Goal: Feedback & Contribution: Submit feedback/report problem

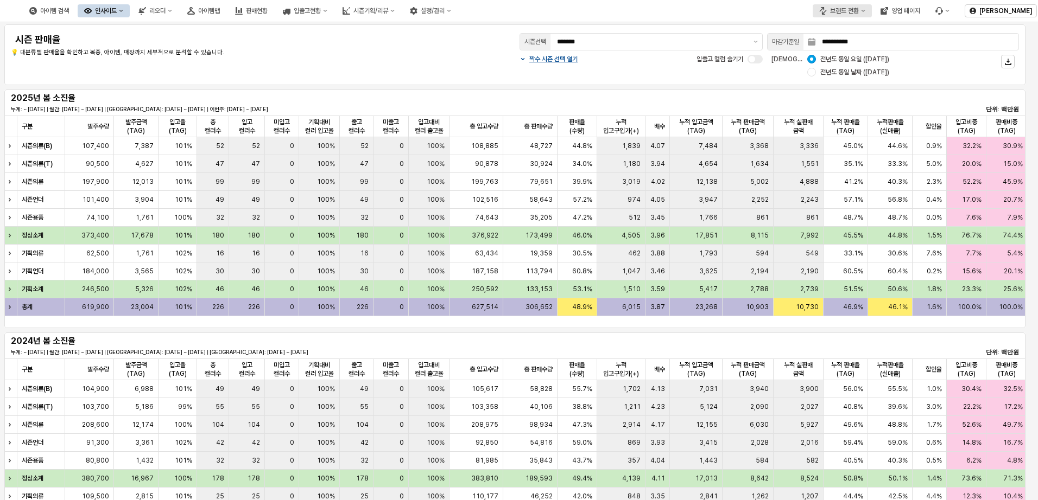
click at [845, 10] on div "브랜드 전환" at bounding box center [844, 11] width 29 height 8
click at [840, 27] on div "아가방" at bounding box center [850, 31] width 66 height 9
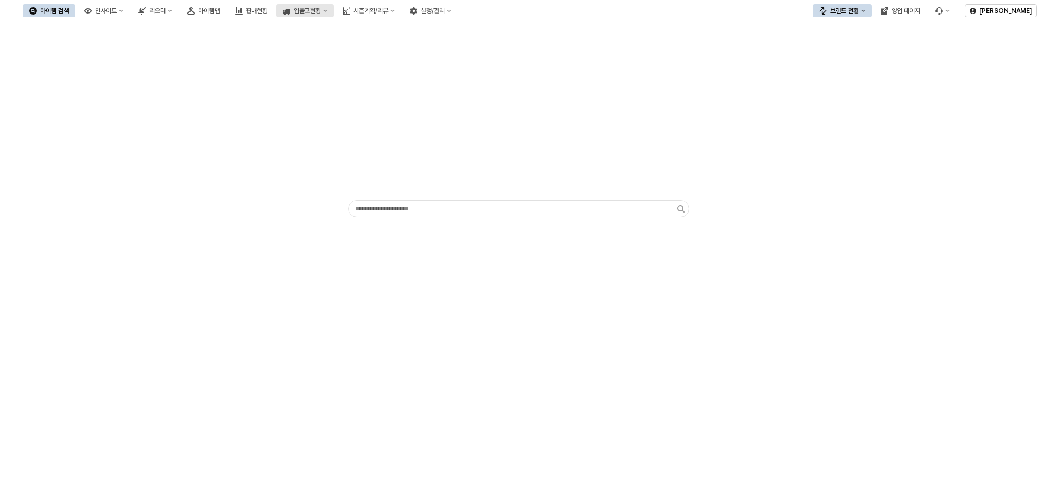
click at [321, 14] on div "입출고현황" at bounding box center [307, 11] width 27 height 8
click at [445, 11] on div "설정/관리" at bounding box center [433, 11] width 24 height 8
click at [321, 14] on div "입출고현황" at bounding box center [307, 11] width 27 height 8
click at [130, 10] on button "인사이트" at bounding box center [104, 10] width 52 height 13
click at [166, 12] on div "리오더" at bounding box center [157, 11] width 16 height 8
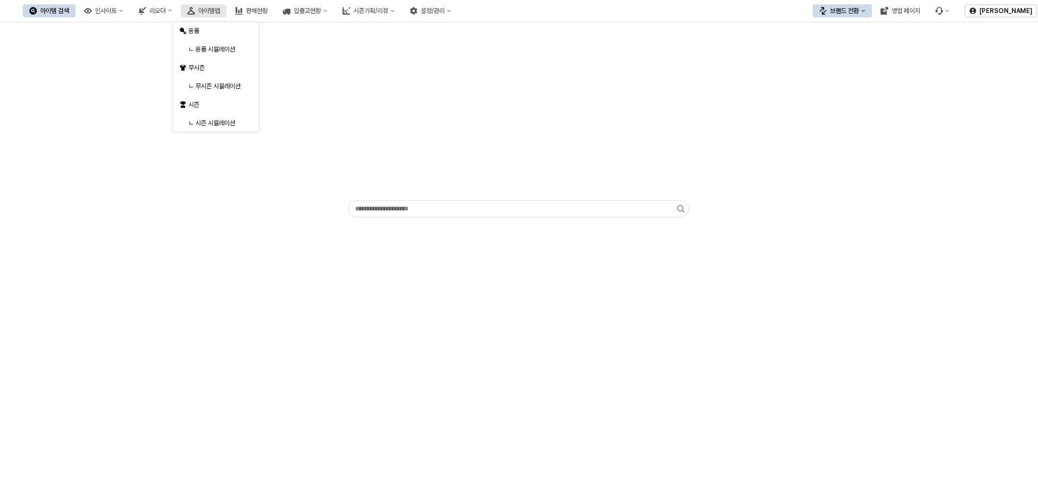
click at [220, 12] on div "아이템맵" at bounding box center [209, 11] width 22 height 8
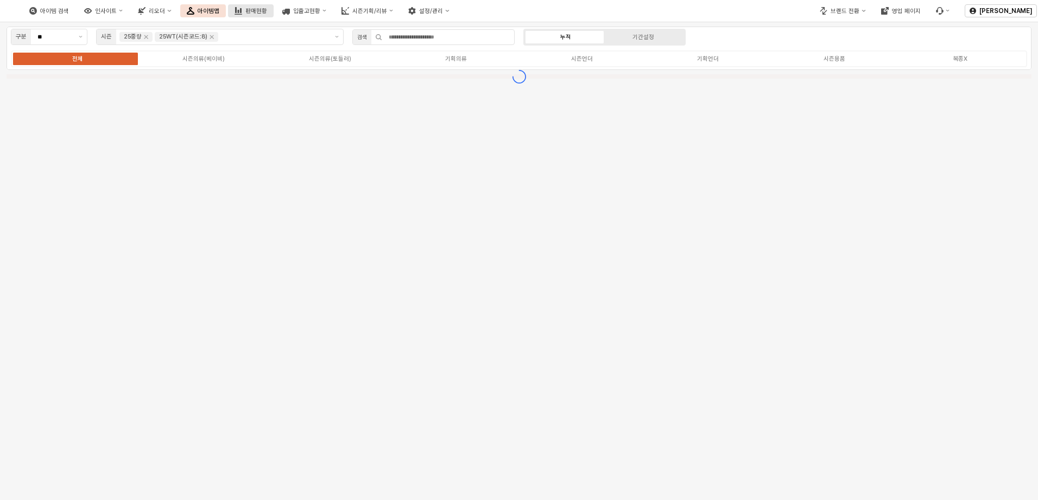
click at [274, 4] on button "판매현황" at bounding box center [251, 10] width 46 height 13
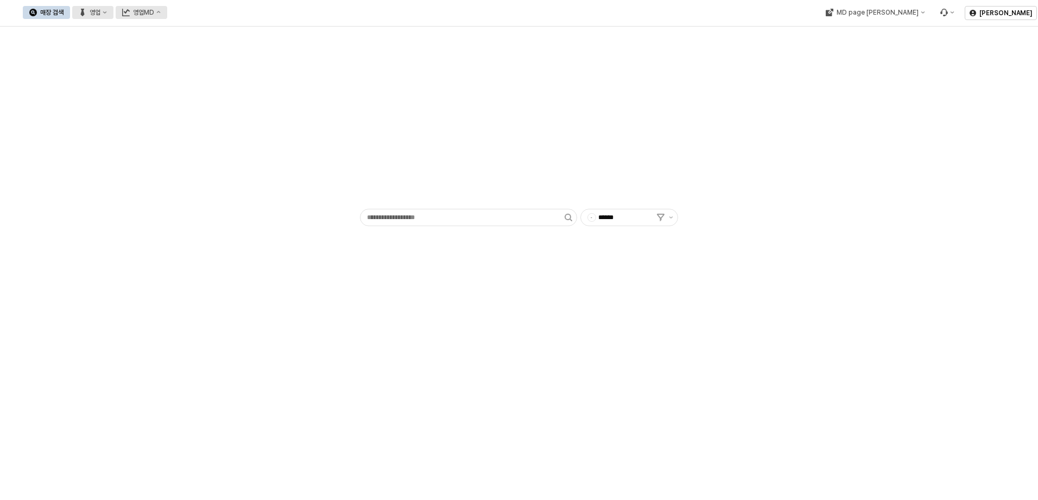
click at [113, 18] on button "영업" at bounding box center [92, 12] width 41 height 13
click at [167, 14] on button "영업MD" at bounding box center [142, 12] width 52 height 13
click at [918, 16] on div "MD page [PERSON_NAME]" at bounding box center [877, 13] width 82 height 8
click at [911, 33] on div "에뜨와" at bounding box center [929, 32] width 66 height 9
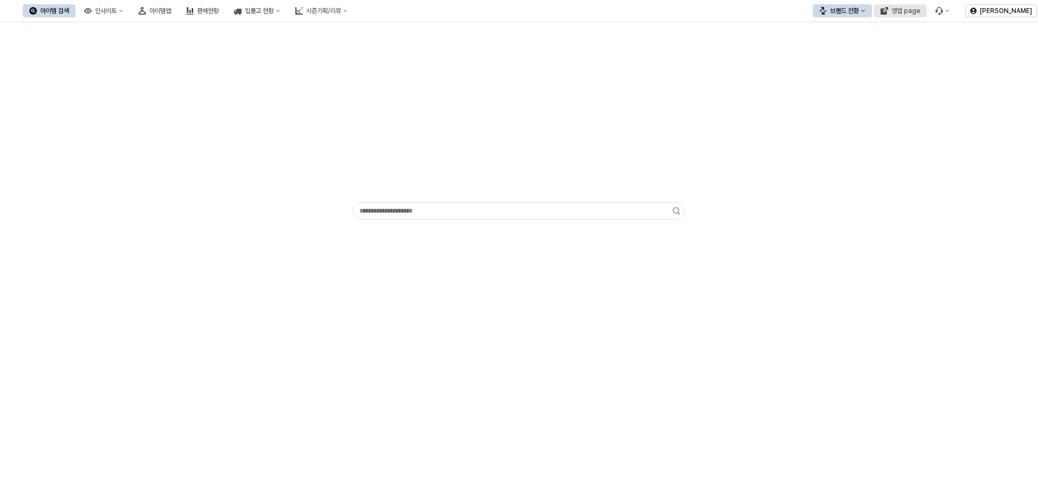
click at [907, 12] on div "영업 page" at bounding box center [905, 11] width 29 height 8
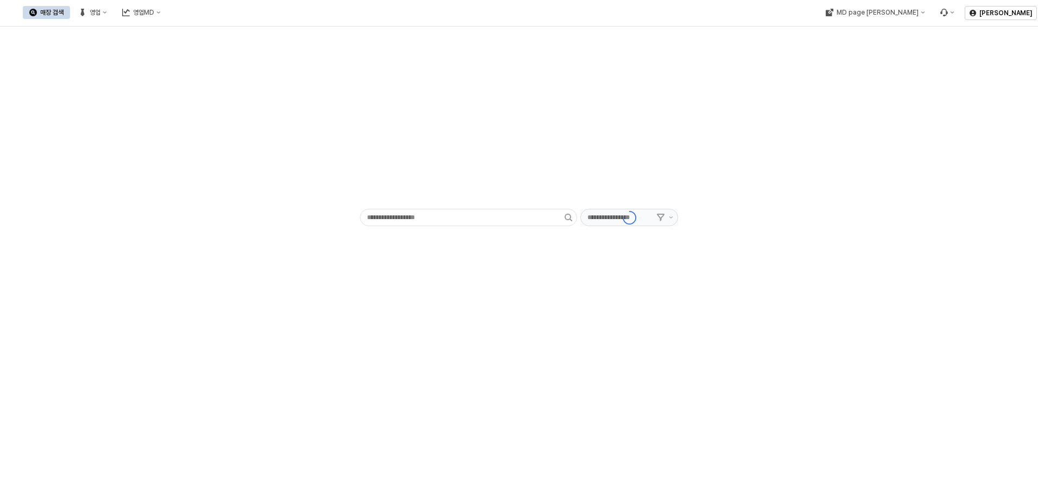
type input "******"
click at [167, 12] on button "영업MD" at bounding box center [142, 12] width 52 height 13
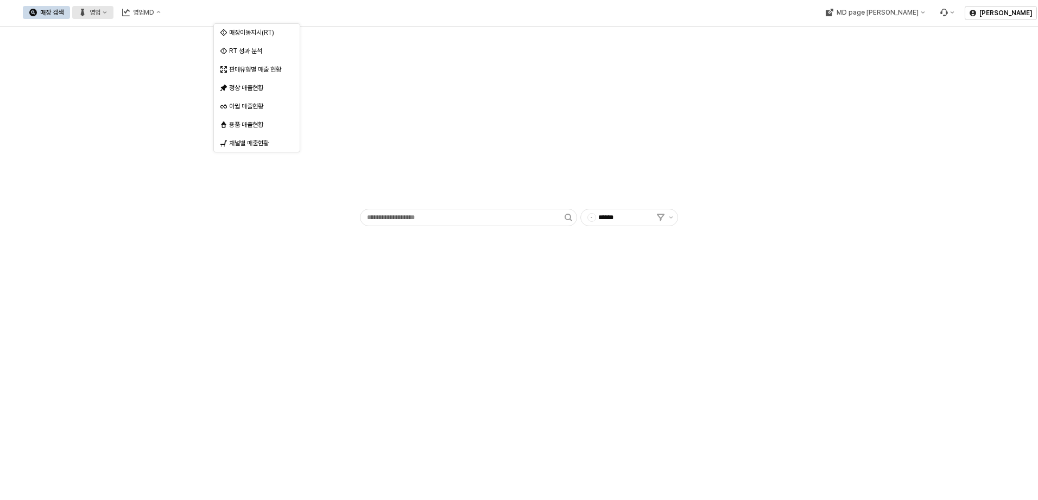
click at [86, 13] on icon "영업" at bounding box center [83, 13] width 8 height 8
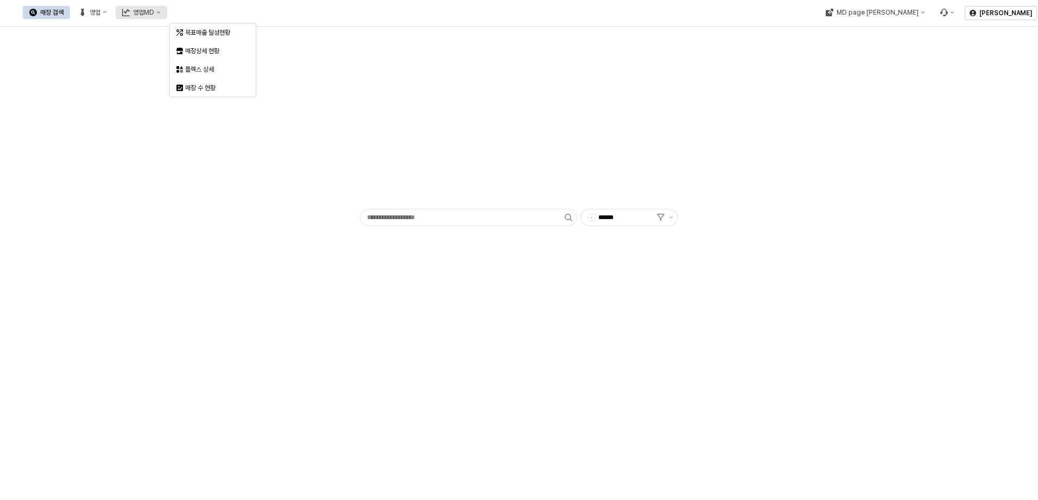
click at [154, 15] on div "영업MD" at bounding box center [143, 13] width 21 height 8
click at [100, 15] on div "영업" at bounding box center [95, 13] width 11 height 8
click at [931, 18] on button "MD page 이동" at bounding box center [874, 12] width 112 height 13
click at [916, 53] on div "아가방" at bounding box center [929, 51] width 66 height 9
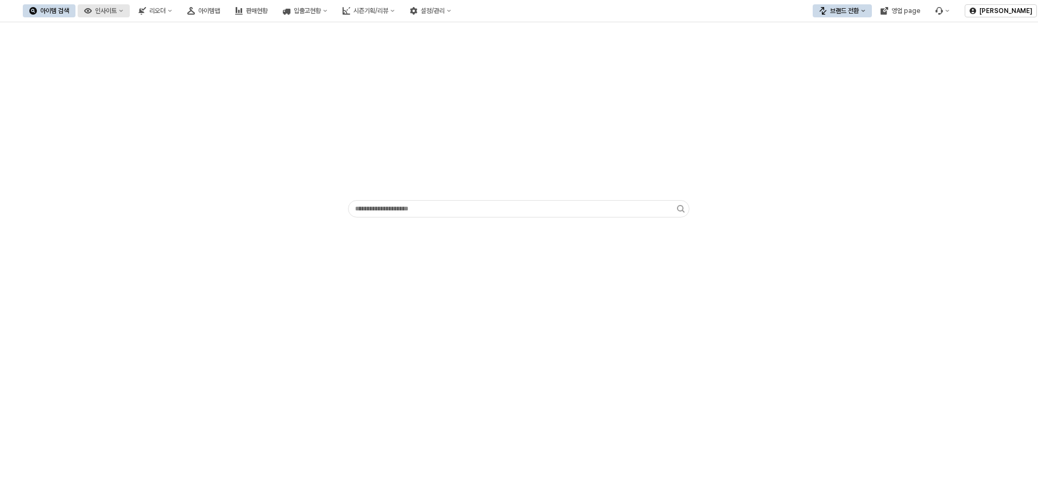
click at [117, 9] on div "인사이트" at bounding box center [106, 11] width 22 height 8
click at [146, 8] on icon "리오더" at bounding box center [143, 9] width 5 height 4
click at [220, 11] on div "아이템맵" at bounding box center [209, 11] width 22 height 8
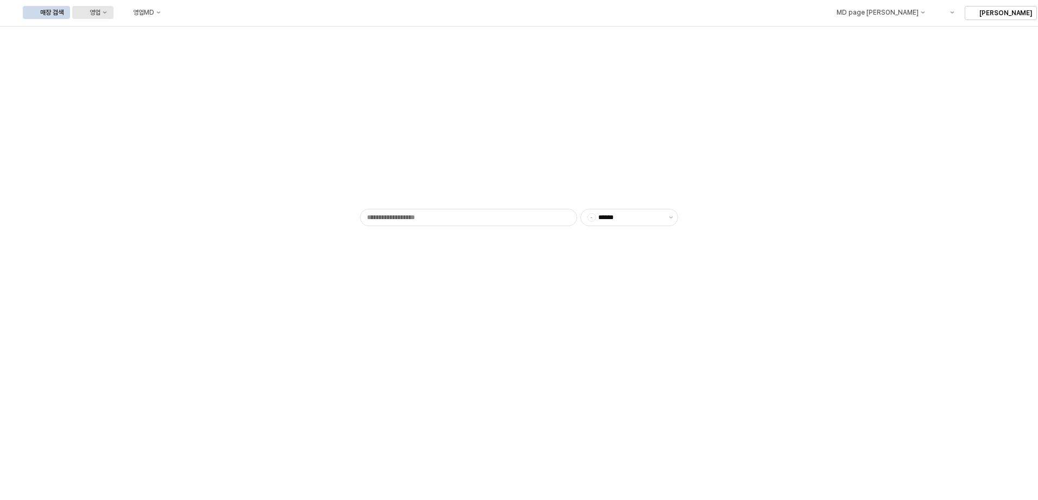
click at [100, 14] on div "영업" at bounding box center [95, 13] width 11 height 8
click at [154, 15] on div "영업MD" at bounding box center [143, 13] width 21 height 8
click at [924, 11] on icon "MD page 이동" at bounding box center [922, 12] width 4 height 4
click at [899, 52] on div "아가방" at bounding box center [929, 51] width 66 height 9
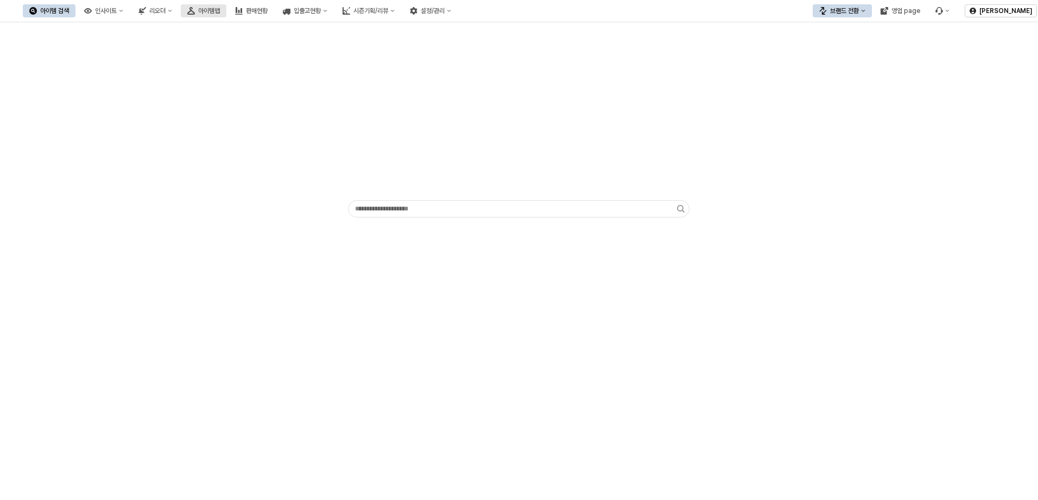
click at [220, 10] on div "아이템맵" at bounding box center [209, 11] width 22 height 8
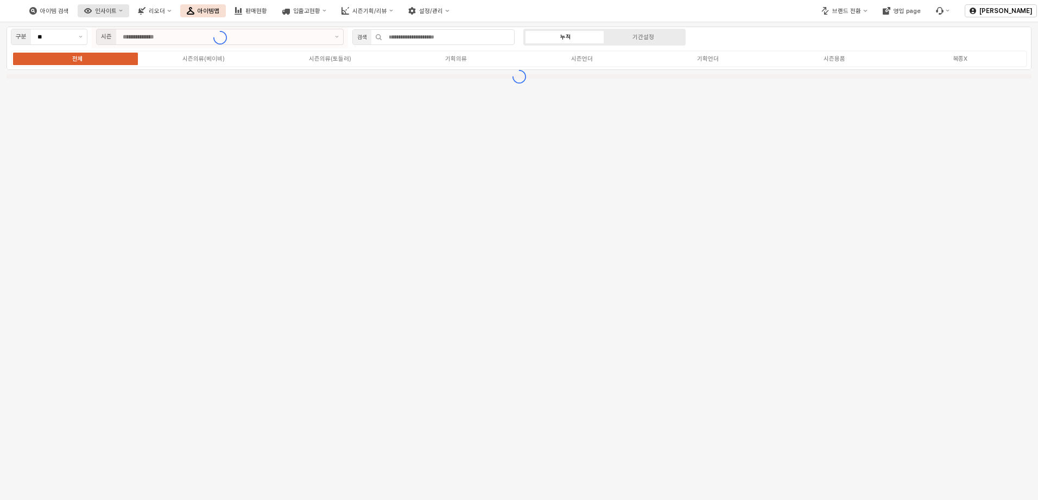
click at [117, 10] on div "인사이트" at bounding box center [106, 11] width 22 height 7
click at [165, 12] on div "리오더" at bounding box center [157, 11] width 16 height 7
click at [274, 12] on button "판매현황" at bounding box center [251, 10] width 46 height 13
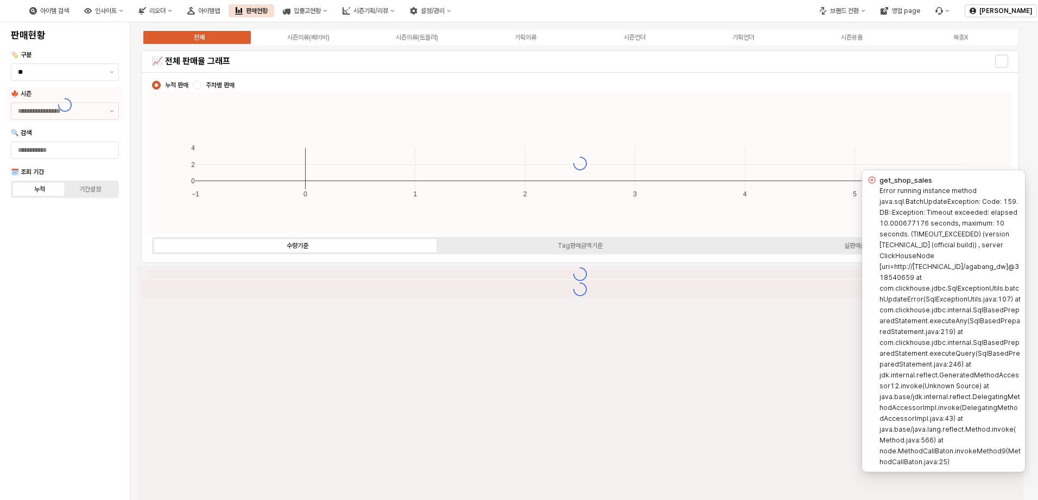
type input "****"
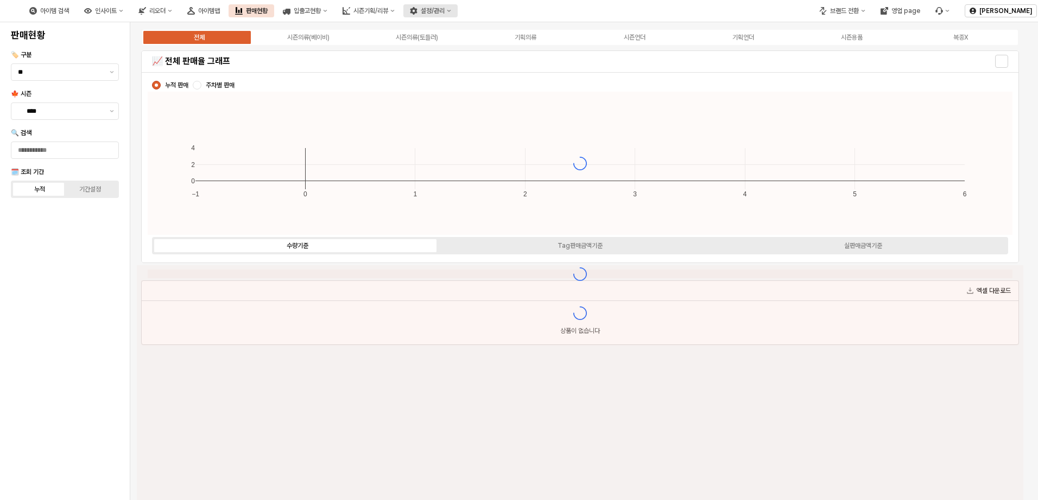
click at [458, 12] on button "설정/관리" at bounding box center [430, 10] width 54 height 13
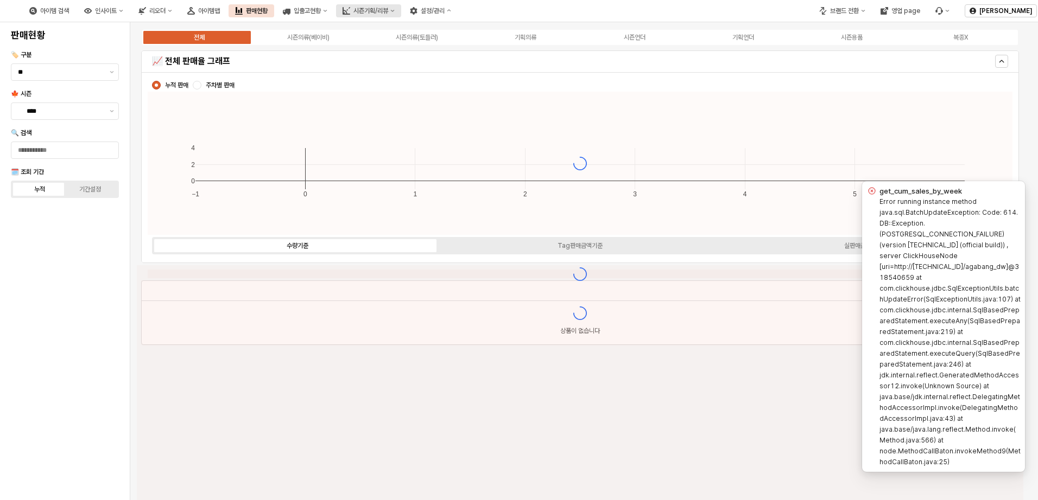
click at [388, 11] on div "시즌기획/리뷰" at bounding box center [370, 11] width 35 height 8
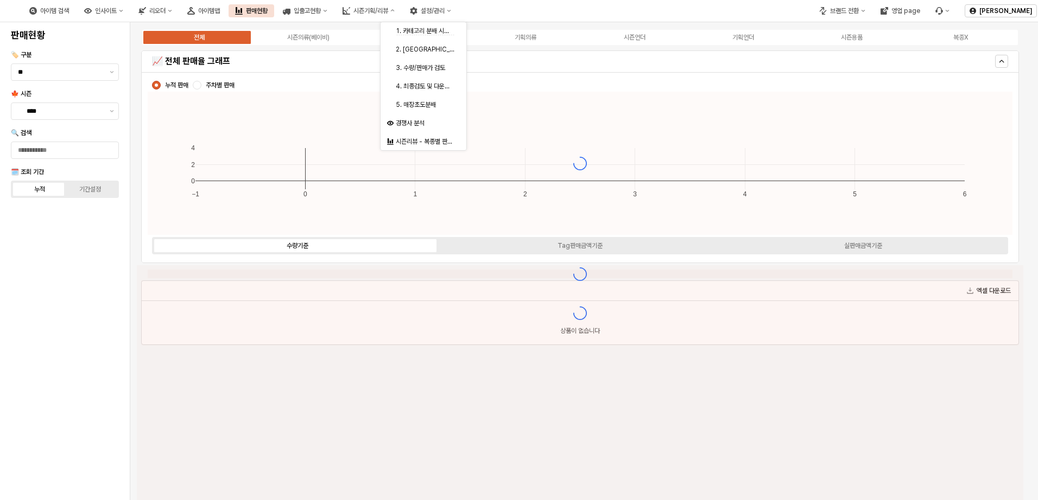
click at [566, 11] on div "아이템 검색 인사이트 리오더 아이템맵 판매현황 입출고현황 시즌기획/리뷰 설정/관리" at bounding box center [389, 10] width 778 height 23
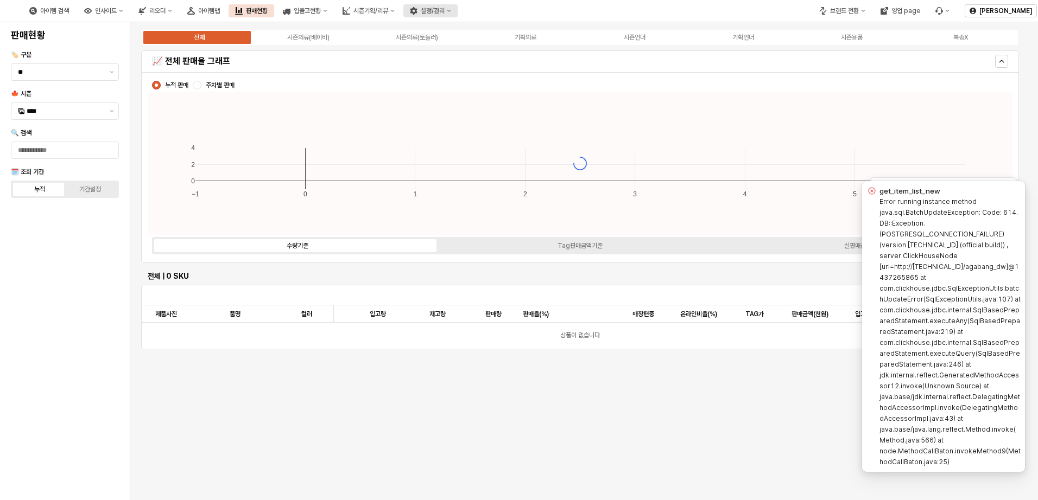
click at [458, 14] on button "설정/관리" at bounding box center [430, 10] width 54 height 13
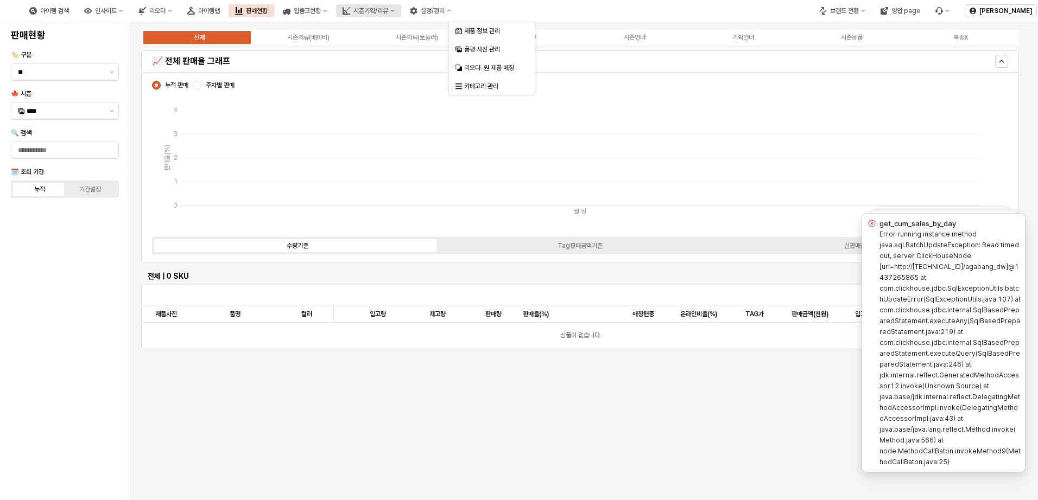
click at [401, 15] on button "시즌기획/리뷰" at bounding box center [368, 10] width 65 height 13
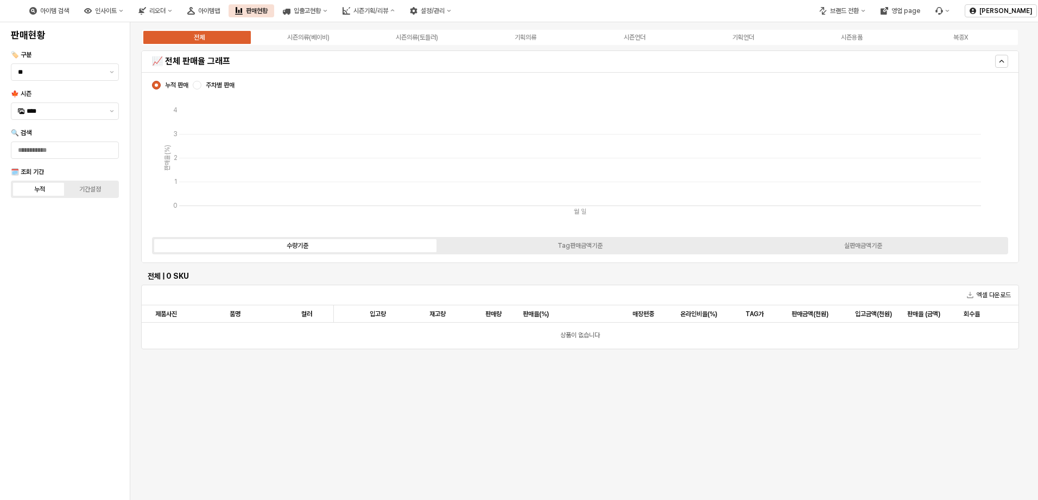
click at [626, 13] on div "아이템 검색 인사이트 리오더 아이템맵 판매현황 입출고현황 시즌기획/리뷰 설정/관리" at bounding box center [389, 10] width 778 height 23
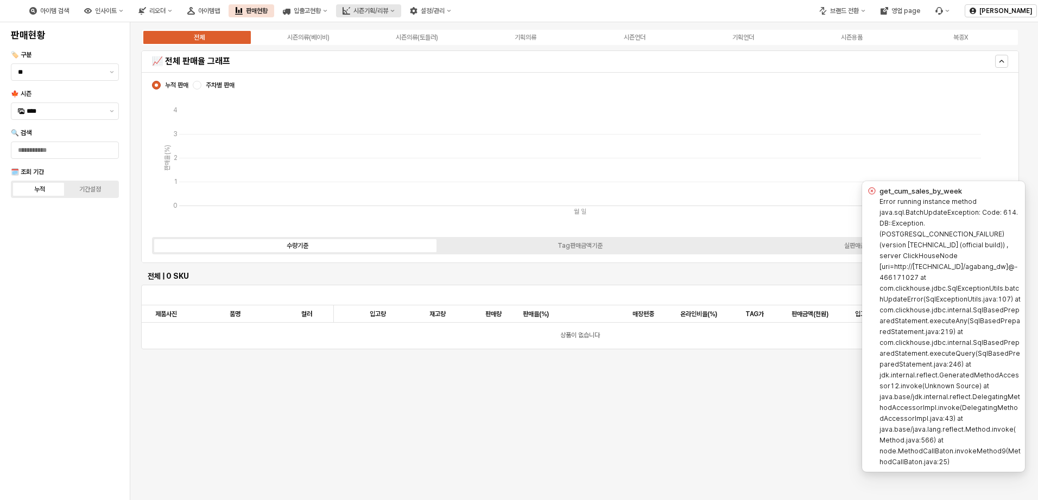
click at [401, 16] on button "시즌기획/리뷰" at bounding box center [368, 10] width 65 height 13
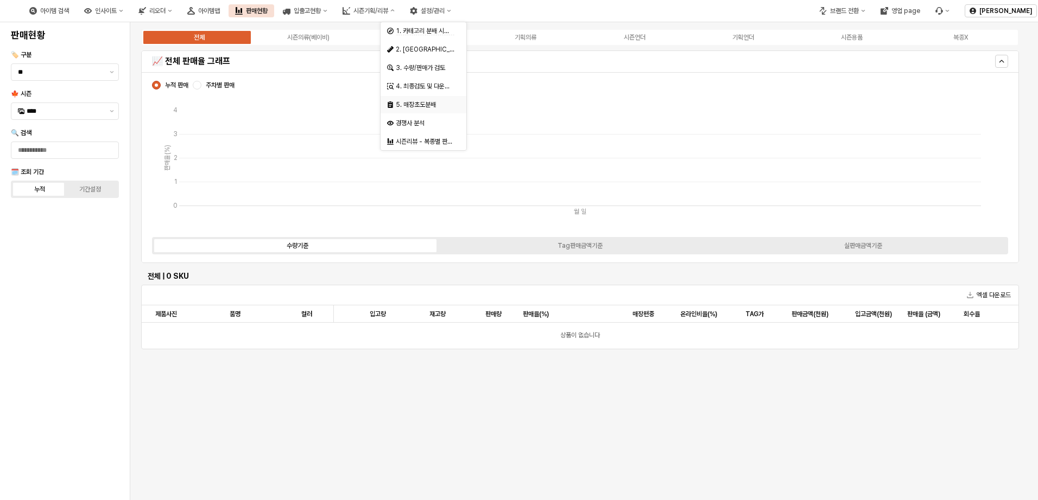
click at [436, 108] on div "5. 매장초도분배" at bounding box center [425, 104] width 58 height 9
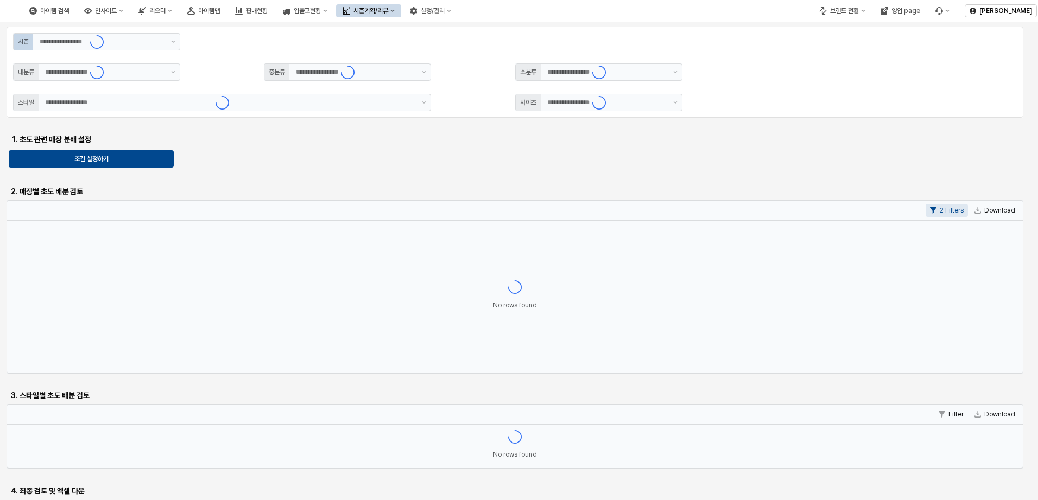
type input "**"
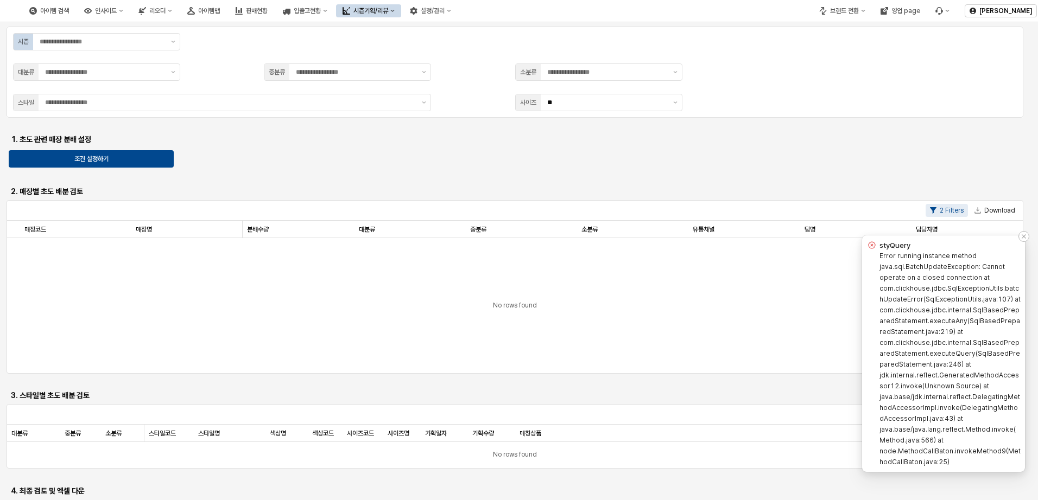
click at [870, 246] on icon "error" at bounding box center [871, 245] width 9 height 9
click at [1022, 236] on icon "Notifications (F8)" at bounding box center [1023, 236] width 7 height 7
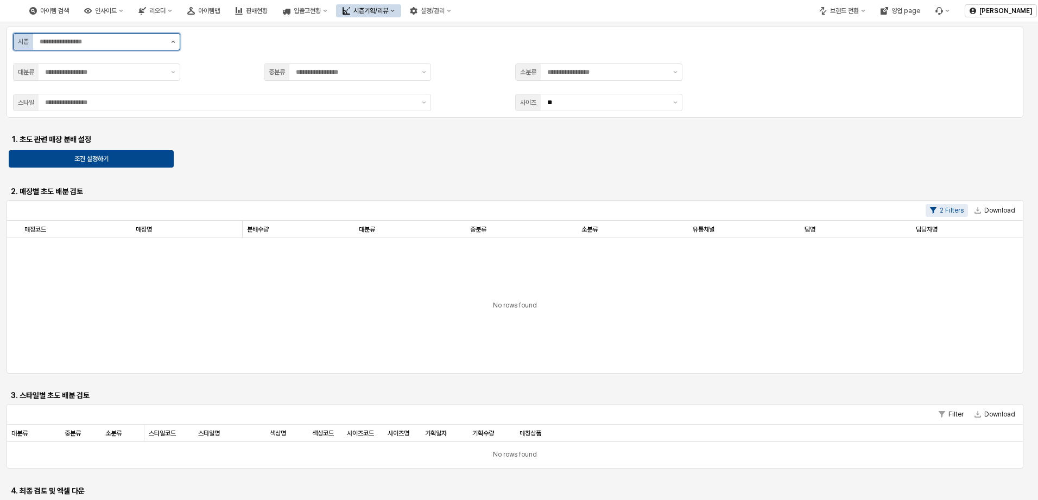
click at [170, 37] on button "제안 사항 표시" at bounding box center [173, 42] width 13 height 16
click at [107, 103] on div "S7" at bounding box center [93, 101] width 147 height 9
type input "**"
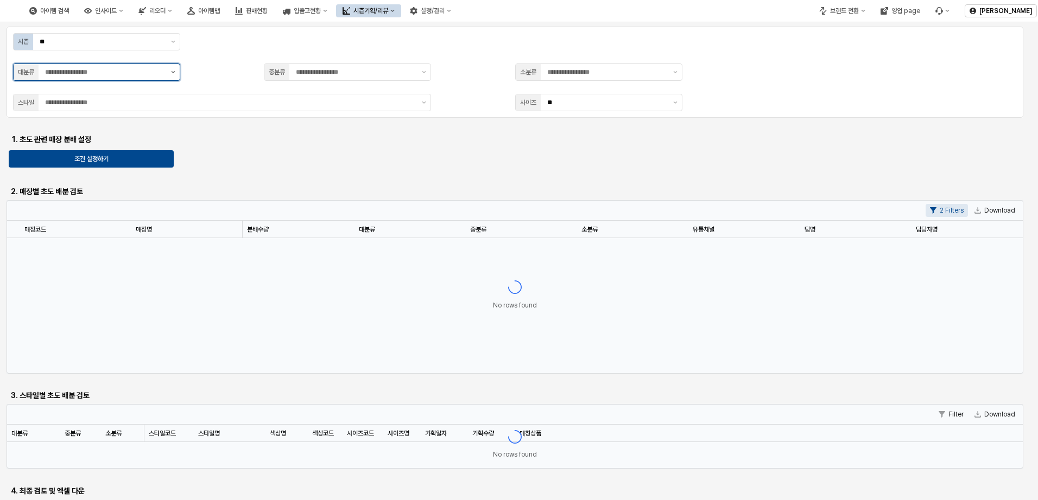
click at [169, 72] on button "제안 사항 표시" at bounding box center [173, 72] width 13 height 16
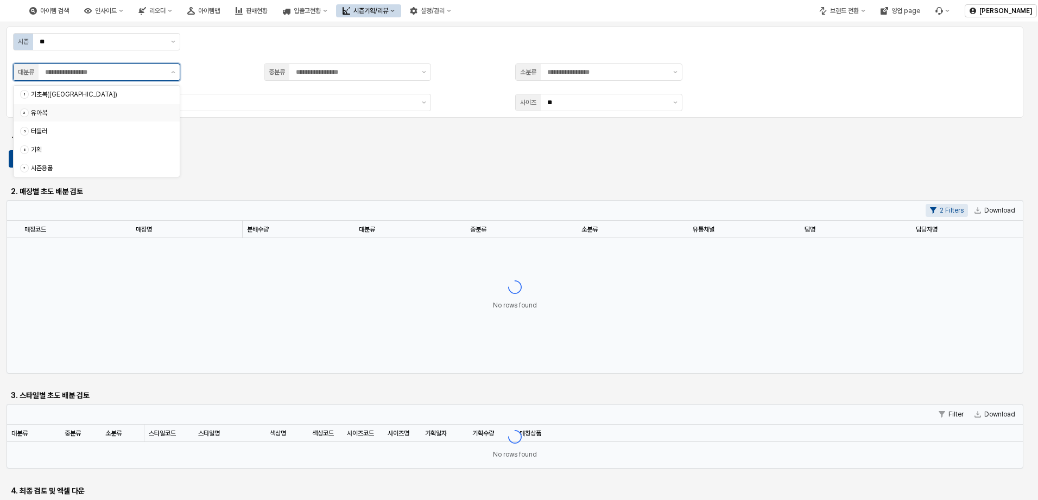
click at [159, 106] on div "2 유아복" at bounding box center [97, 112] width 166 height 17
type input "***"
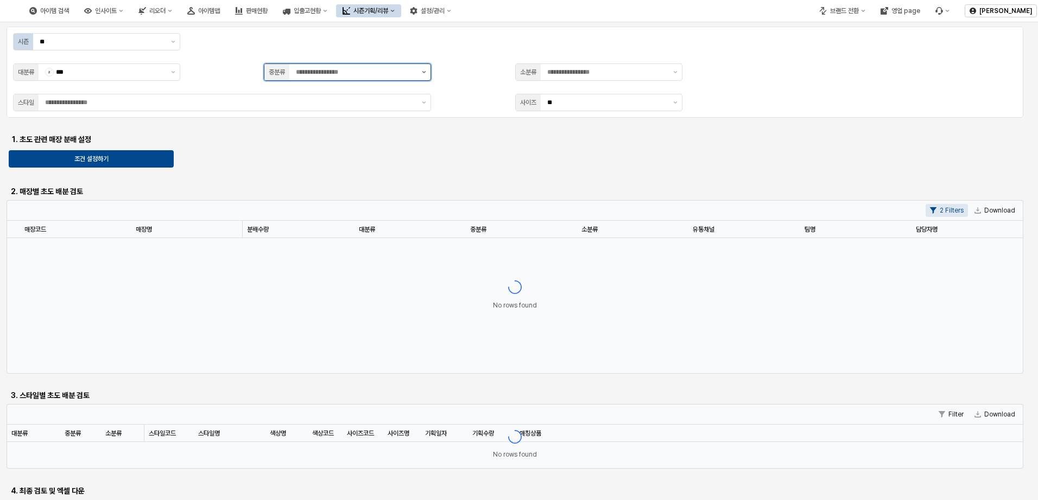
click at [423, 77] on button "제안 사항 표시" at bounding box center [423, 72] width 13 height 16
click at [408, 91] on div "상의" at bounding box center [350, 94] width 136 height 9
type input "**"
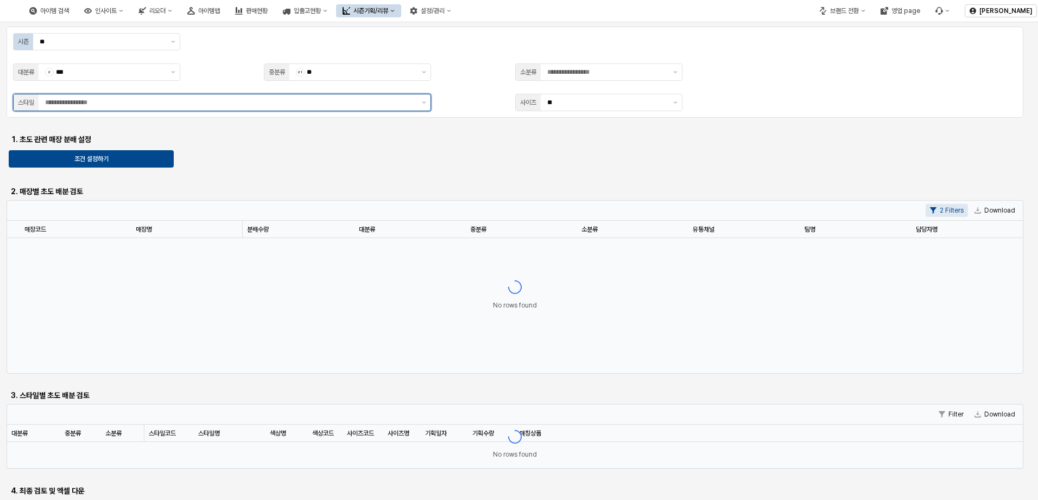
click at [310, 109] on div "App Frame" at bounding box center [228, 102] width 379 height 16
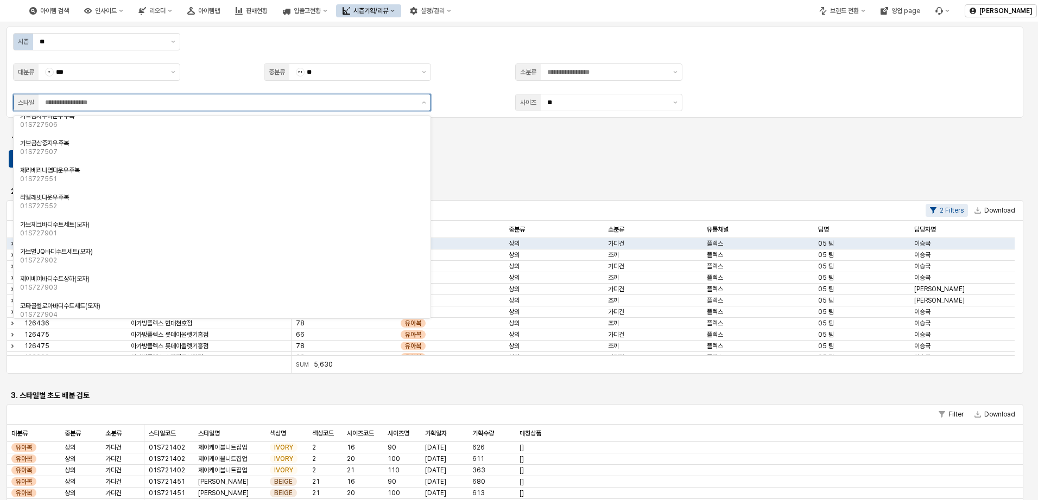
scroll to position [1316, 0]
click at [98, 189] on div "리엘래빗다운우주복" at bounding box center [218, 192] width 397 height 9
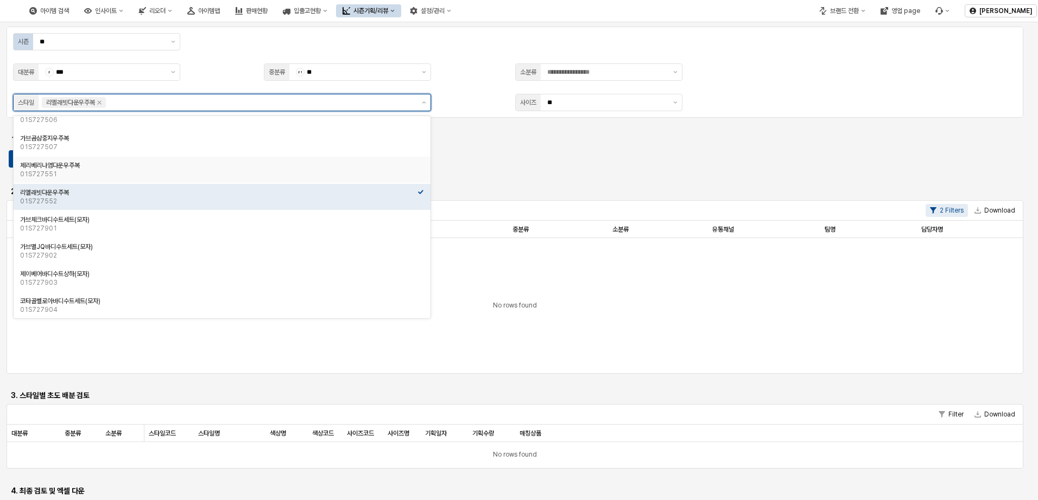
click at [244, 166] on div "제리베리나염다운우주복" at bounding box center [218, 165] width 397 height 9
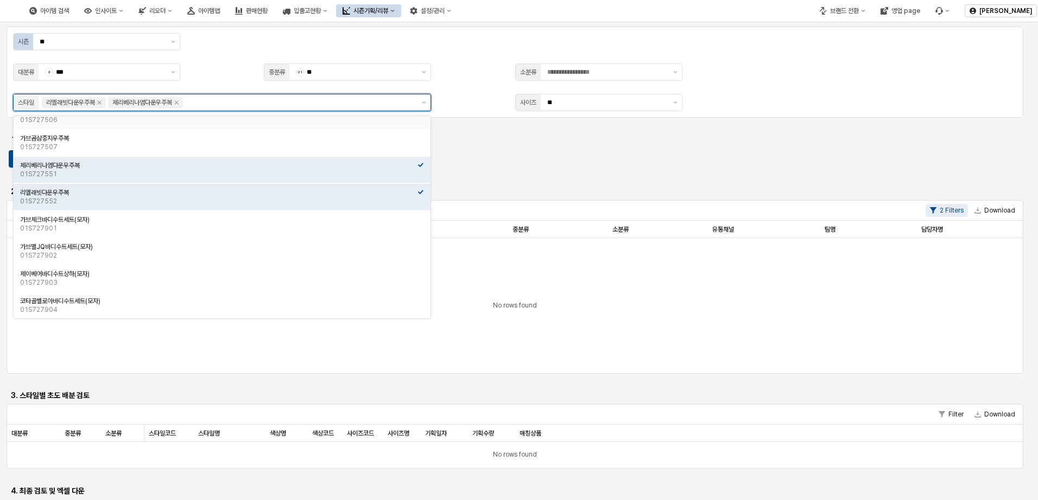
scroll to position [1303, 0]
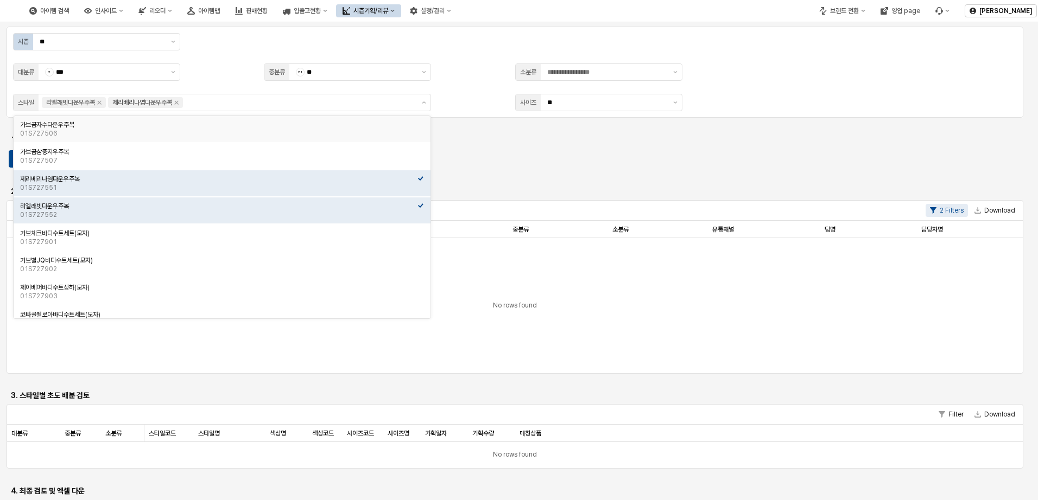
click at [775, 93] on div "시즌 ** 대분류 2 *** 중분류 21 ** 소분류 스타일 리엘래빗다운우주복 제리베리나염다운우주복 사이즈 **" at bounding box center [515, 72] width 1004 height 78
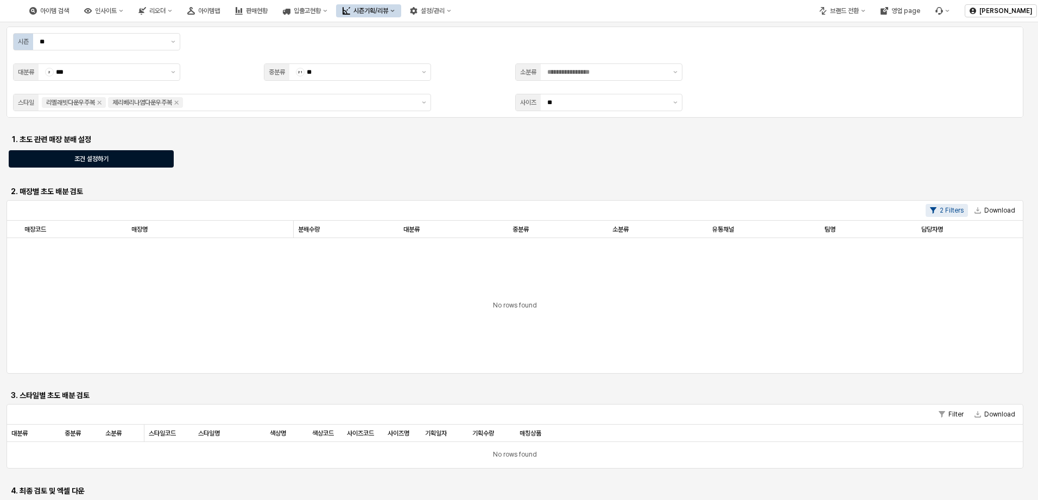
click at [129, 162] on div "조건 설정하기" at bounding box center [91, 159] width 155 height 16
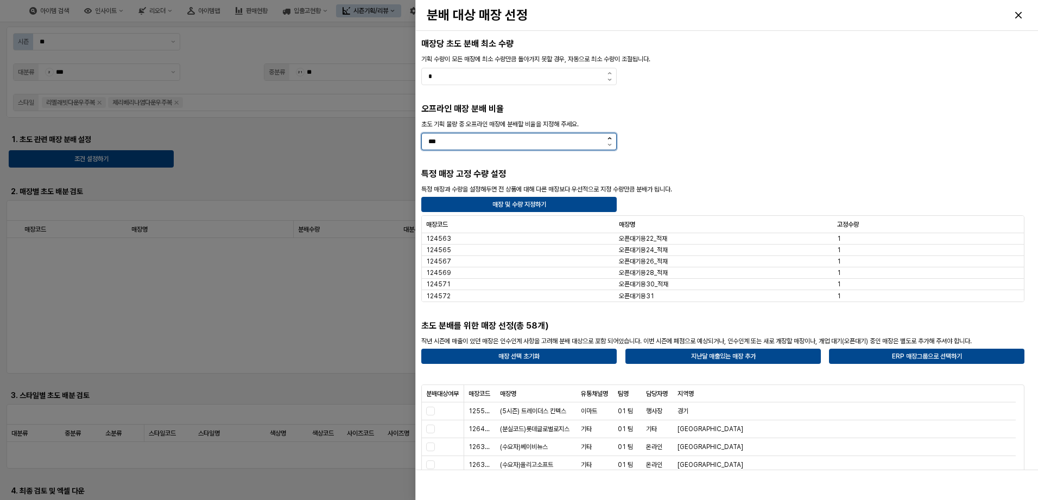
click at [604, 138] on button "증가" at bounding box center [609, 138] width 14 height 9
click at [604, 139] on button "증가" at bounding box center [609, 138] width 14 height 9
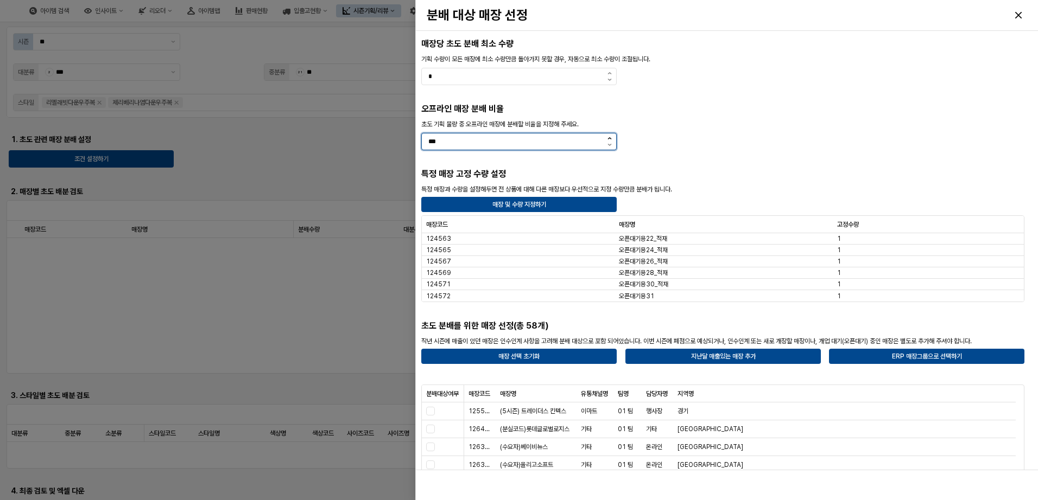
click at [611, 137] on icon "증가" at bounding box center [609, 138] width 4 height 2
type input "***"
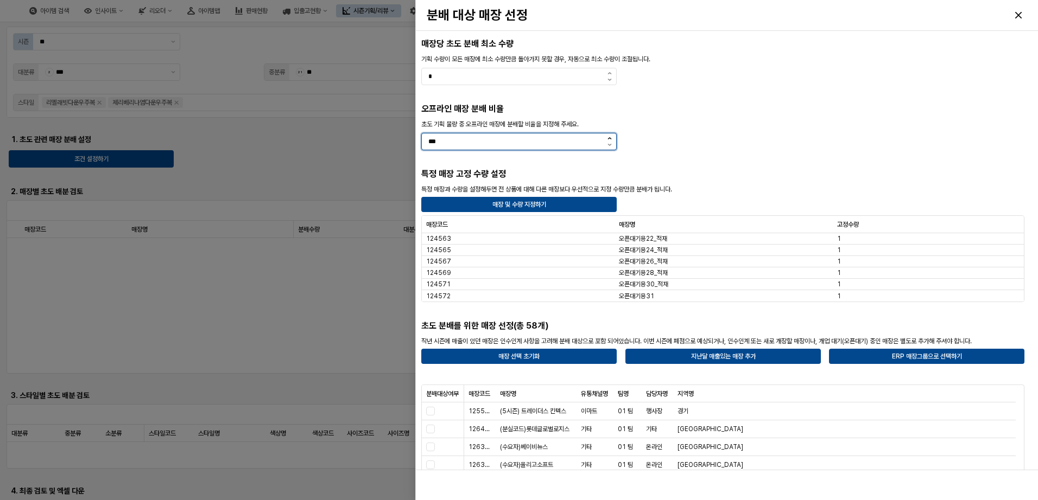
click at [611, 137] on icon "증가" at bounding box center [609, 138] width 4 height 2
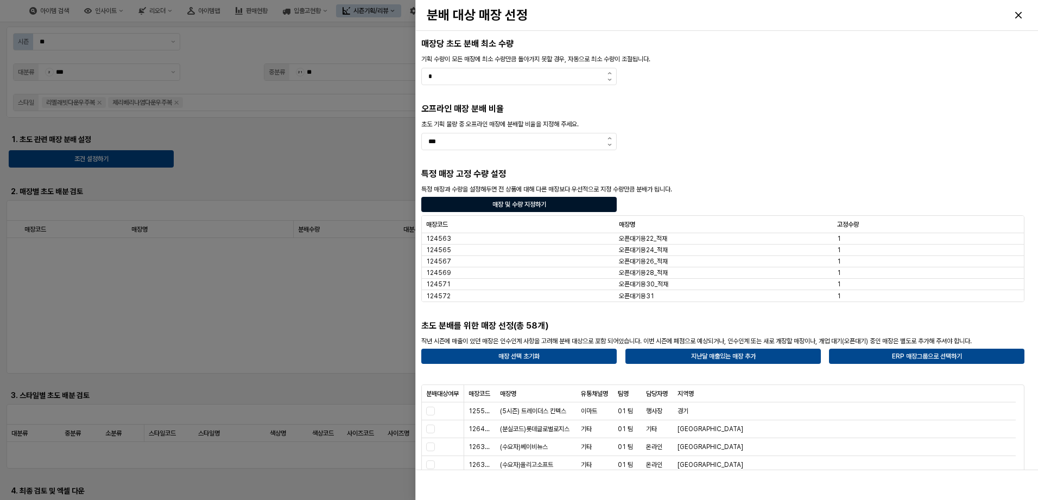
click at [603, 206] on div "매장 및 수량 지정하기" at bounding box center [519, 205] width 186 height 14
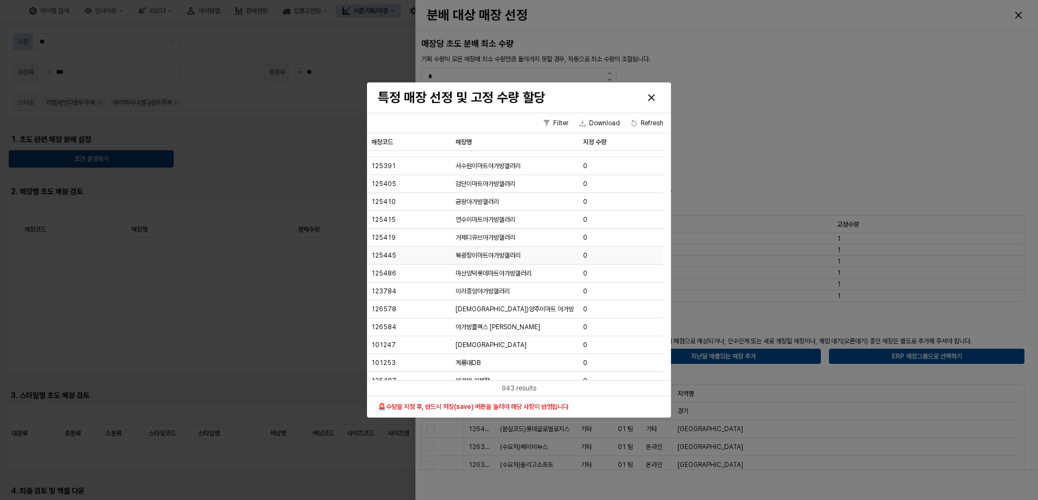
scroll to position [1411, 0]
click at [655, 94] on div "Close" at bounding box center [651, 98] width 16 height 16
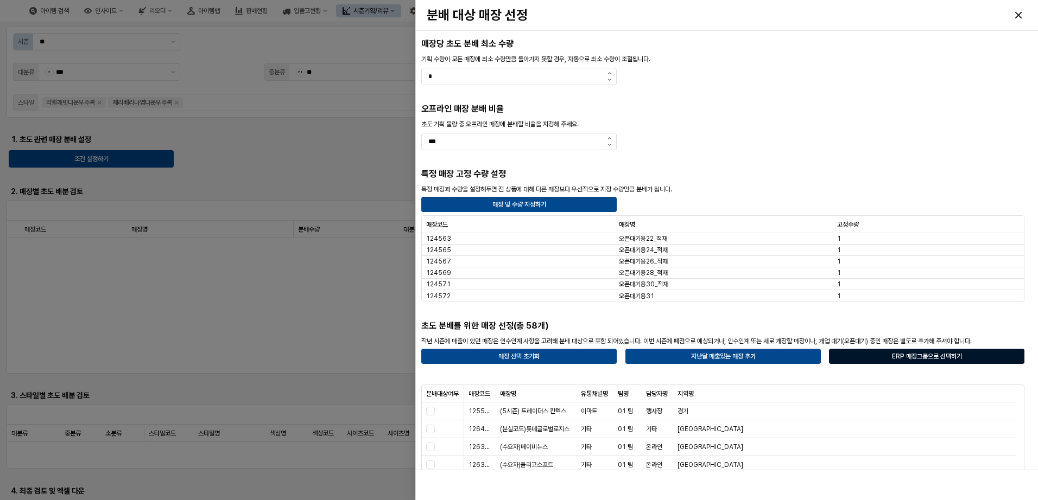
click at [989, 357] on div "ERP 매장그룹으로 선택하기" at bounding box center [927, 357] width 186 height 14
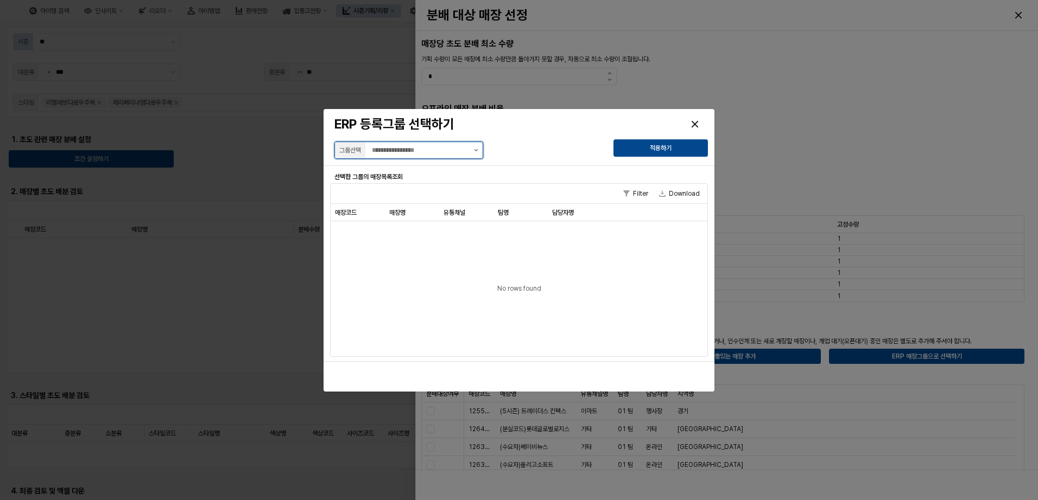
click at [475, 150] on icon "제안 사항 표시" at bounding box center [476, 150] width 4 height 2
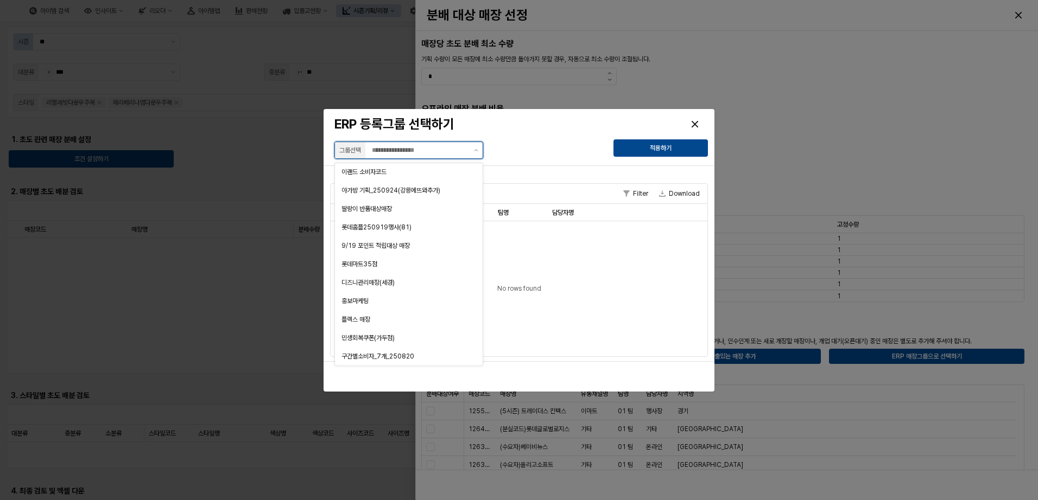
click at [412, 148] on input "text" at bounding box center [420, 150] width 96 height 11
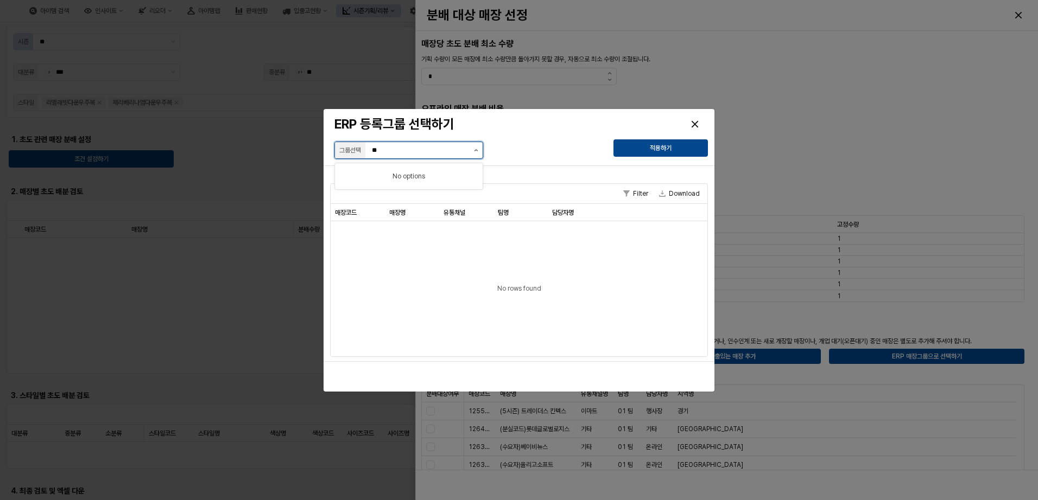
type input "*"
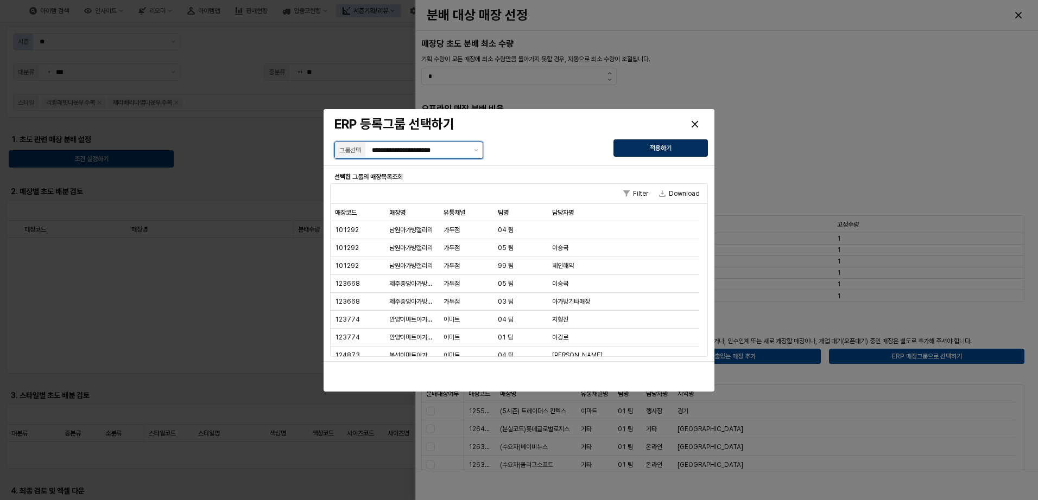
type input "**********"
click at [673, 143] on div "적용하기" at bounding box center [660, 148] width 85 height 16
click at [671, 142] on div "적용하기" at bounding box center [660, 148] width 85 height 16
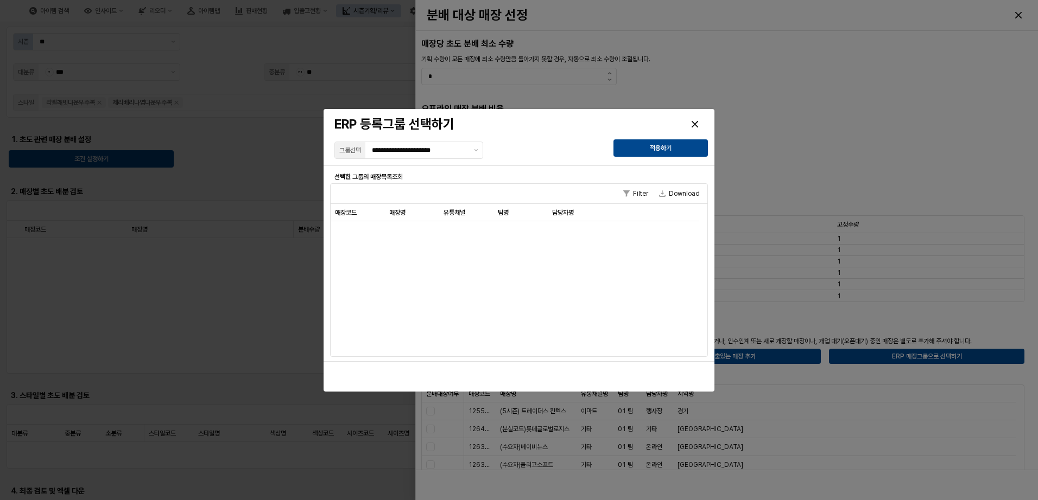
scroll to position [11346, 0]
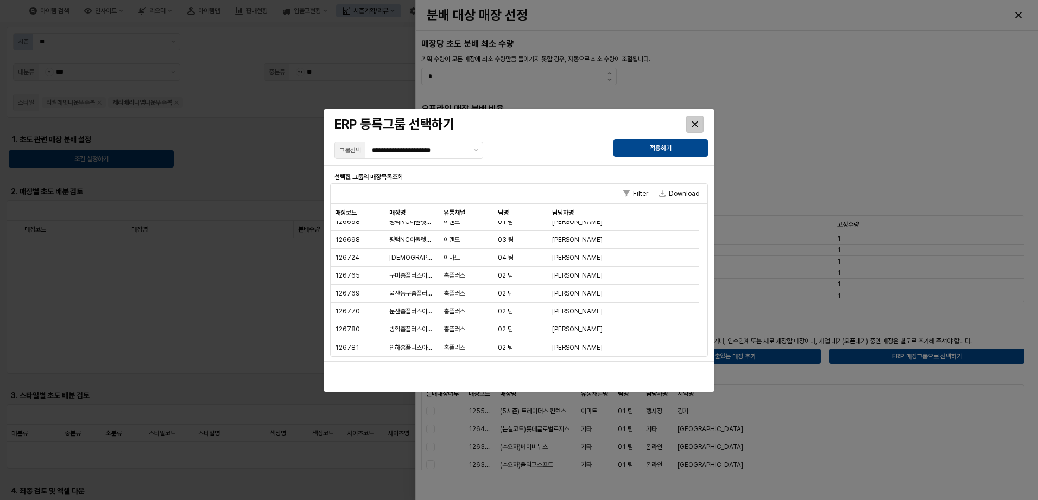
click at [691, 123] on icon "Close" at bounding box center [694, 124] width 7 height 7
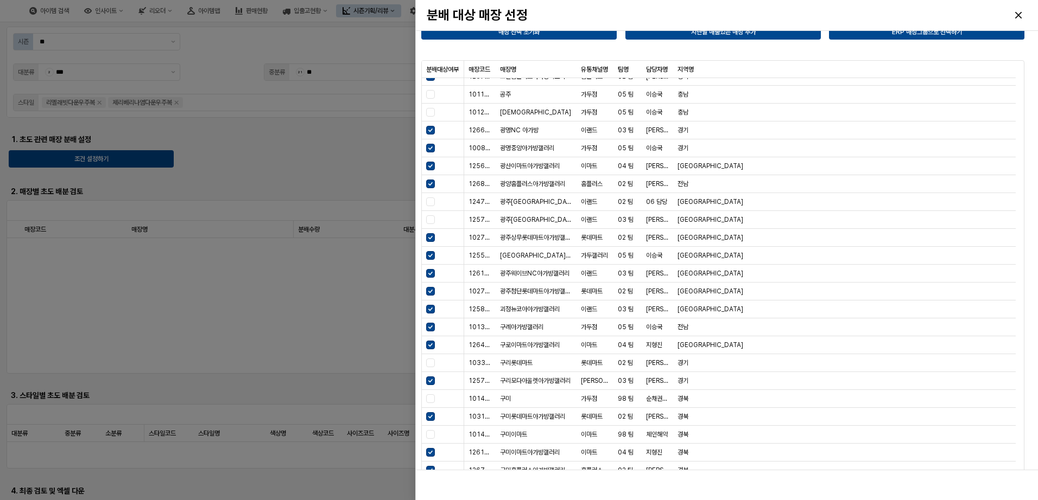
scroll to position [421, 0]
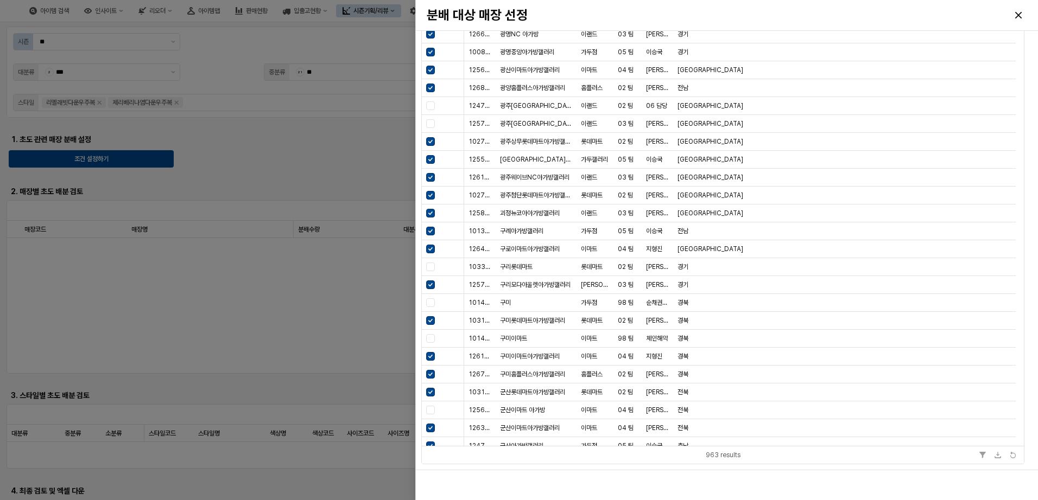
click at [733, 458] on div "963 results" at bounding box center [722, 455] width 35 height 11
click at [995, 458] on icon "Download" at bounding box center [997, 457] width 7 height 2
click at [1014, 18] on div "Close" at bounding box center [1018, 15] width 16 height 16
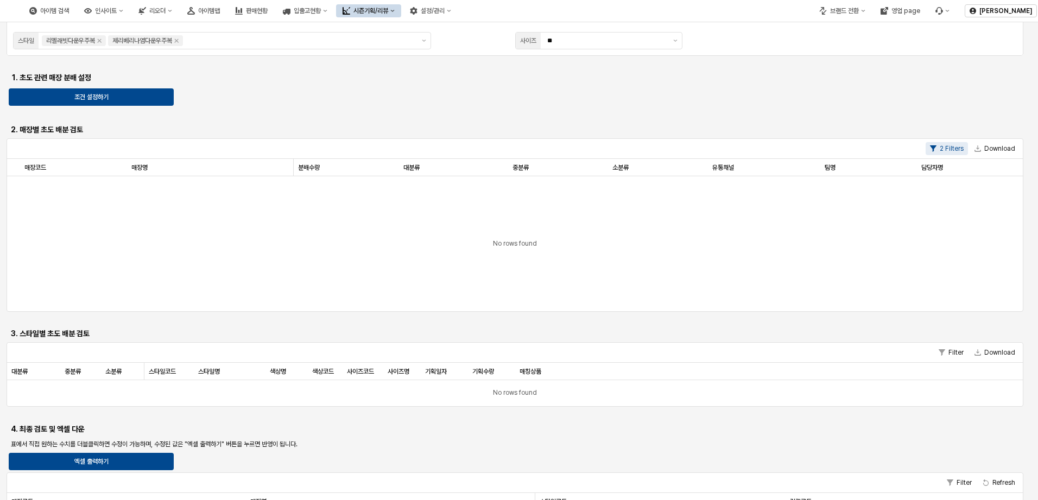
scroll to position [0, 0]
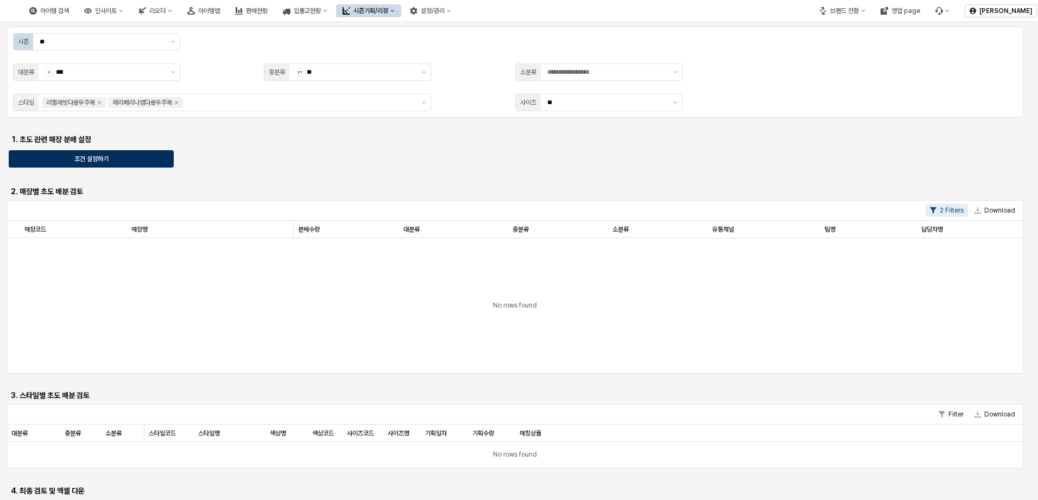
click at [132, 160] on div "조건 설정하기" at bounding box center [91, 159] width 155 height 16
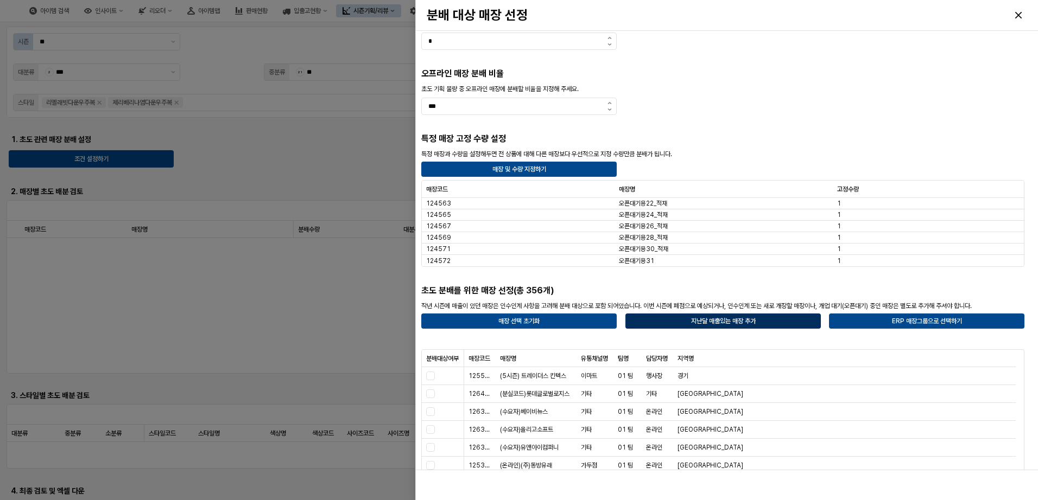
scroll to position [54, 0]
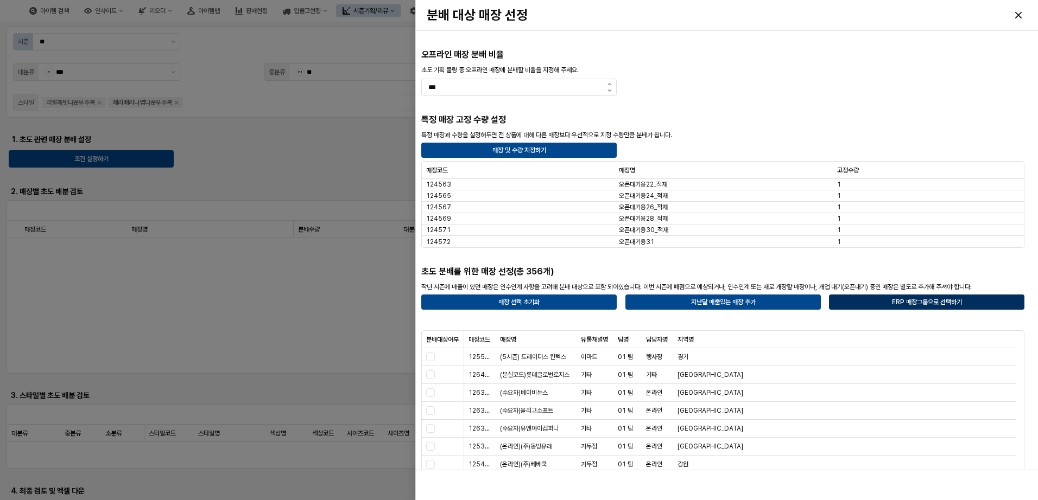
click at [901, 297] on div "ERP 매장그룹으로 선택하기" at bounding box center [927, 302] width 186 height 14
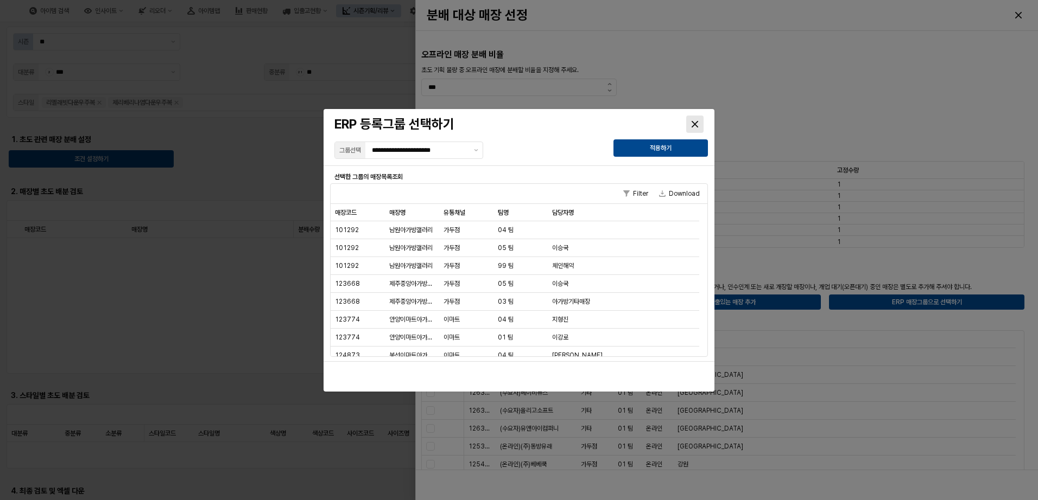
click at [691, 128] on div "Close" at bounding box center [695, 124] width 16 height 16
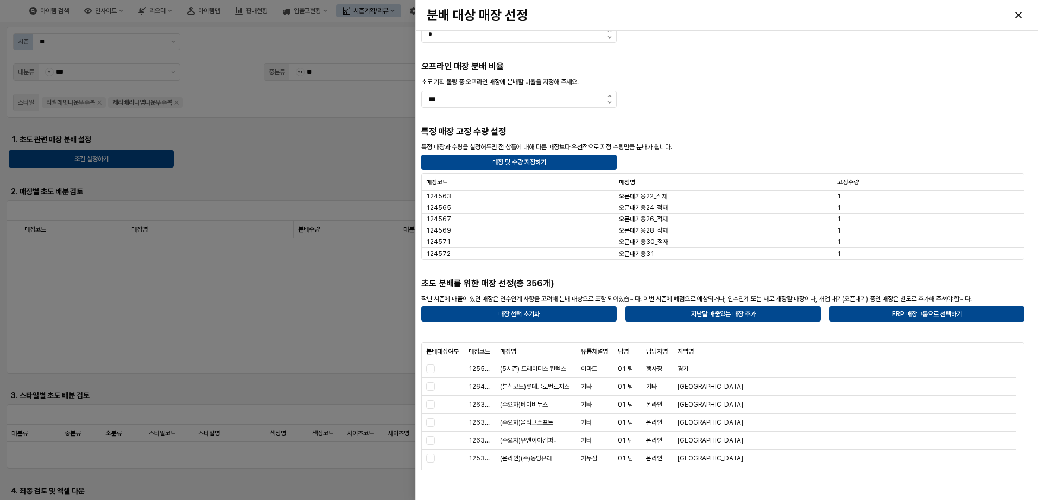
scroll to position [41, 0]
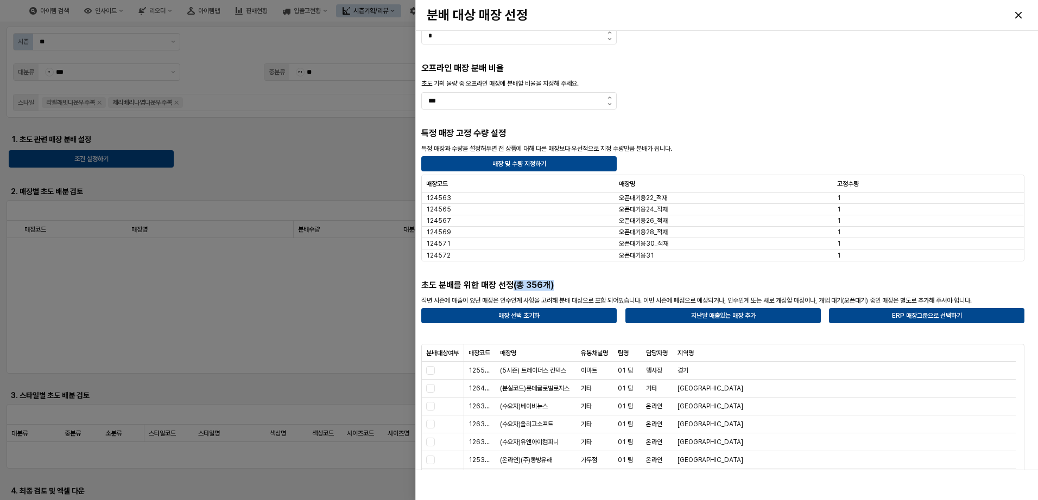
drag, startPoint x: 511, startPoint y: 285, endPoint x: 591, endPoint y: 287, distance: 79.3
click at [591, 287] on h5 "초도 분배를 위한 매장 선정(총 356개)" at bounding box center [569, 285] width 297 height 11
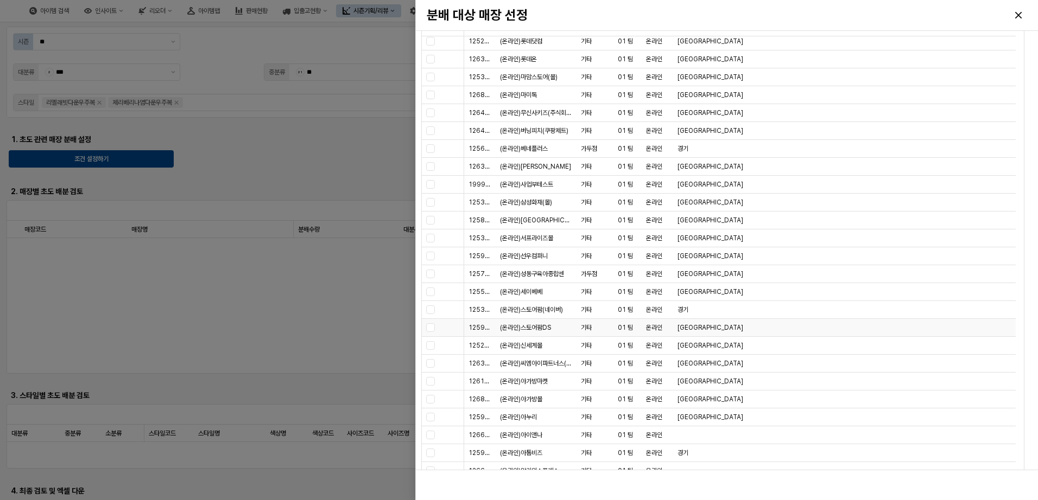
scroll to position [0, 0]
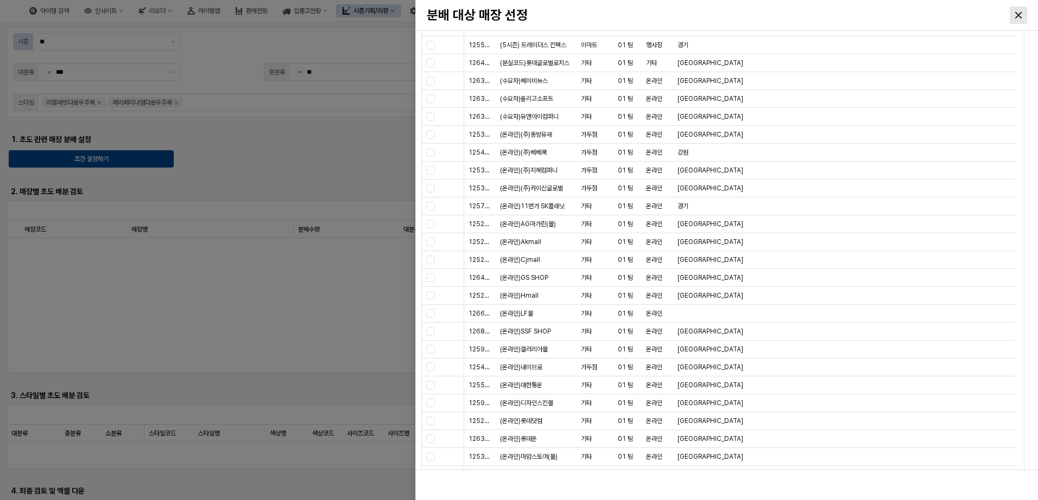
click at [1016, 17] on icon "Close" at bounding box center [1018, 15] width 7 height 7
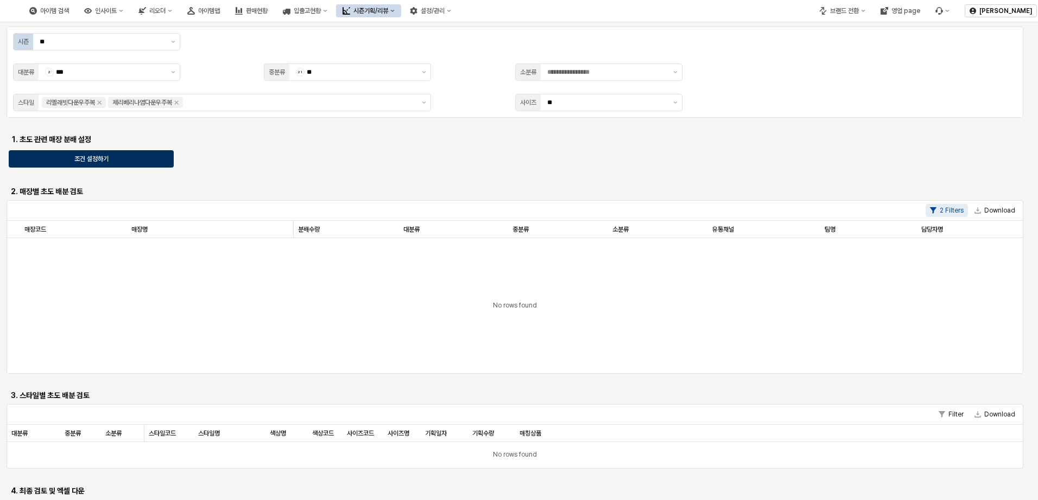
click at [123, 155] on div "조건 설정하기" at bounding box center [91, 159] width 155 height 16
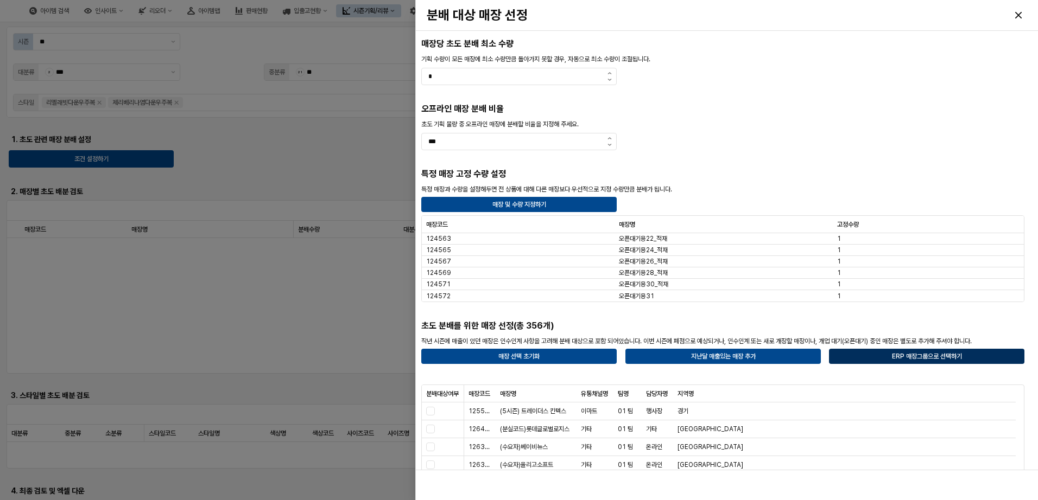
click at [928, 360] on p "ERP 매장그룹으로 선택하기" at bounding box center [926, 356] width 70 height 9
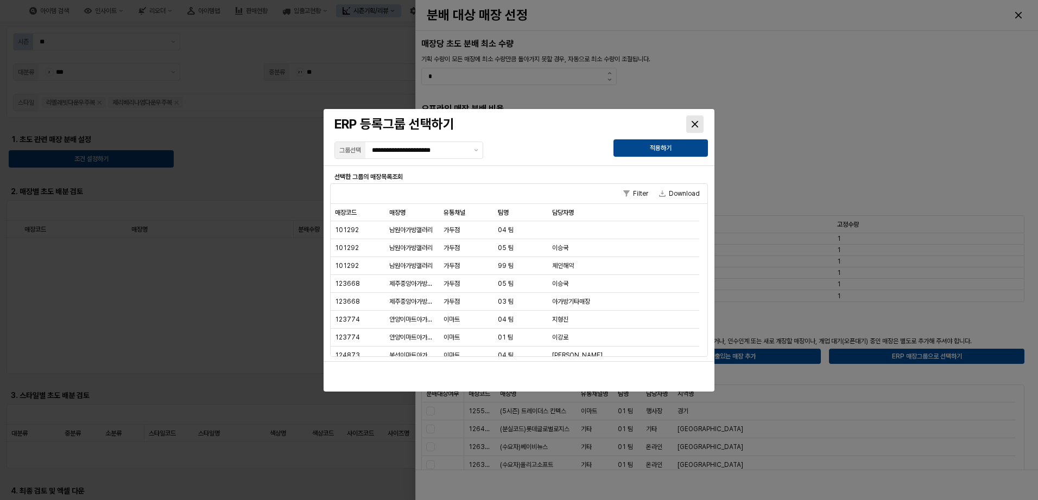
click at [694, 123] on icon "Close" at bounding box center [694, 123] width 7 height 7
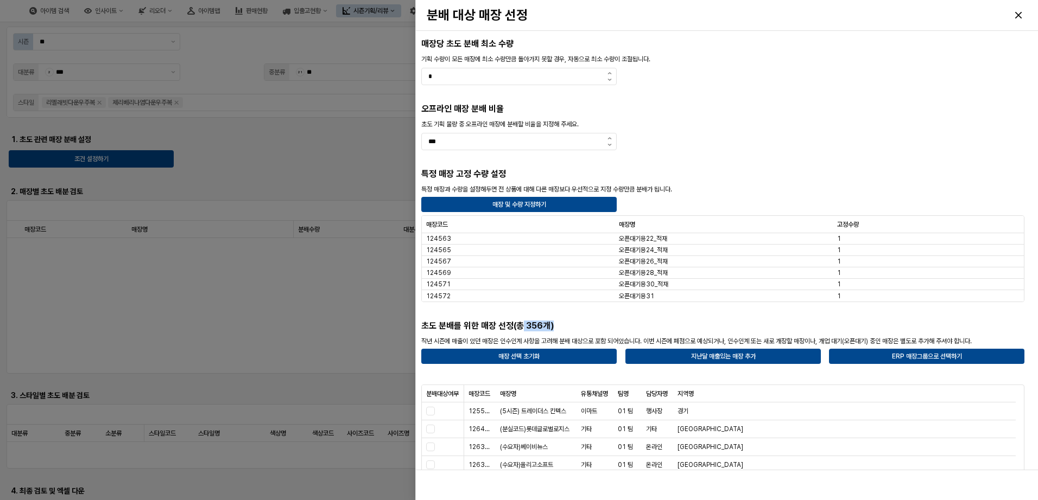
drag, startPoint x: 520, startPoint y: 322, endPoint x: 585, endPoint y: 325, distance: 65.2
click at [585, 325] on h5 "초도 분배를 위한 매장 선정(총 356개)" at bounding box center [569, 326] width 297 height 11
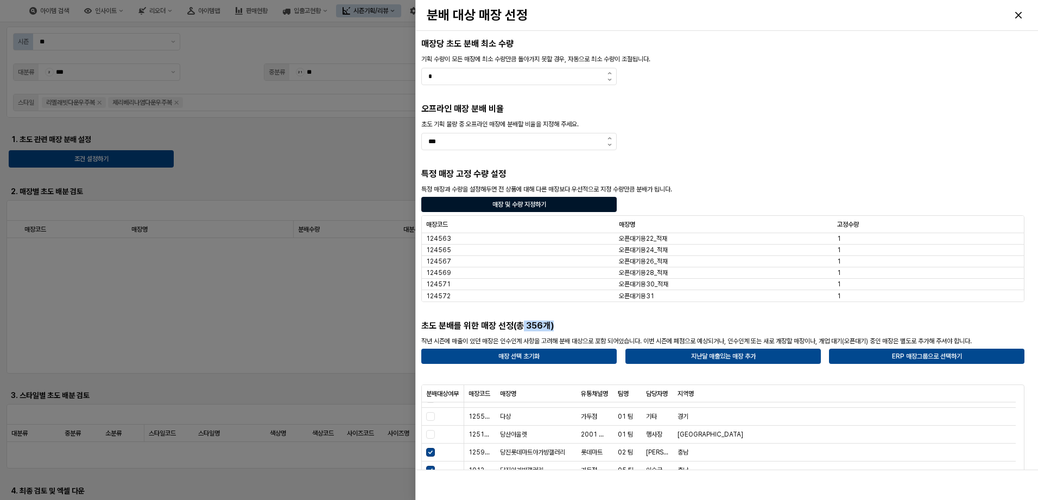
click at [535, 205] on p "매장 및 수량 지정하기" at bounding box center [519, 204] width 54 height 9
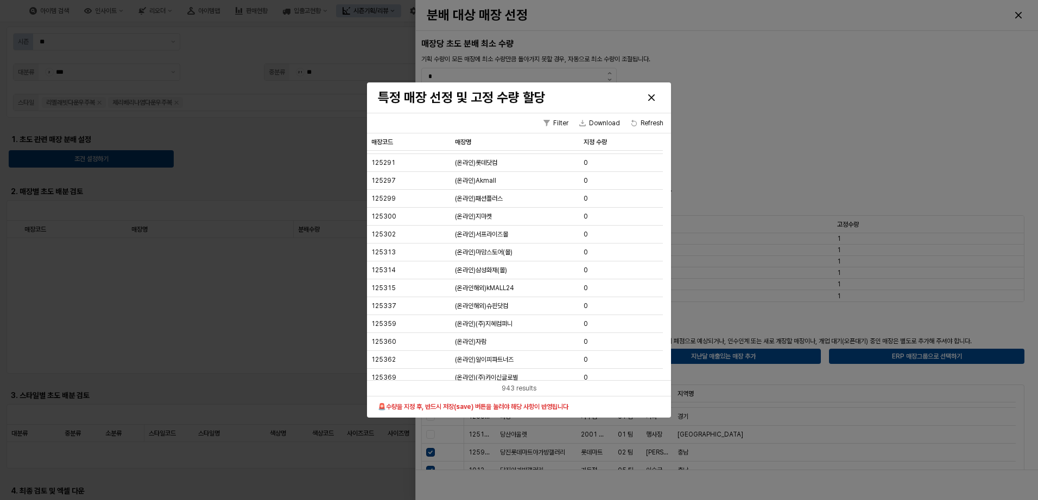
scroll to position [7990, 0]
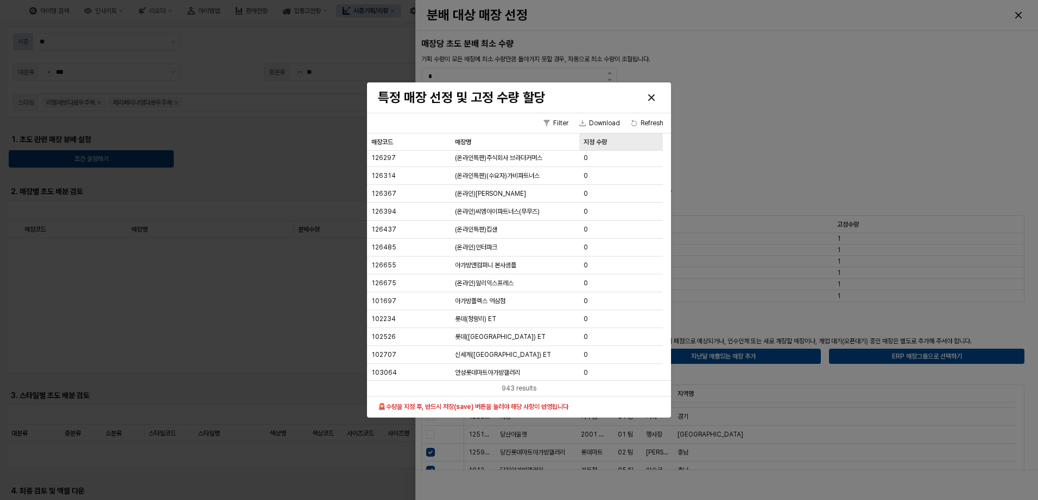
click at [603, 142] on div "지정 수량 지정 수량" at bounding box center [621, 142] width 84 height 17
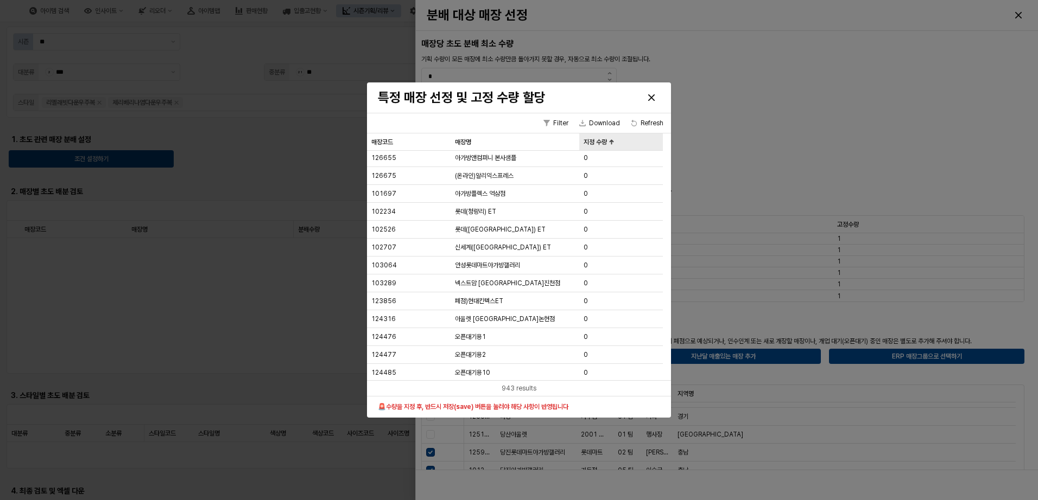
click at [603, 142] on div "지정 수량 지정 수량" at bounding box center [621, 142] width 84 height 17
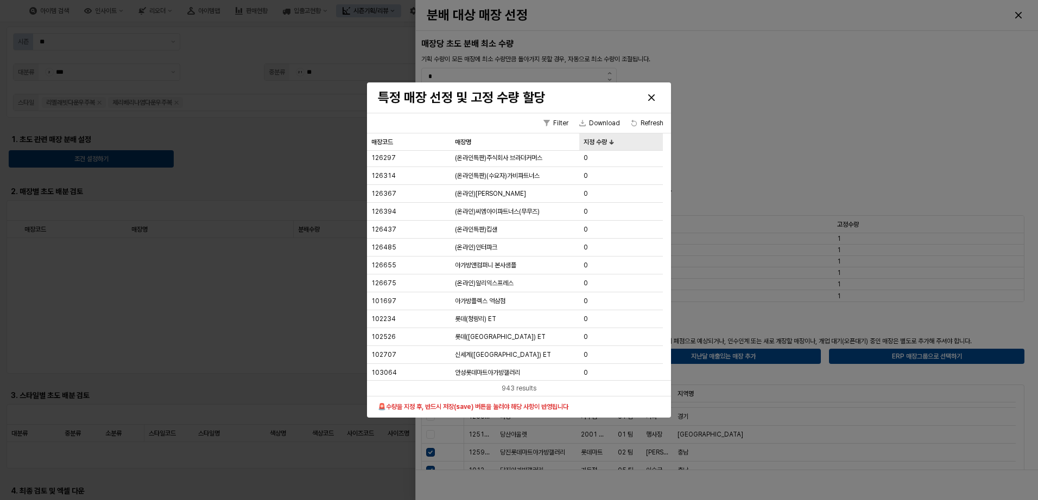
click at [603, 142] on div "지정 수량 지정 수량" at bounding box center [621, 142] width 84 height 17
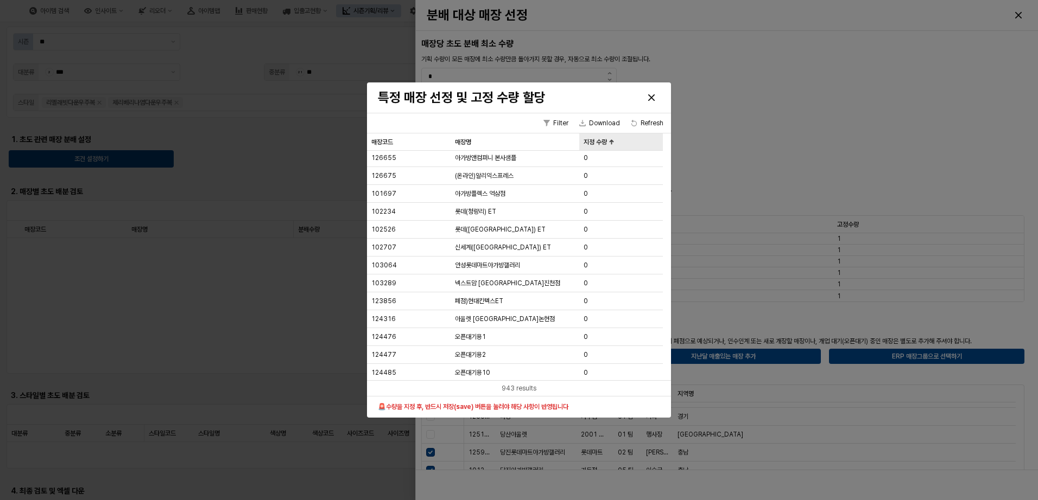
click at [604, 141] on div "지정 수량 지정 수량" at bounding box center [621, 142] width 84 height 17
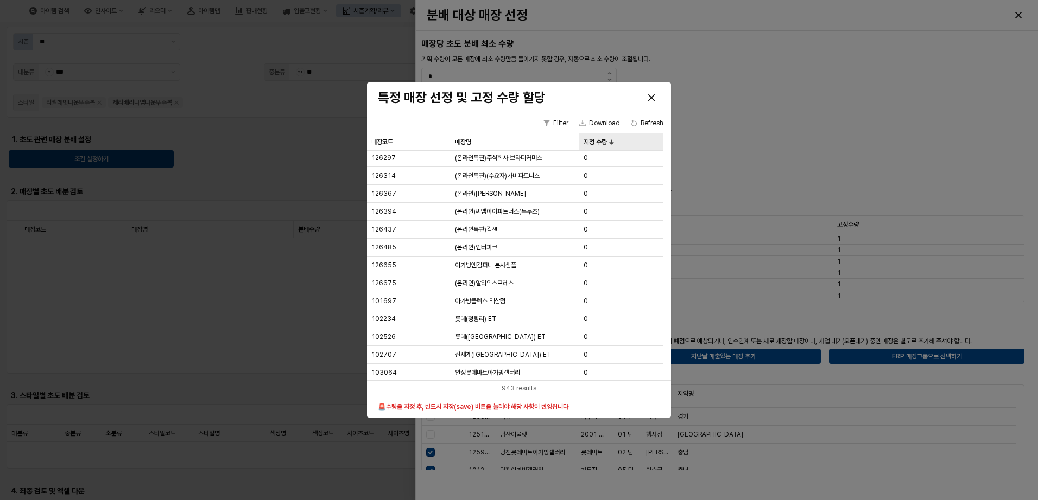
click at [604, 141] on div "지정 수량 지정 수량" at bounding box center [621, 142] width 84 height 17
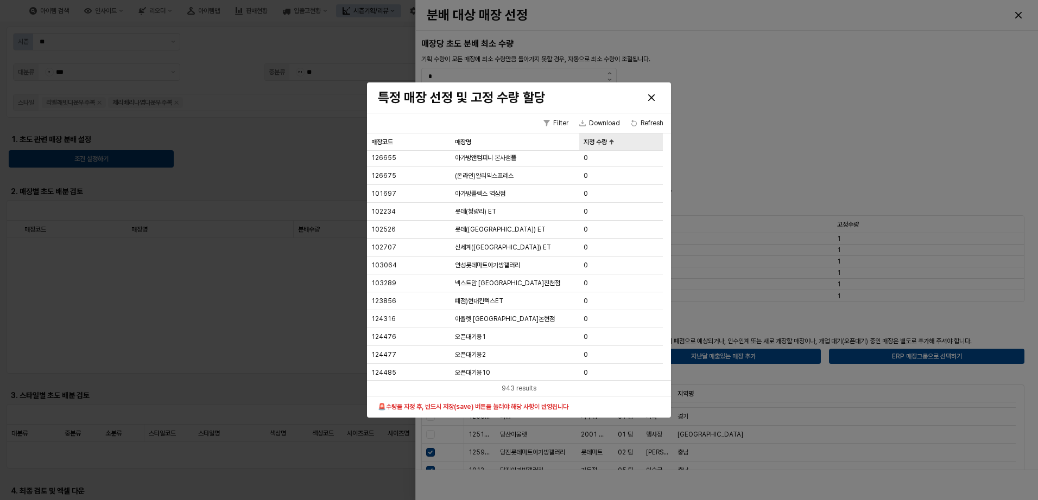
click at [604, 141] on div "지정 수량 지정 수량" at bounding box center [621, 142] width 84 height 17
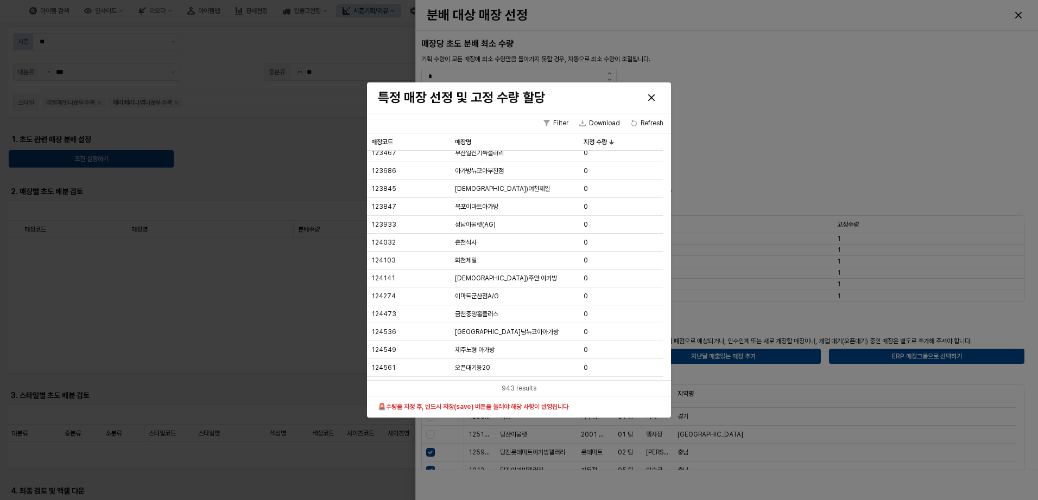
scroll to position [2975, 0]
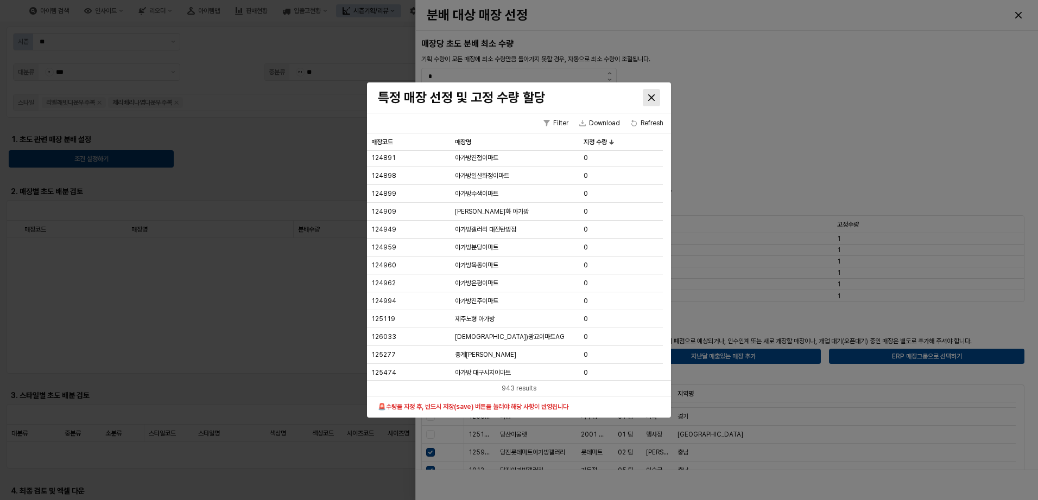
click at [650, 96] on icon "Close" at bounding box center [651, 97] width 7 height 7
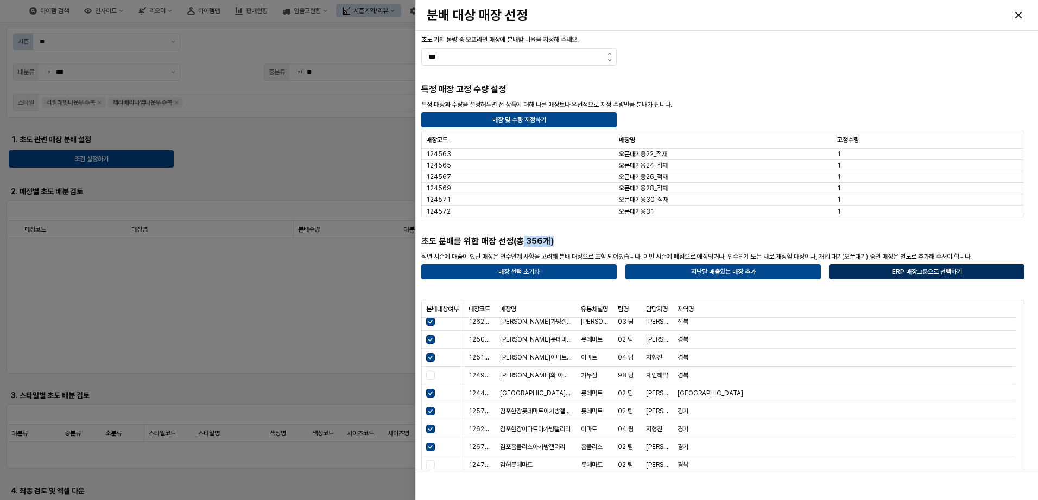
scroll to position [0, 0]
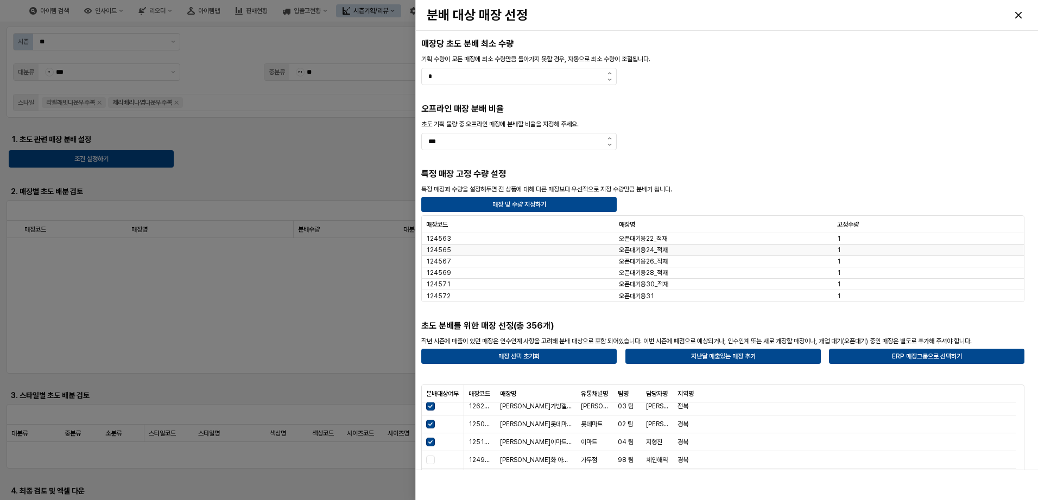
click at [835, 245] on div "1" at bounding box center [928, 250] width 191 height 11
click at [841, 244] on div "1" at bounding box center [928, 238] width 191 height 11
click at [842, 243] on div "1" at bounding box center [928, 238] width 191 height 11
drag, startPoint x: 842, startPoint y: 243, endPoint x: 764, endPoint y: 168, distance: 107.5
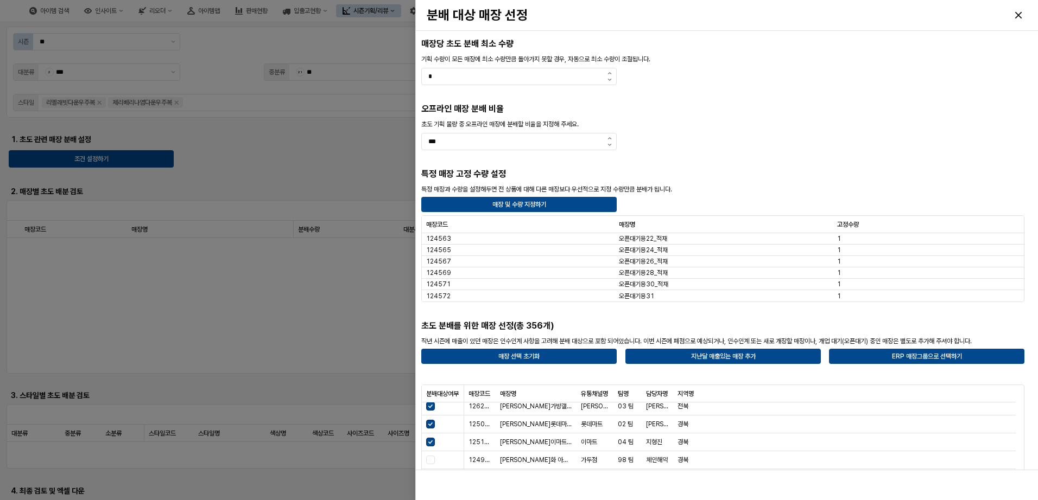
click at [764, 168] on div "특정 매장 고정 수량 설정" at bounding box center [722, 174] width 603 height 13
click at [797, 94] on div at bounding box center [722, 94] width 603 height 9
click at [1020, 15] on icon "Close" at bounding box center [1018, 15] width 7 height 7
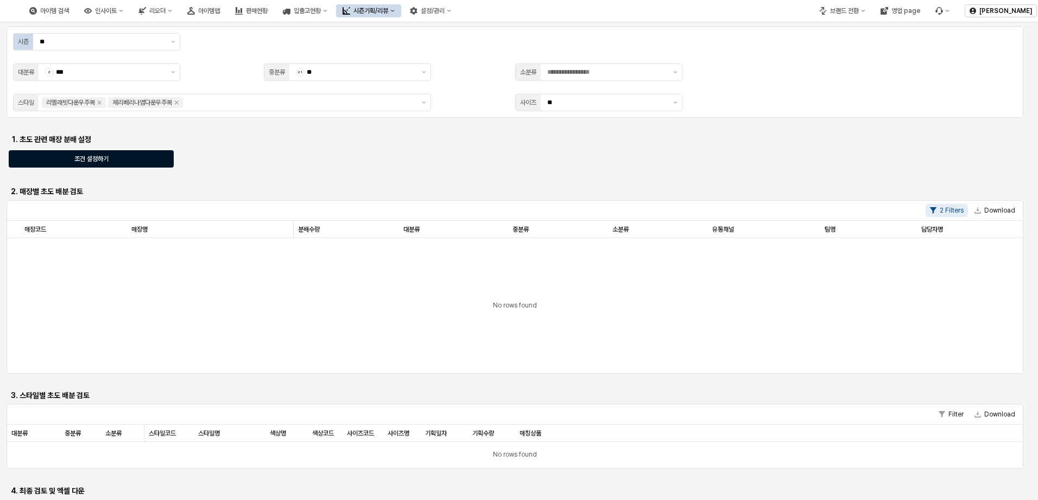
click at [114, 160] on div "조건 설정하기" at bounding box center [91, 159] width 155 height 16
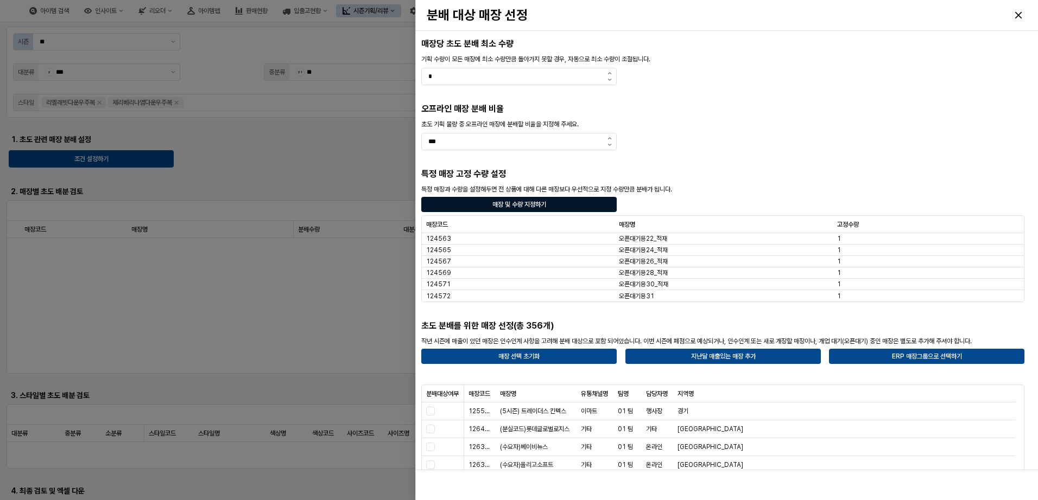
click at [577, 204] on div "매장 및 수량 지정하기" at bounding box center [519, 205] width 186 height 14
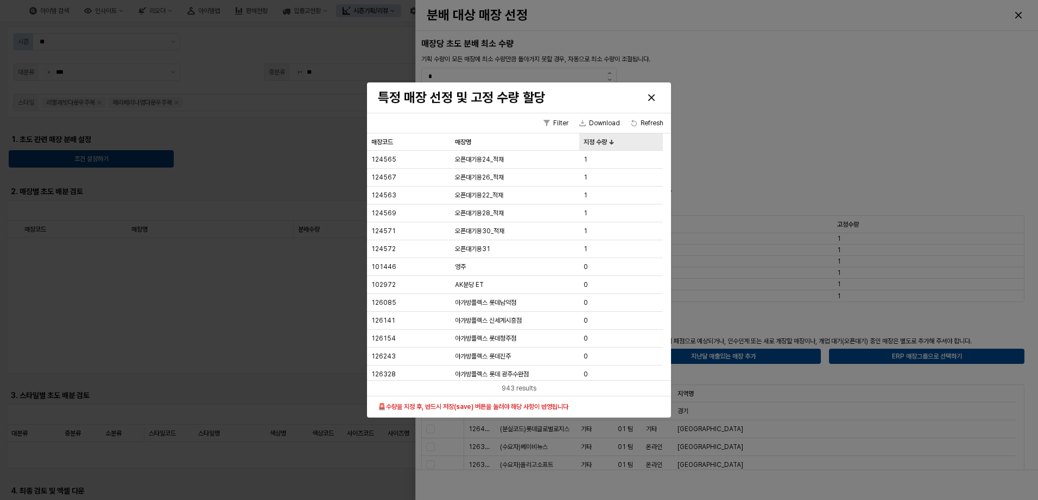
click at [624, 141] on div "지정 수량 지정 수량" at bounding box center [621, 142] width 84 height 17
click at [644, 98] on div "Close" at bounding box center [651, 98] width 16 height 16
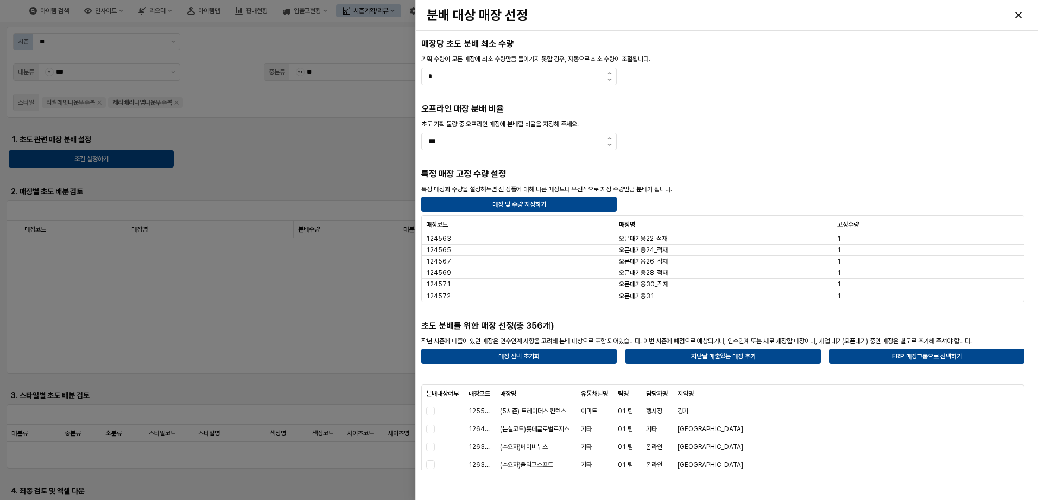
click at [497, 187] on p "특정 매장과 수량을 설정해두면 전 상품에 대해 다른 매장보다 우선적으로 지정 수량만큼 분배가 됩니다." at bounding box center [722, 190] width 603 height 10
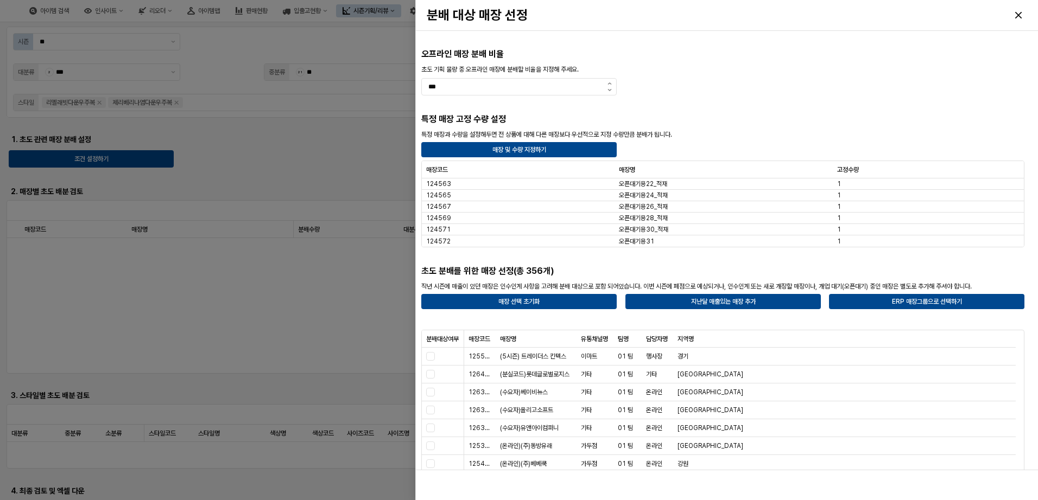
scroll to position [54, 0]
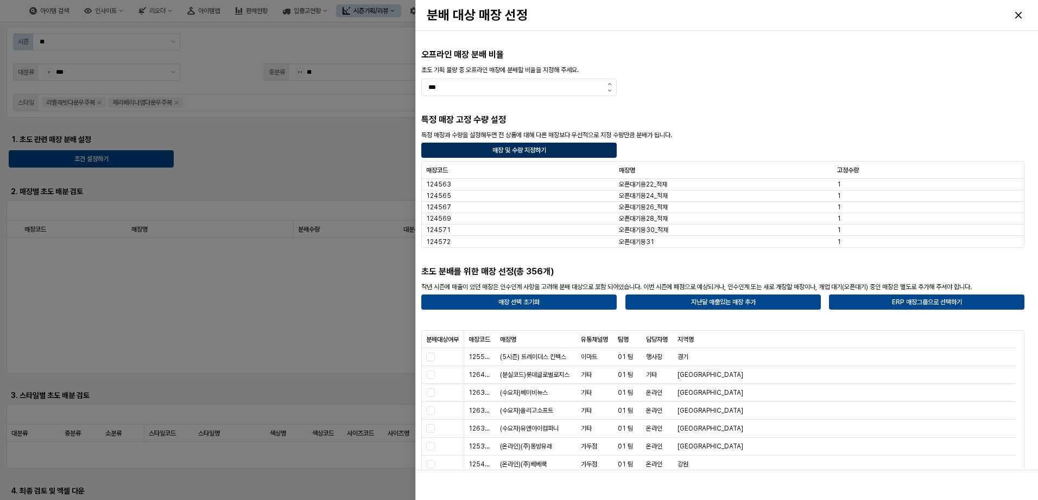
click at [517, 153] on p "매장 및 수량 지정하기" at bounding box center [519, 150] width 54 height 9
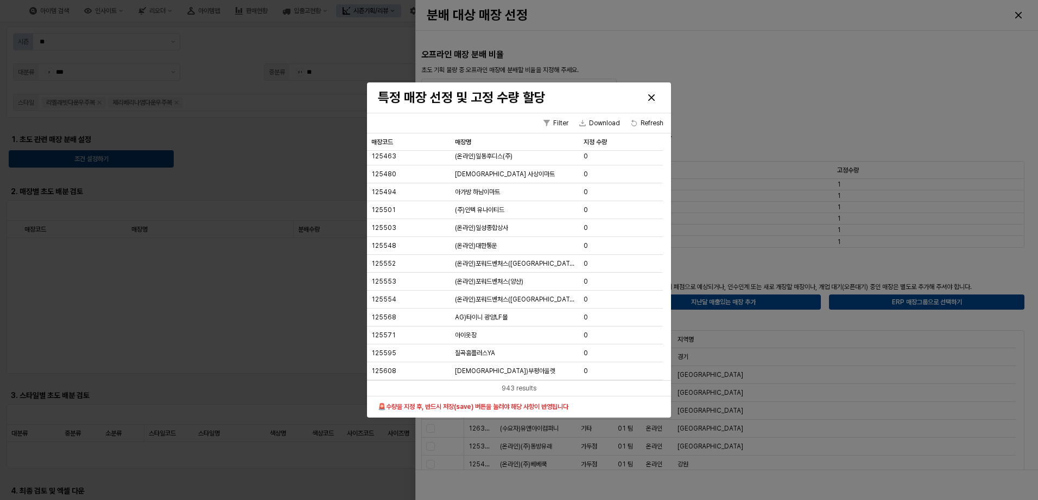
scroll to position [8033, 0]
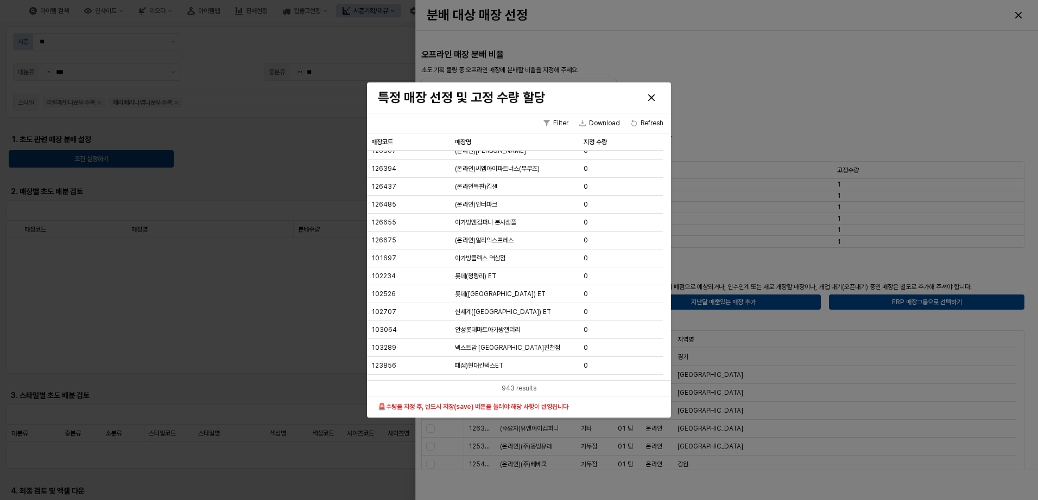
click at [570, 388] on div "943 results" at bounding box center [519, 388] width 304 height 16
click at [483, 387] on div "943 results" at bounding box center [519, 388] width 304 height 16
click at [543, 390] on div "943 results" at bounding box center [519, 388] width 304 height 16
click at [582, 308] on div "0" at bounding box center [621, 312] width 84 height 18
click at [589, 314] on div "0" at bounding box center [621, 312] width 84 height 18
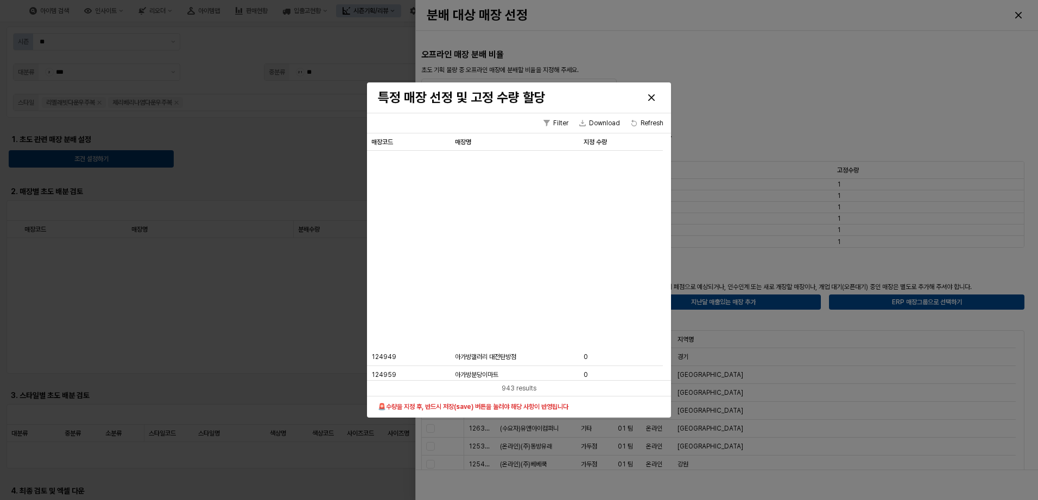
scroll to position [2848, 0]
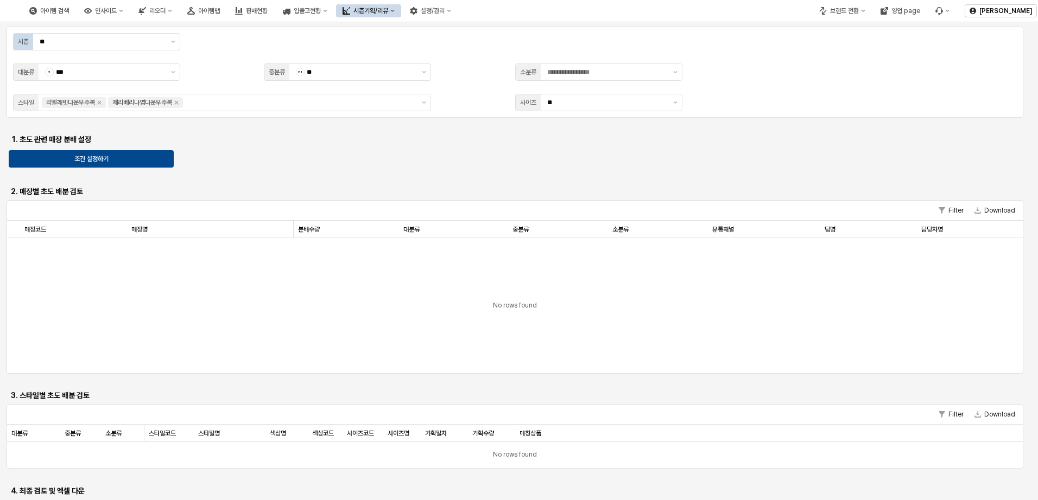
click at [296, 500] on p "표에서 직접 원하는 수치를 더블클릭하면 수정이 가능하며, 수정된 값은 "엑셀 출력하기" 버튼을 누르면 반영이 됩니다." at bounding box center [515, 507] width 1008 height 10
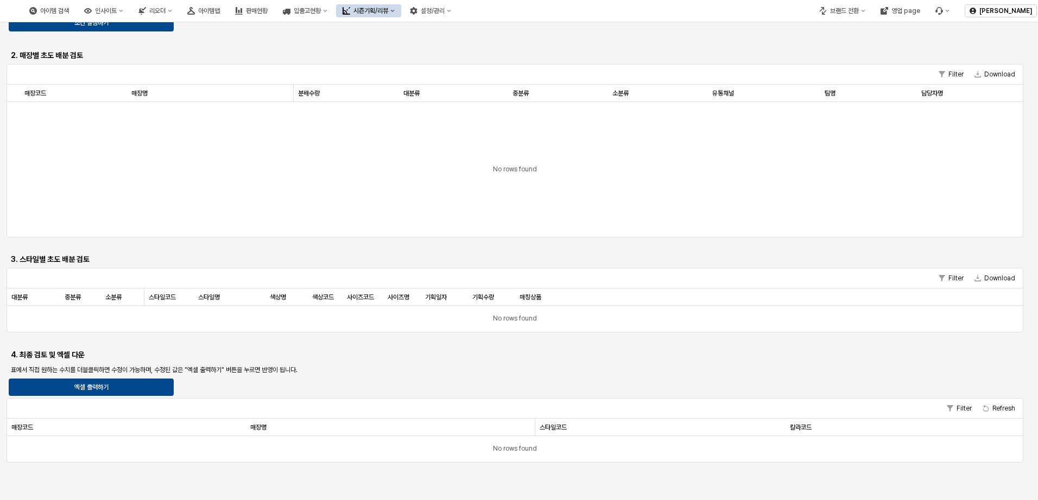
drag, startPoint x: 296, startPoint y: 369, endPoint x: 539, endPoint y: 369, distance: 243.2
click at [539, 369] on p "표에서 직접 원하는 수치를 더블클릭하면 수정이 가능하며, 수정된 값은 "엑셀 출력하기" 버튼을 누르면 반영이 됩니다." at bounding box center [515, 370] width 1008 height 10
click at [529, 315] on div "No rows found" at bounding box center [514, 319] width 1015 height 26
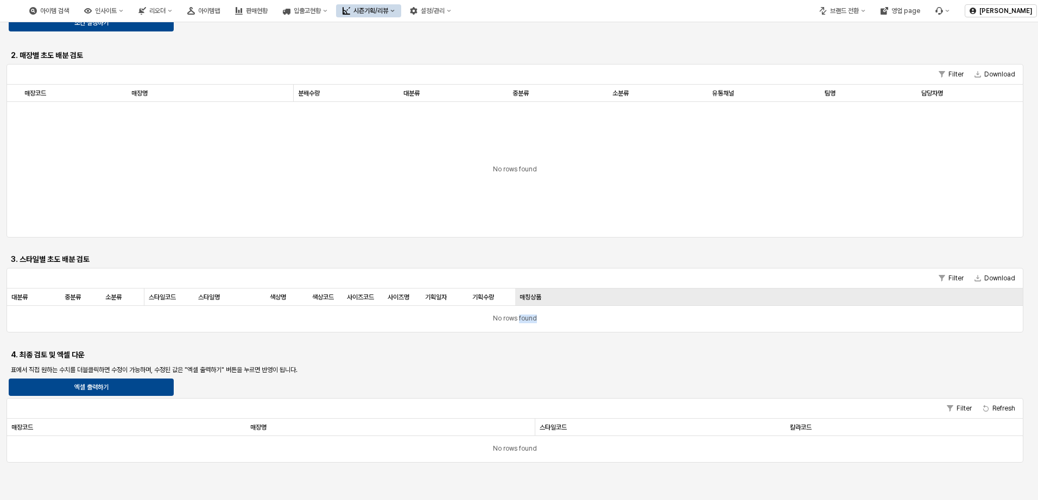
drag, startPoint x: 529, startPoint y: 315, endPoint x: 822, endPoint y: 302, distance: 292.8
click at [822, 302] on div "매칭상품 매칭상품" at bounding box center [768, 297] width 507 height 17
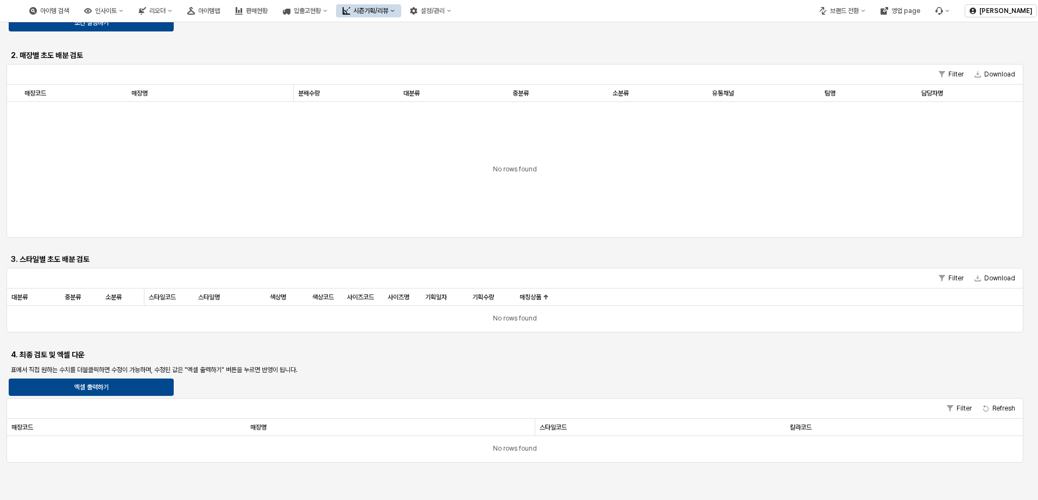
click at [492, 281] on div "Filter Download" at bounding box center [514, 279] width 1015 height 20
click at [58, 264] on h6 "3. 스타일별 초도 배분 검토" at bounding box center [133, 260] width 245 height 10
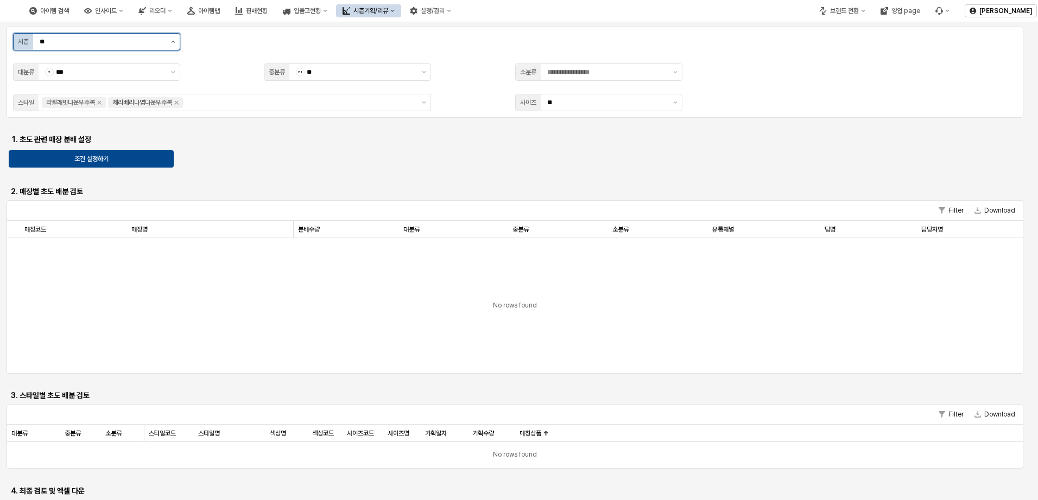
click at [175, 37] on button "제안 사항 표시" at bounding box center [173, 42] width 13 height 16
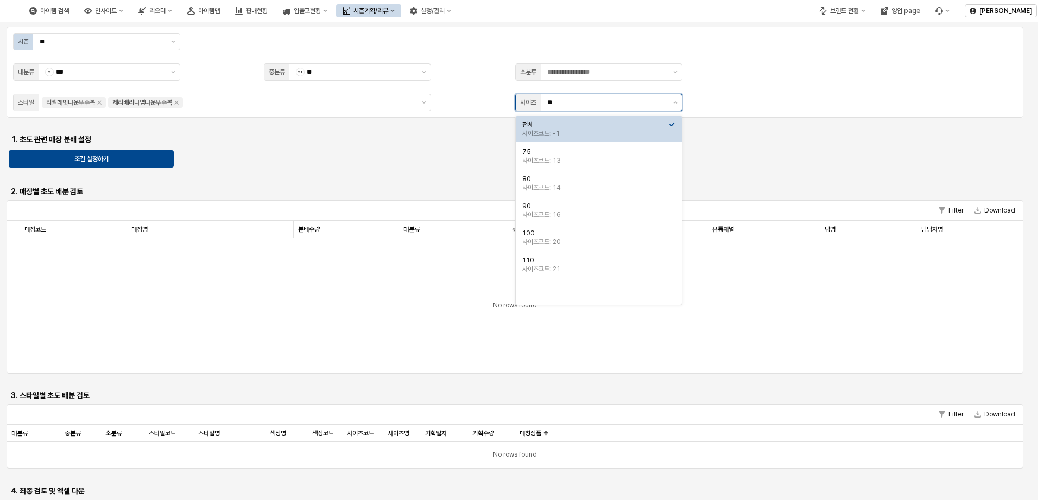
click at [662, 105] on input "**" at bounding box center [606, 102] width 119 height 11
click at [586, 154] on div "75" at bounding box center [595, 152] width 147 height 9
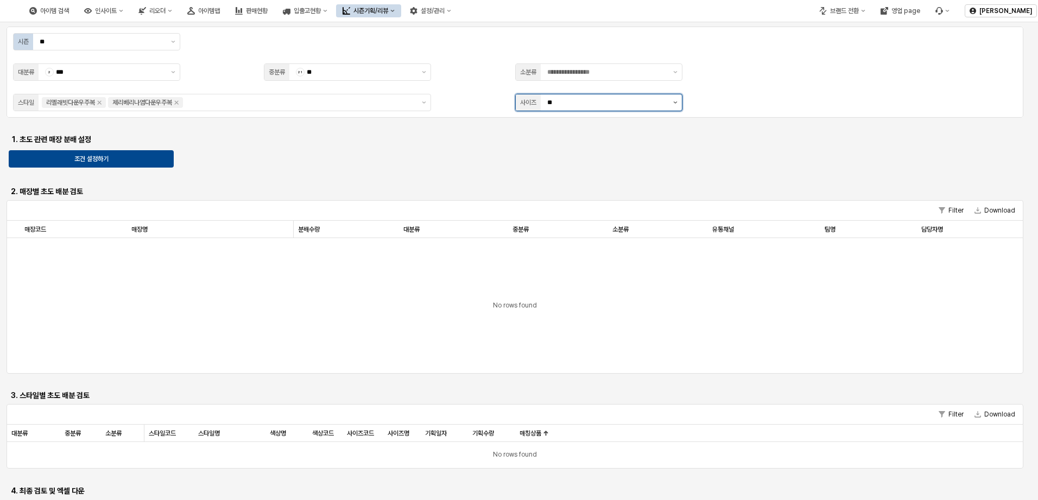
click at [674, 103] on icon "제안 사항 표시" at bounding box center [675, 102] width 4 height 2
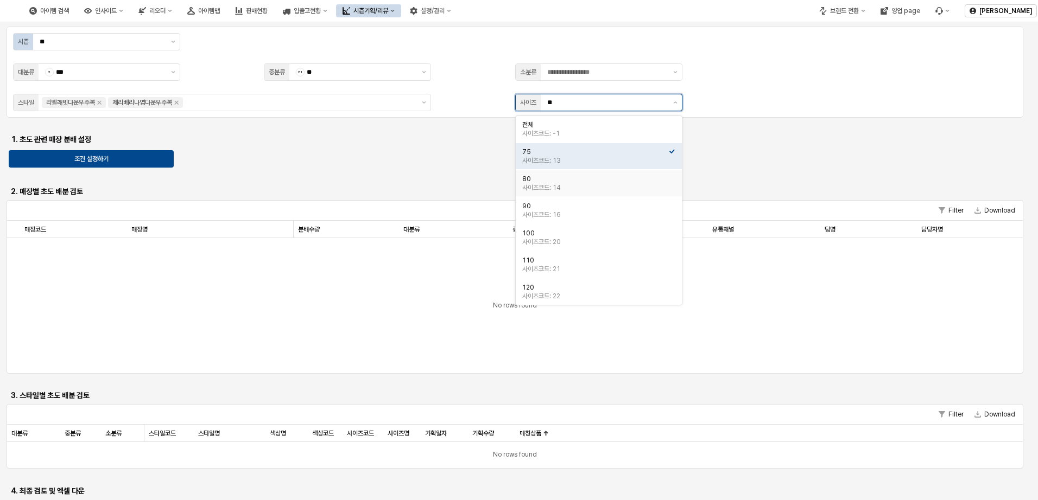
click at [605, 187] on div "사이즈코드: 14" at bounding box center [595, 187] width 147 height 9
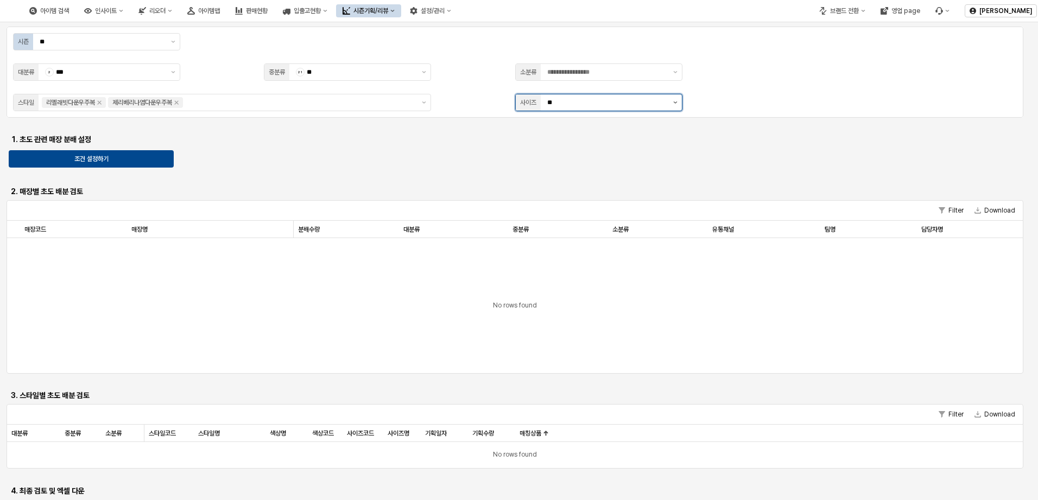
click at [669, 99] on button "제안 사항 표시" at bounding box center [675, 102] width 13 height 16
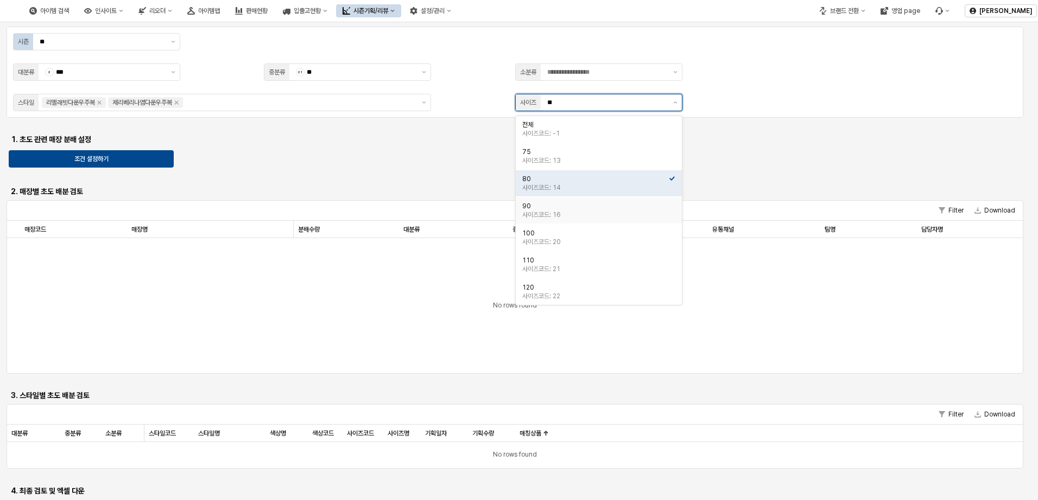
click at [632, 207] on div "90" at bounding box center [595, 206] width 147 height 9
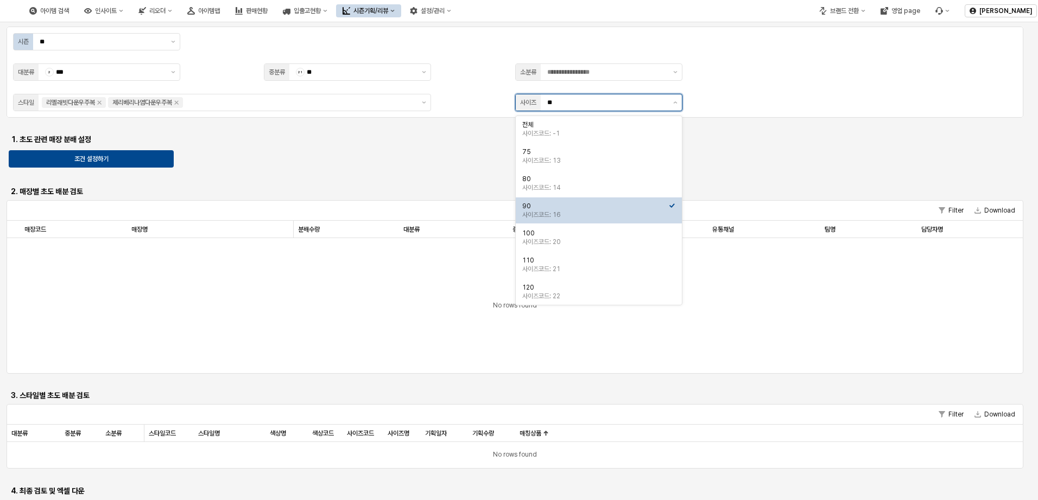
click at [670, 211] on div "90 사이즈코드: 16" at bounding box center [599, 211] width 166 height 26
click at [657, 185] on div "사이즈코드: 14" at bounding box center [595, 187] width 147 height 9
type input "**"
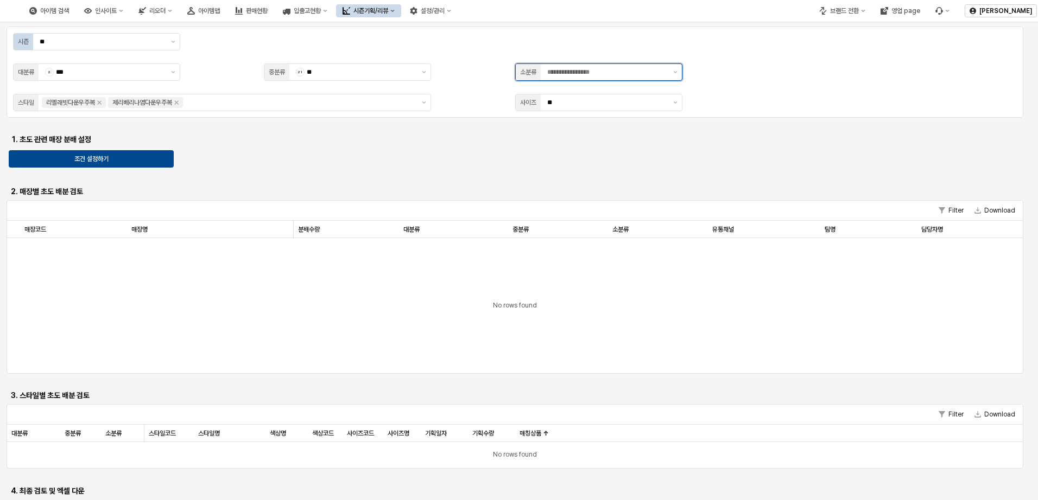
click at [646, 78] on div "App Frame" at bounding box center [605, 72] width 128 height 16
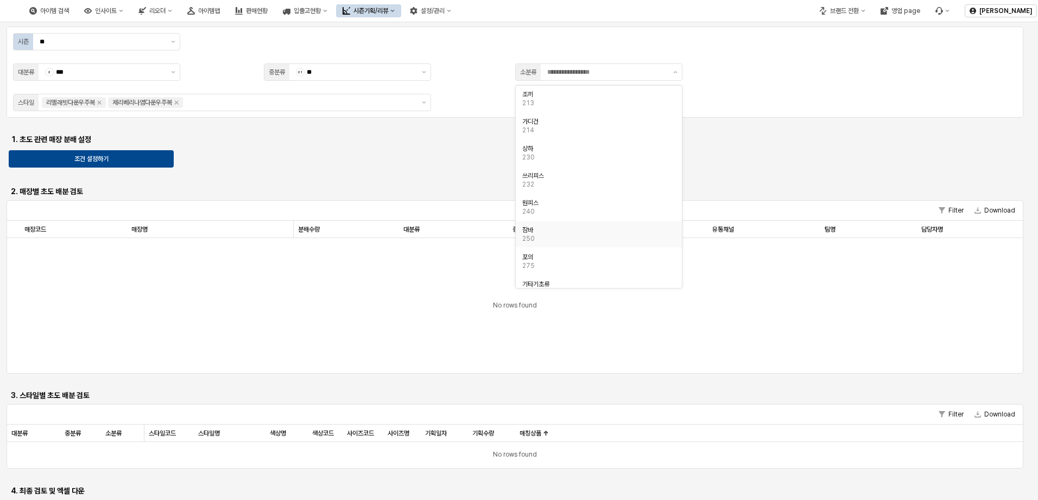
click at [873, 321] on div "No rows found" at bounding box center [514, 305] width 1015 height 135
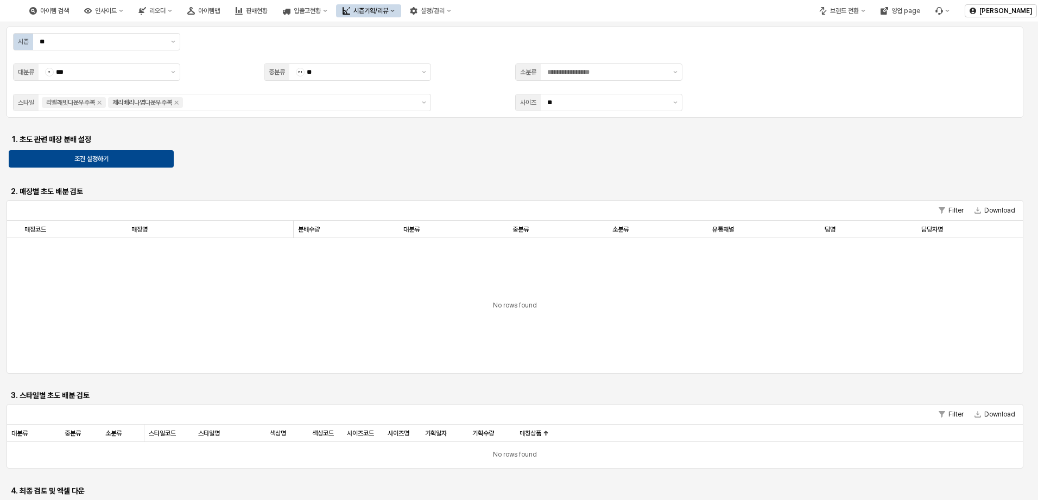
click at [652, 61] on div "시즌 ** 대분류 2 *** 중분류 21 ** 소분류 스타일 리엘래빗다운우주복 제리베리나염다운우주복 사이즈 **" at bounding box center [515, 72] width 1004 height 78
click at [662, 75] on input "App Frame" at bounding box center [606, 72] width 119 height 11
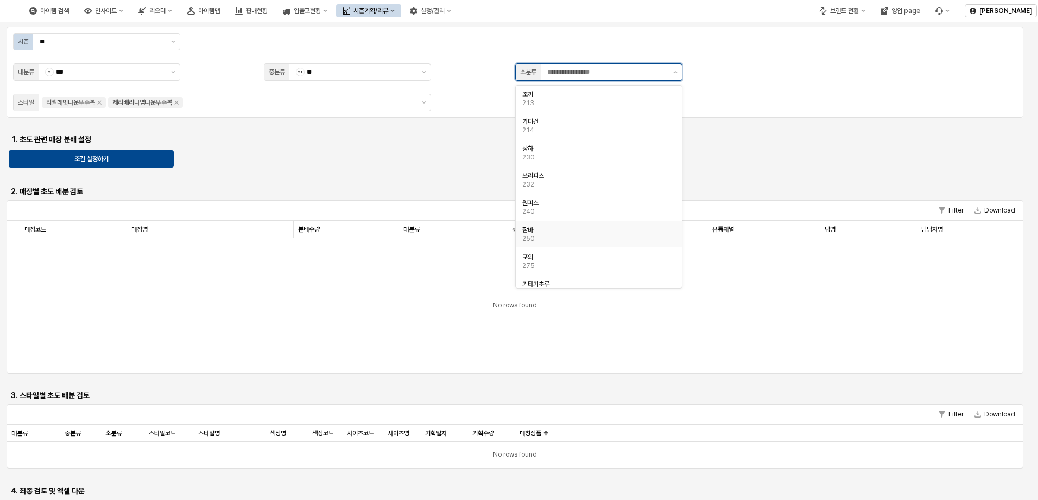
scroll to position [14, 0]
click at [639, 240] on div "포의" at bounding box center [595, 243] width 147 height 9
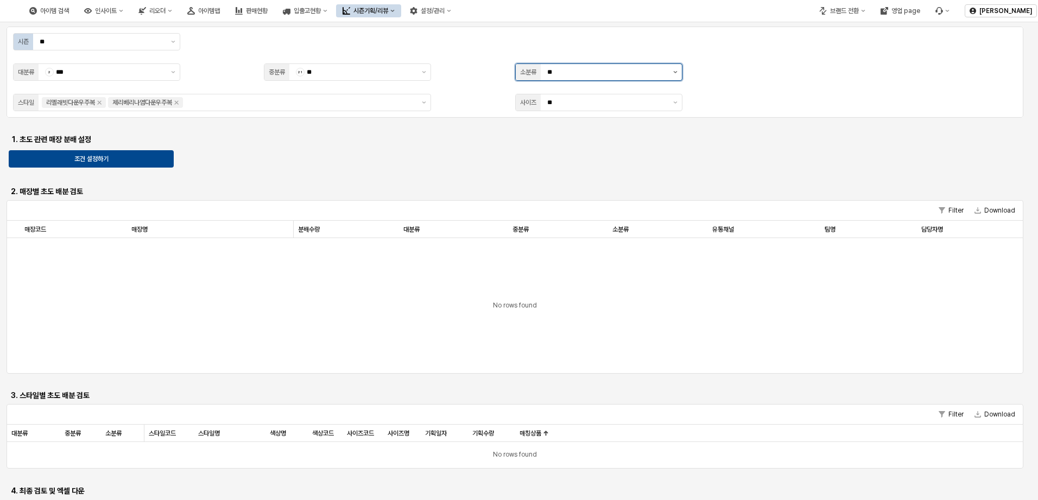
click at [675, 74] on button "제안 사항 표시" at bounding box center [675, 72] width 13 height 16
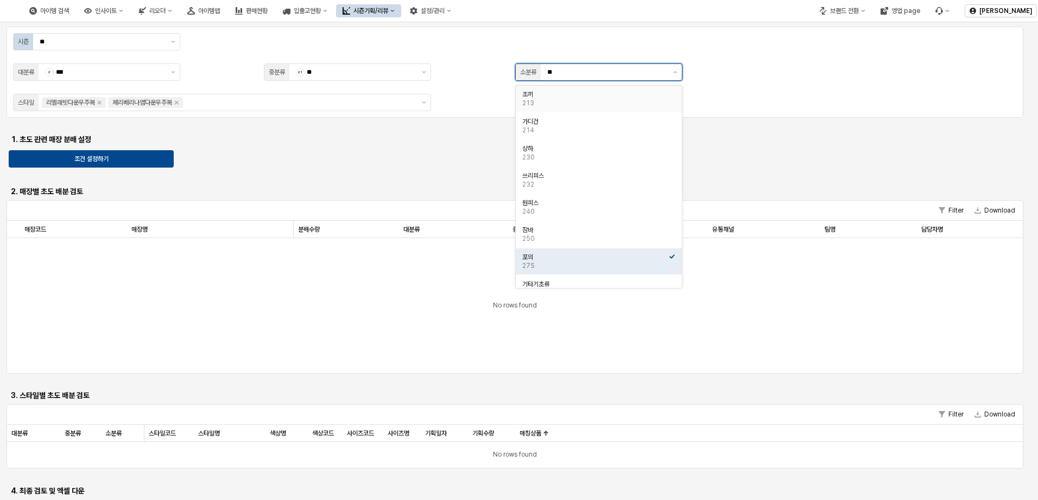
click at [587, 70] on input "**" at bounding box center [606, 72] width 119 height 11
type input "*"
click at [780, 77] on div "시즌 ** 대분류 2 *** 중분류 21 ** 소분류 ** 스타일 리엘래빗다운우주복 제리베리나염다운우주복 사이즈 **" at bounding box center [515, 72] width 1004 height 78
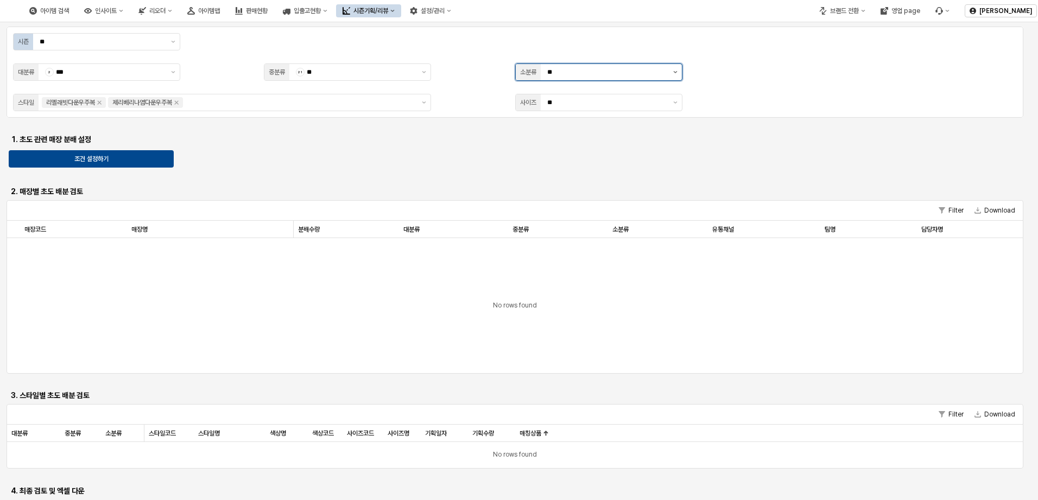
click at [672, 75] on button "제안 사항 표시" at bounding box center [675, 72] width 13 height 16
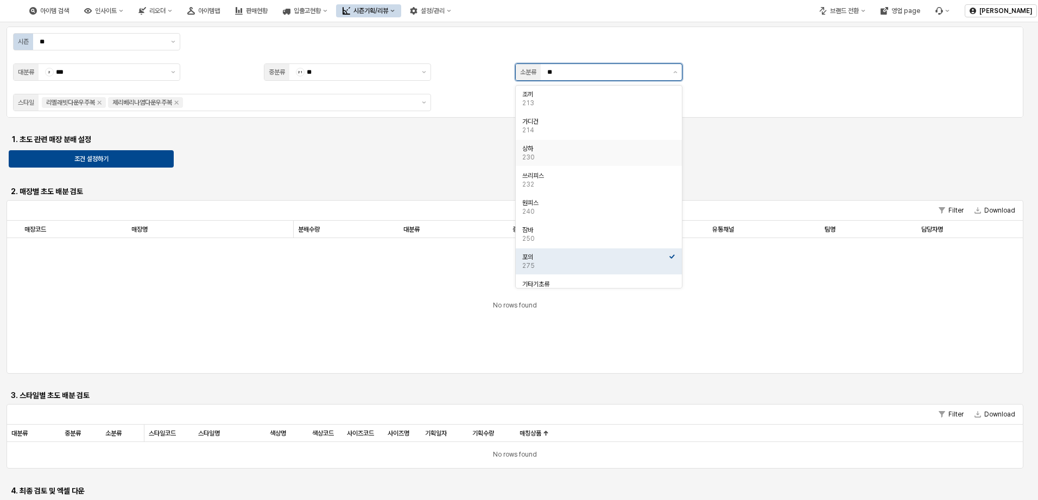
click at [578, 160] on div "230" at bounding box center [595, 157] width 147 height 9
type input "**"
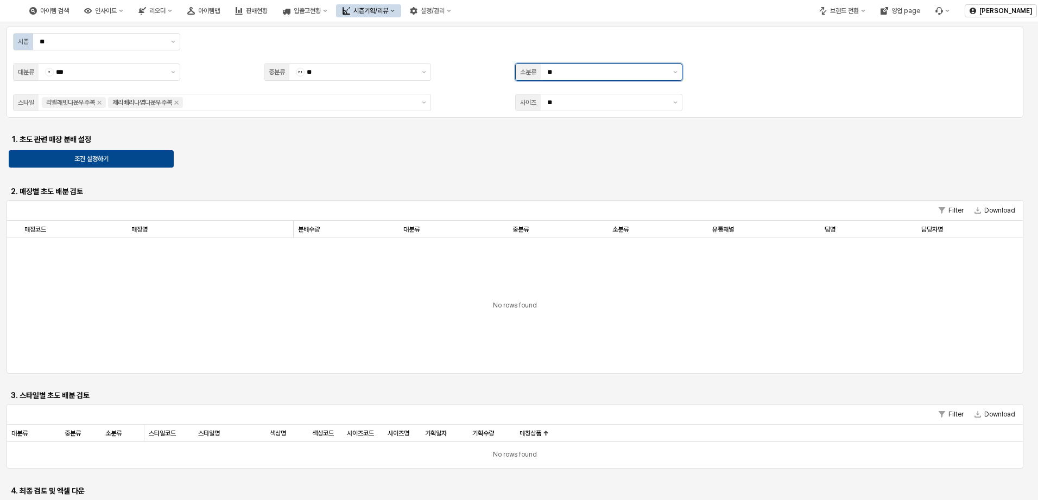
scroll to position [0, 0]
click at [631, 306] on div "No rows found" at bounding box center [514, 305] width 1015 height 135
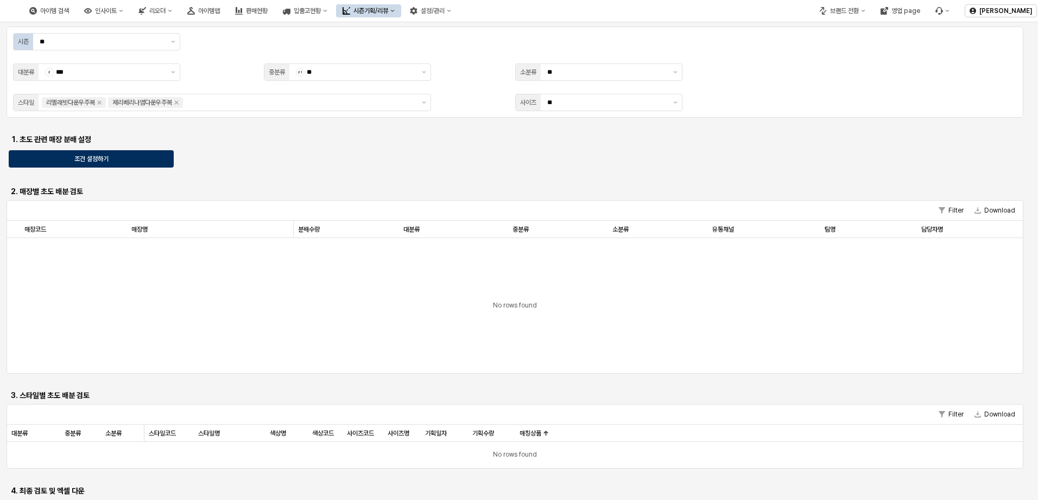
click at [142, 162] on div "조건 설정하기" at bounding box center [91, 159] width 155 height 16
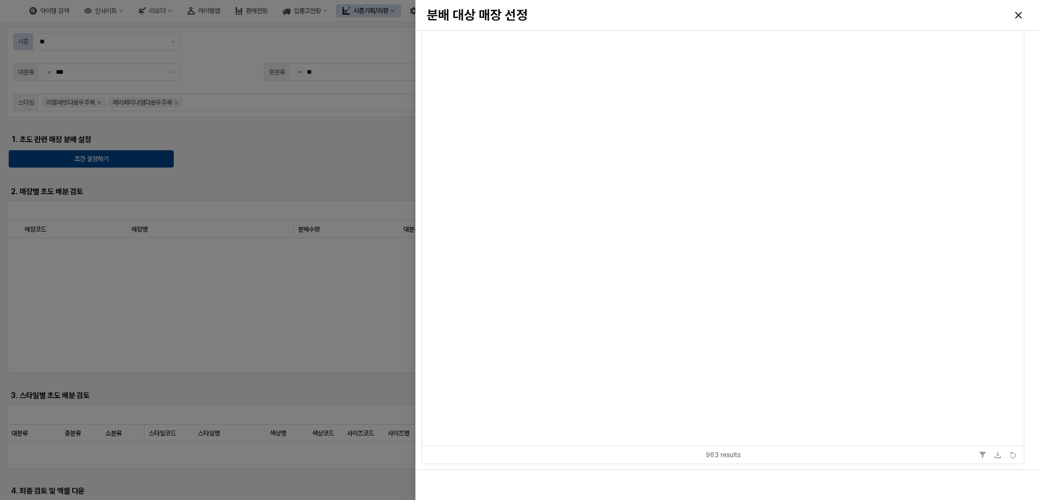
scroll to position [16784, 0]
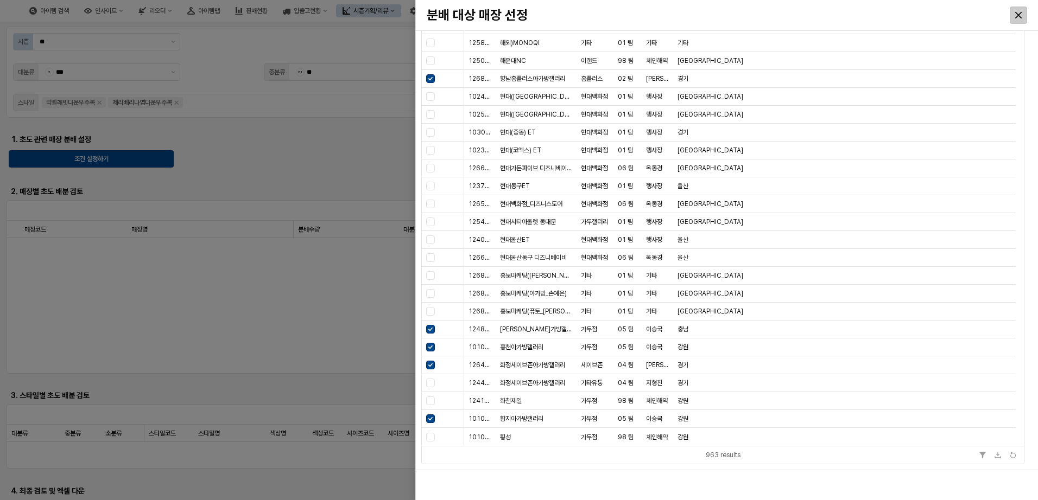
click at [1018, 15] on icon "Close" at bounding box center [1018, 15] width 7 height 7
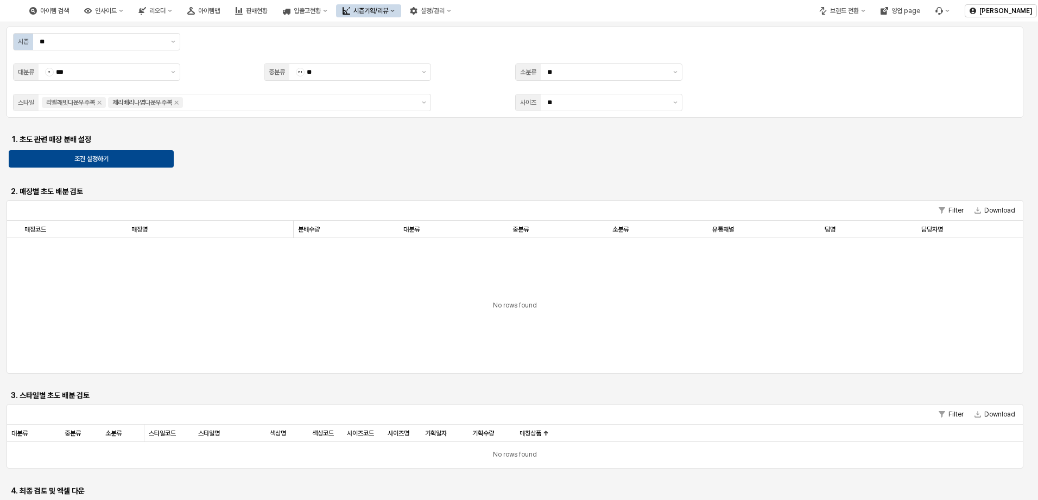
click at [78, 197] on div "2. 매장별 초도 배분 검토" at bounding box center [133, 191] width 245 height 13
click at [111, 236] on div "매장코드 매장코드" at bounding box center [73, 229] width 107 height 17
click at [141, 235] on div "매장명 매장명" at bounding box center [210, 229] width 166 height 17
click at [984, 207] on button "Download" at bounding box center [994, 210] width 49 height 13
click at [524, 172] on div "App Frame" at bounding box center [515, 176] width 1017 height 13
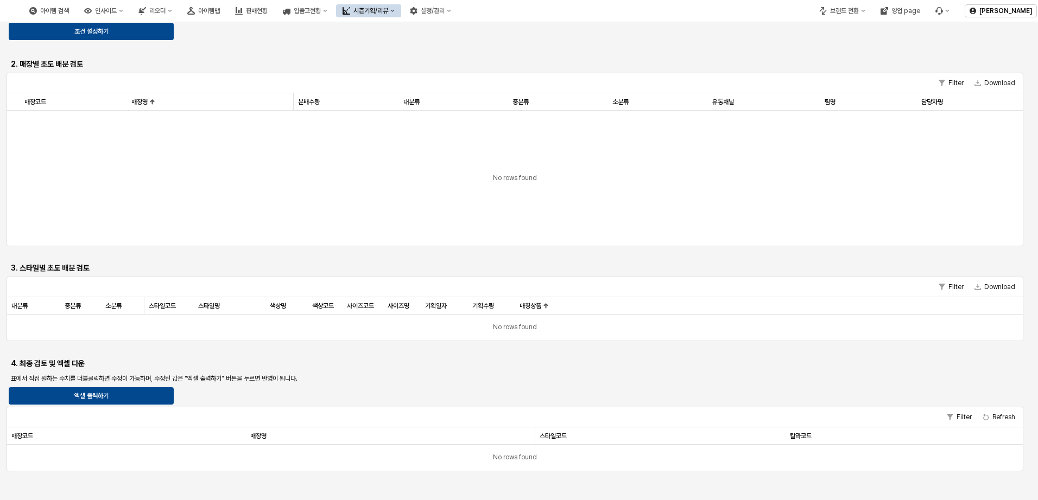
scroll to position [136, 0]
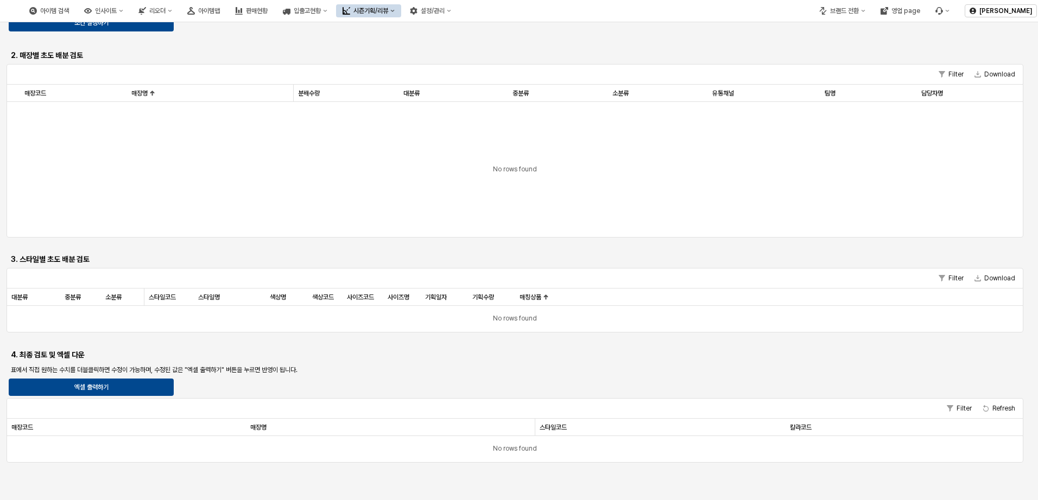
click at [351, 264] on div "시즌 ** 대분류 2 *** 중분류 21 ** 소분류 ** 스타일 리엘래빗다운우주복 제리베리나염다운우주복 사이즈 ** 1. 초도 관련 매장 분…" at bounding box center [519, 176] width 1025 height 573
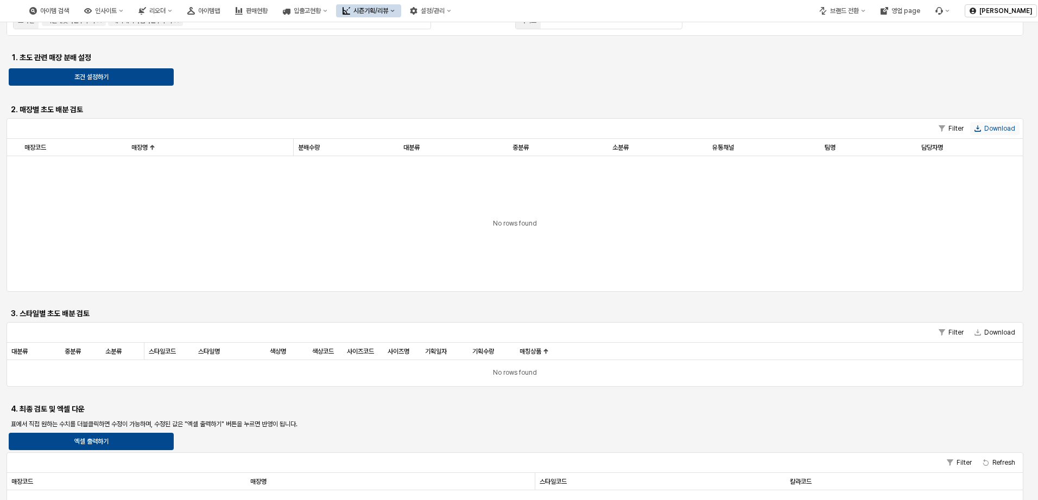
click at [1001, 125] on button "Download" at bounding box center [994, 128] width 49 height 13
click at [158, 73] on div "조건 설정하기" at bounding box center [91, 77] width 155 height 16
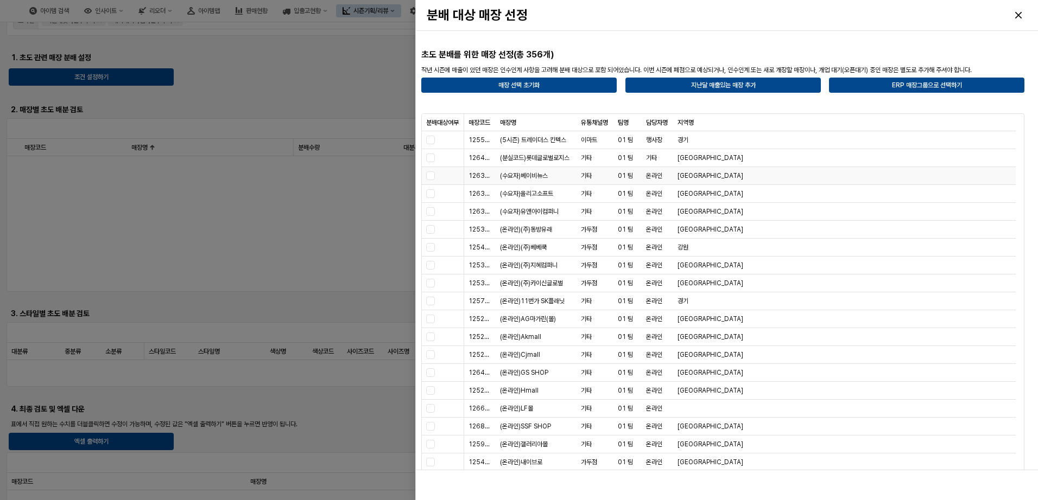
scroll to position [0, 0]
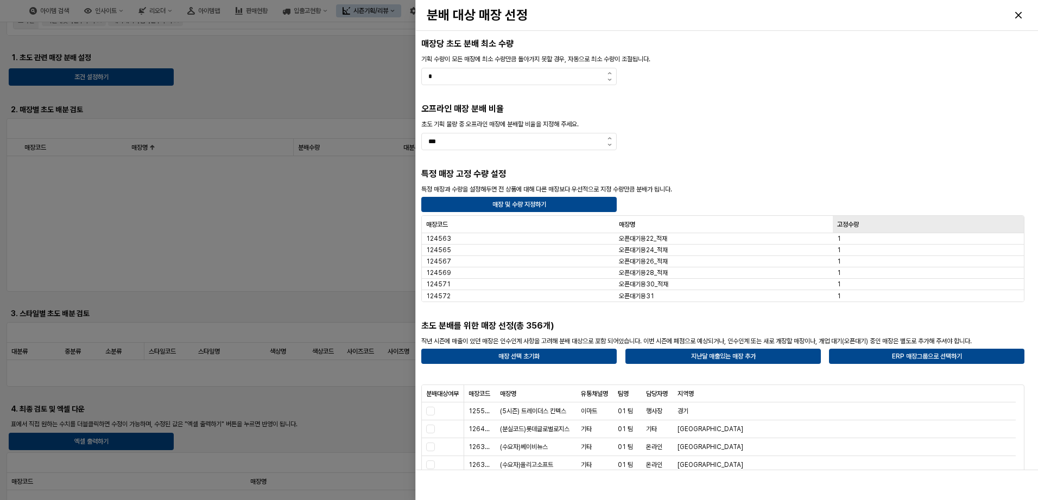
click at [852, 220] on div "고정수량 고정수량" at bounding box center [928, 224] width 191 height 17
click at [856, 221] on div "고정수량 고정수량" at bounding box center [928, 224] width 191 height 17
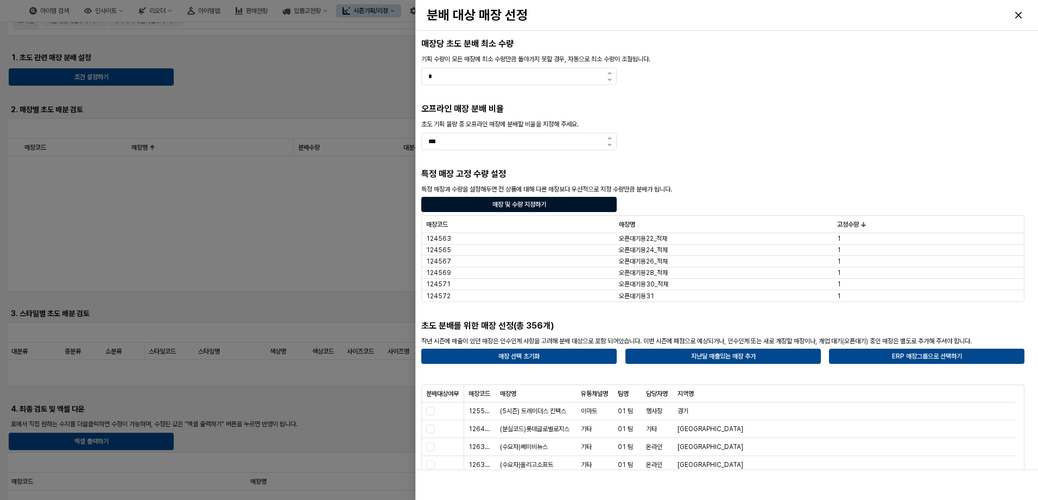
click at [529, 204] on p "매장 및 수량 지정하기" at bounding box center [519, 204] width 54 height 9
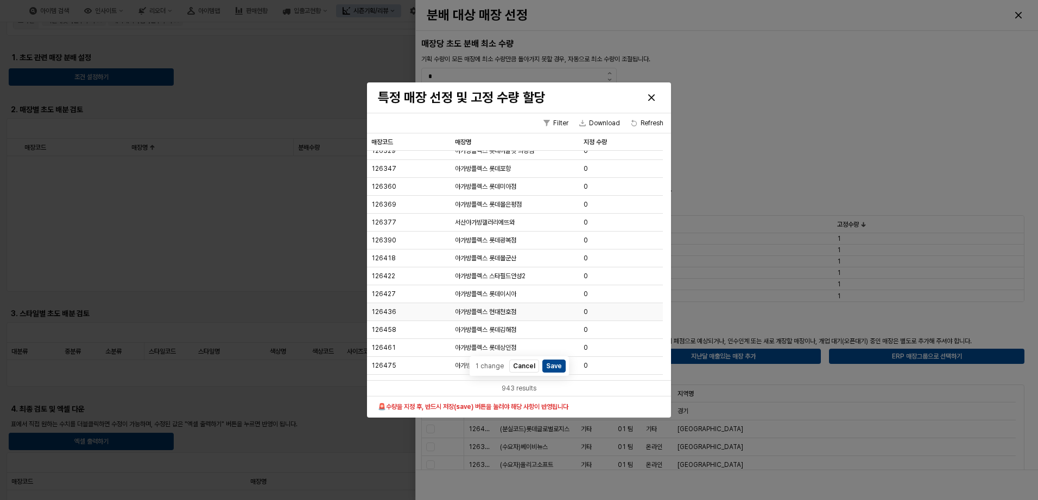
scroll to position [380, 0]
drag, startPoint x: 608, startPoint y: 282, endPoint x: 538, endPoint y: 283, distance: 69.5
click at [538, 283] on div "126517 신)광양LF아가방갤러리 0" at bounding box center [515, 281] width 296 height 18
drag, startPoint x: 538, startPoint y: 283, endPoint x: 574, endPoint y: 277, distance: 36.2
click at [574, 277] on div "신)광양LF아가방갤러리" at bounding box center [514, 281] width 129 height 18
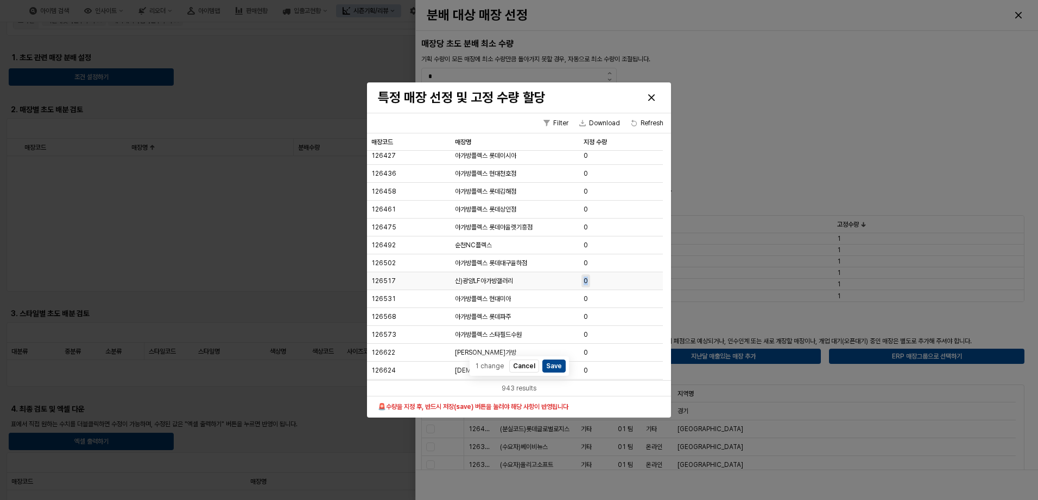
click at [587, 281] on span "0" at bounding box center [585, 281] width 4 height 9
click at [587, 281] on input "*" at bounding box center [614, 281] width 69 height 12
type input "*"
click at [556, 369] on button "Save" at bounding box center [553, 366] width 23 height 13
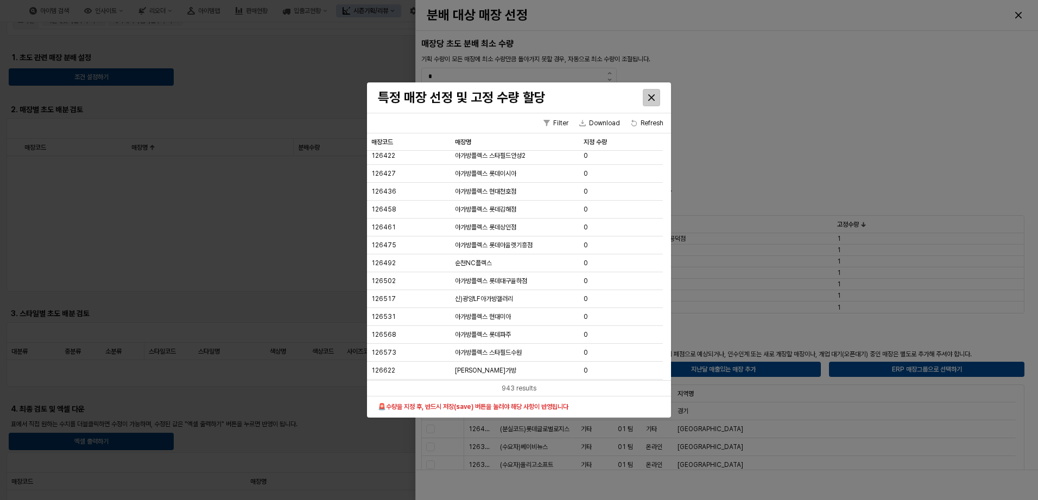
click at [657, 93] on div "Close" at bounding box center [651, 98] width 16 height 16
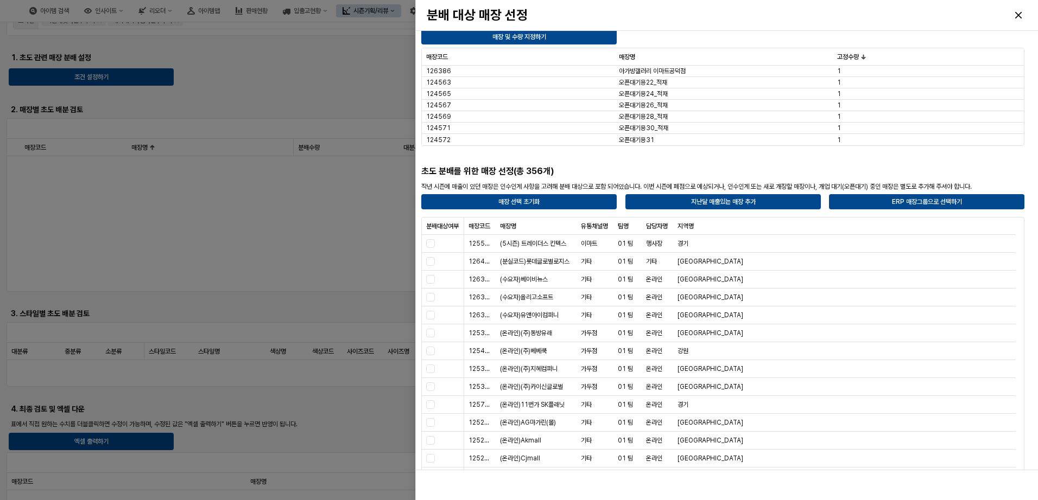
scroll to position [158, 0]
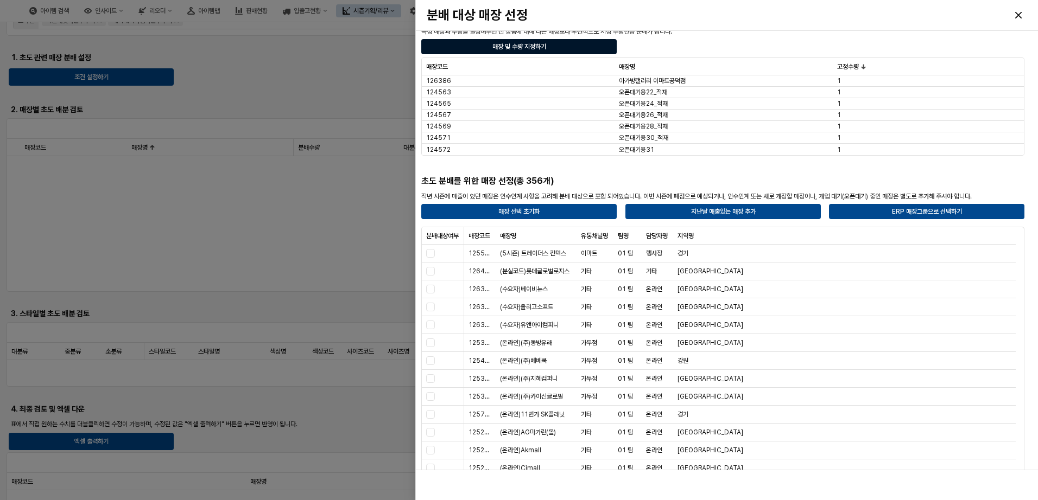
click at [577, 49] on div "매장 및 수량 지정하기" at bounding box center [519, 47] width 186 height 14
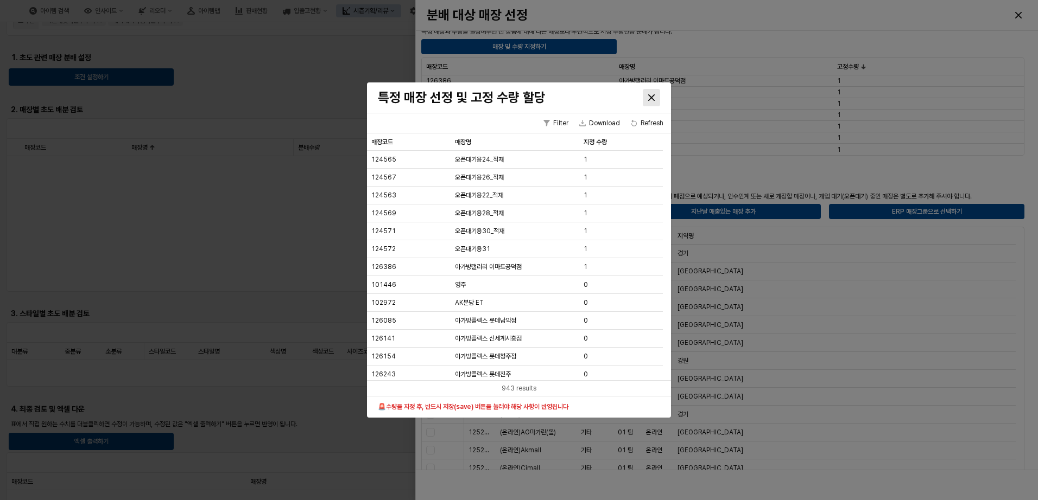
click at [651, 101] on div "Close" at bounding box center [651, 98] width 16 height 16
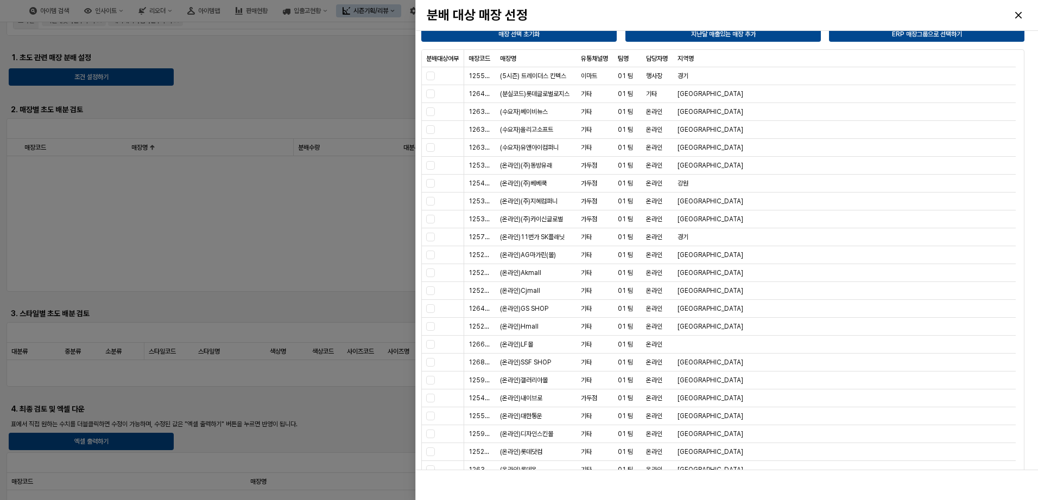
scroll to position [421, 0]
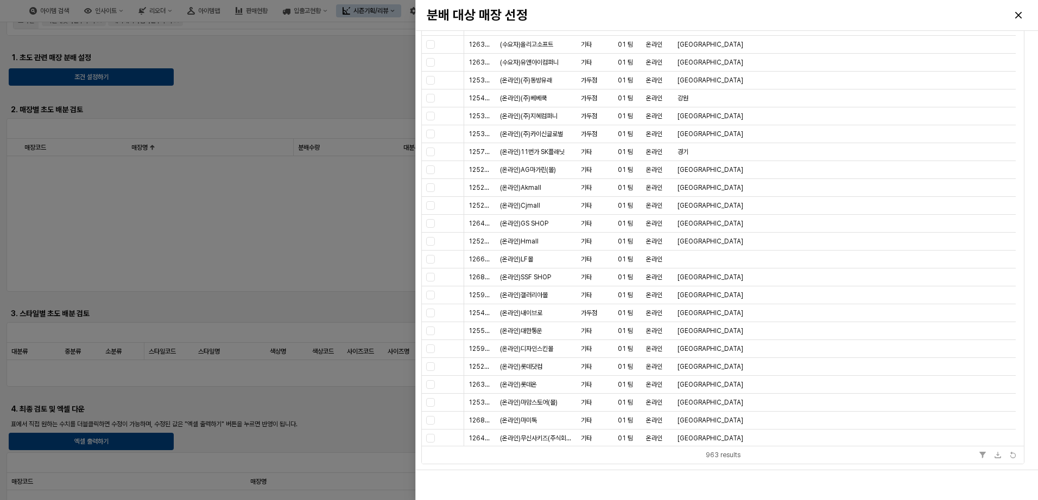
click at [767, 458] on div "Table toolbar" at bounding box center [880, 455] width 280 height 13
click at [723, 458] on div "963 results" at bounding box center [722, 455] width 35 height 11
click at [723, 457] on div "963 results" at bounding box center [722, 455] width 35 height 11
click at [725, 457] on div "963 results" at bounding box center [722, 455] width 35 height 11
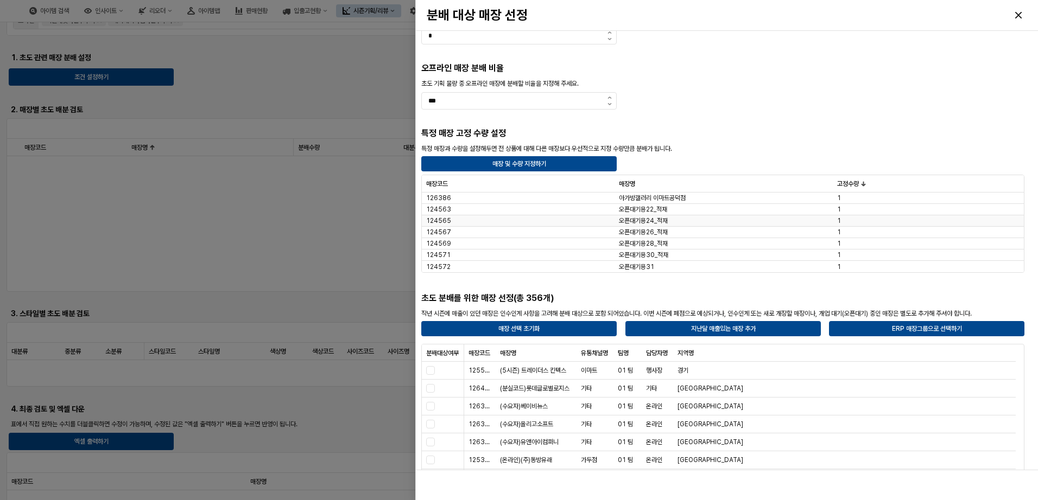
scroll to position [0, 0]
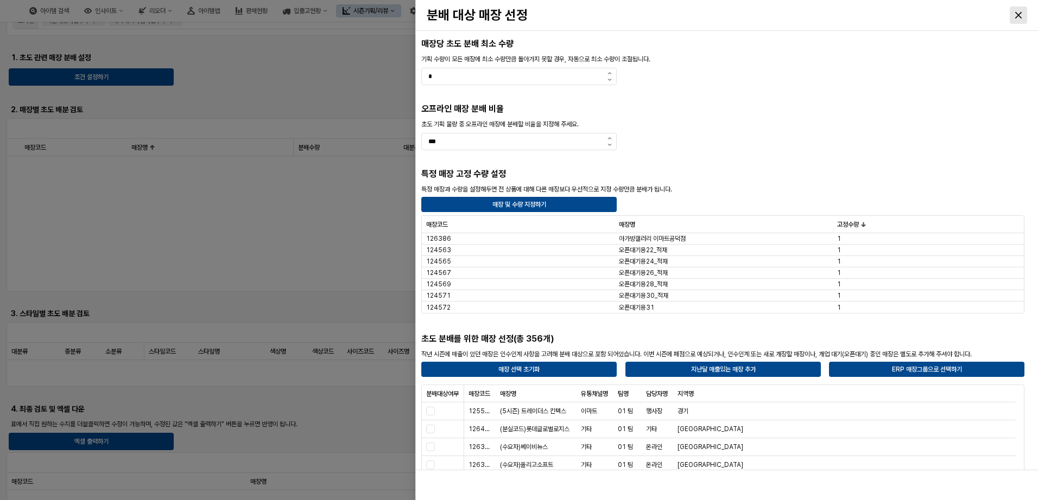
click at [1013, 12] on div "Close" at bounding box center [1018, 15] width 16 height 16
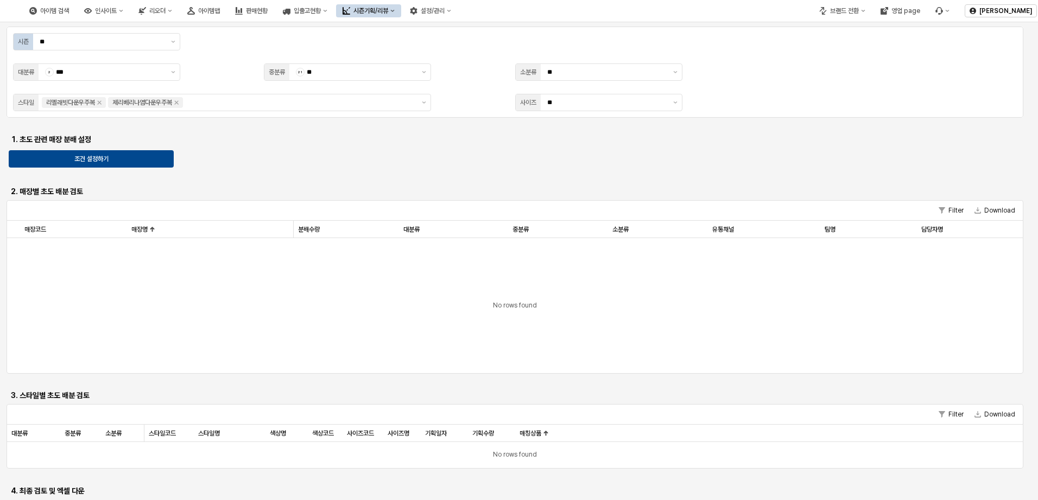
click at [301, 128] on div "App Frame" at bounding box center [515, 124] width 1008 height 9
click at [728, 307] on div "No rows found" at bounding box center [514, 305] width 1015 height 135
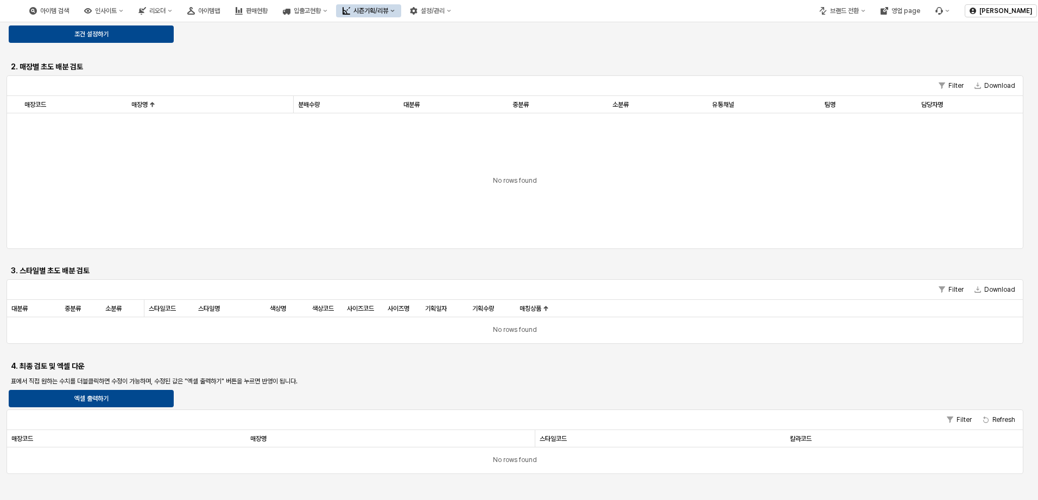
scroll to position [136, 0]
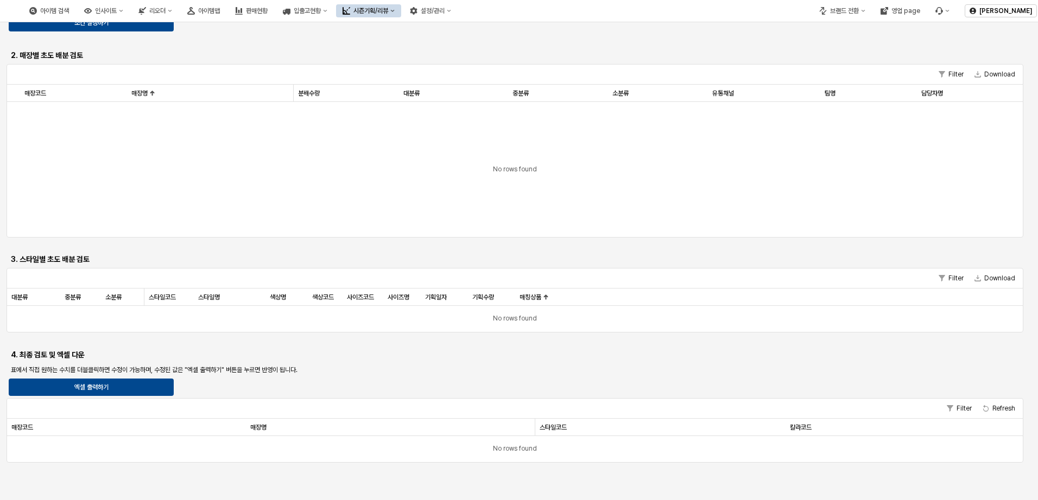
click at [833, 193] on div "No rows found" at bounding box center [514, 169] width 1015 height 135
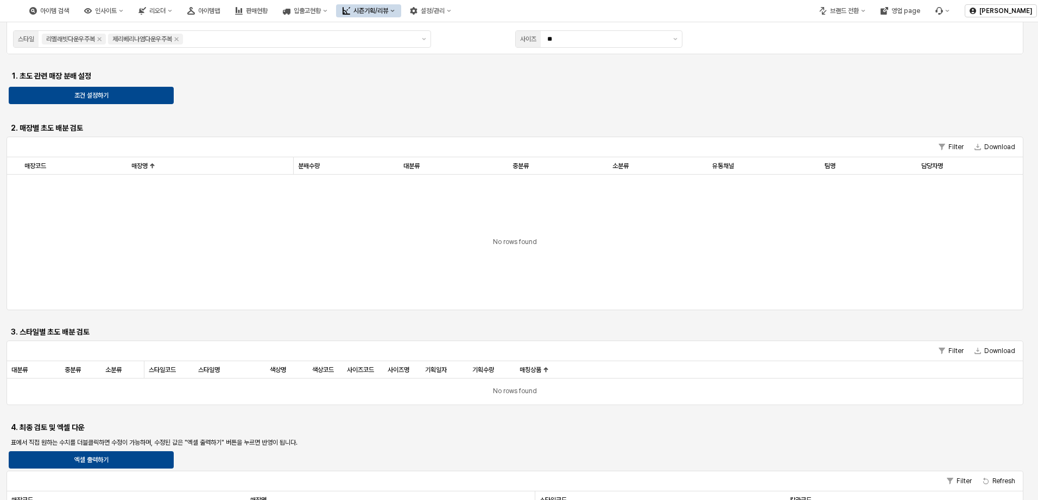
scroll to position [0, 0]
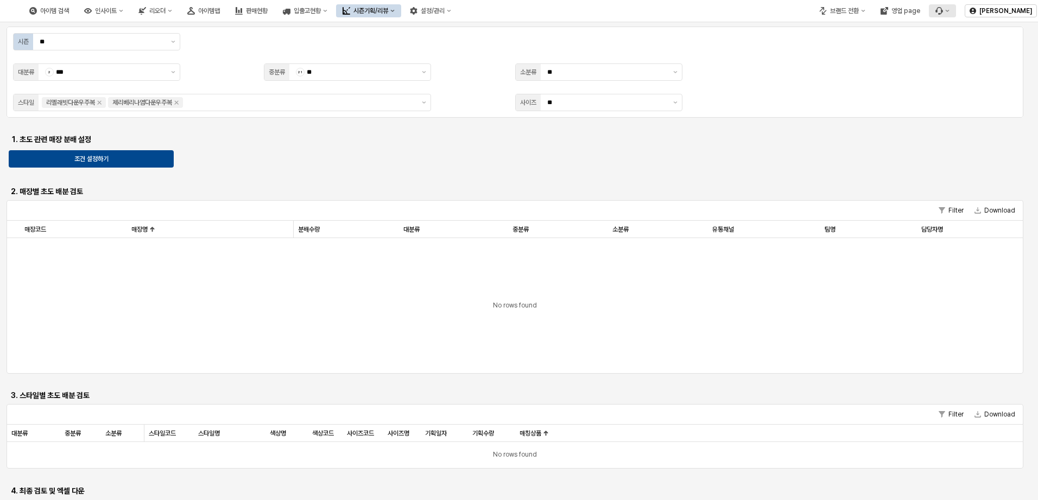
click at [948, 5] on button "버그 제보 및 기능 개선 요청" at bounding box center [942, 10] width 27 height 13
click at [977, 33] on div "버그 제보/개선 요청 문의 내역 확인하기" at bounding box center [972, 40] width 86 height 37
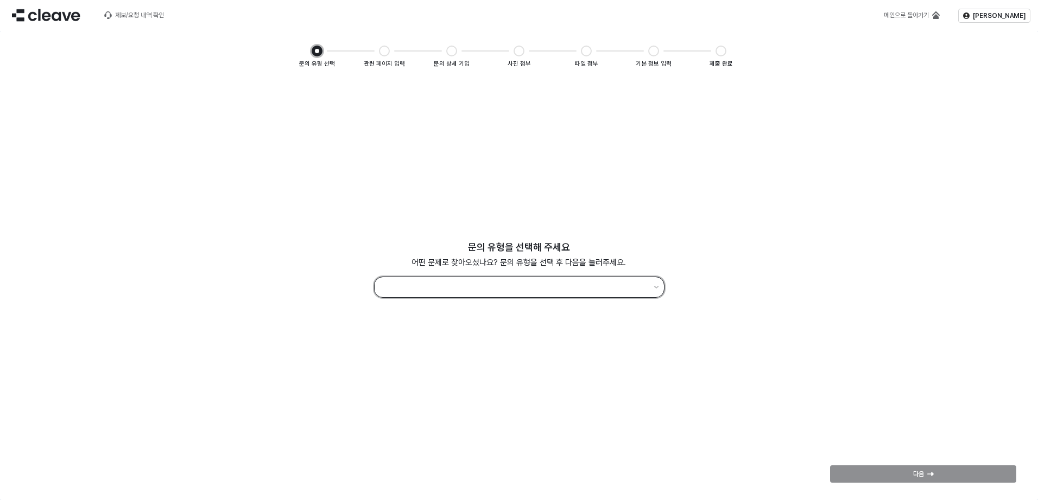
click at [556, 290] on input "앱 프레임" at bounding box center [514, 287] width 266 height 15
click at [557, 361] on div "사용 방법 문의" at bounding box center [519, 365] width 263 height 9
type input "********"
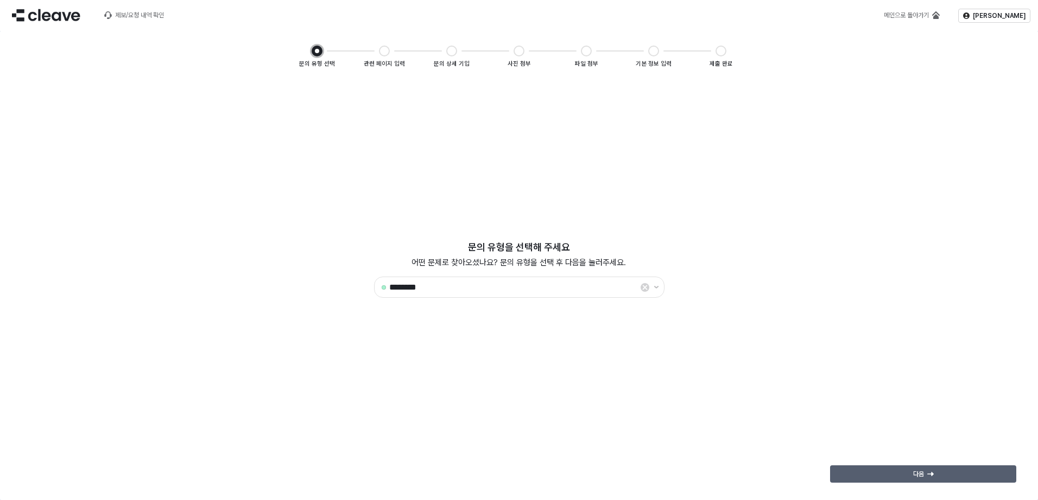
click at [942, 473] on div "다음" at bounding box center [923, 474] width 176 height 16
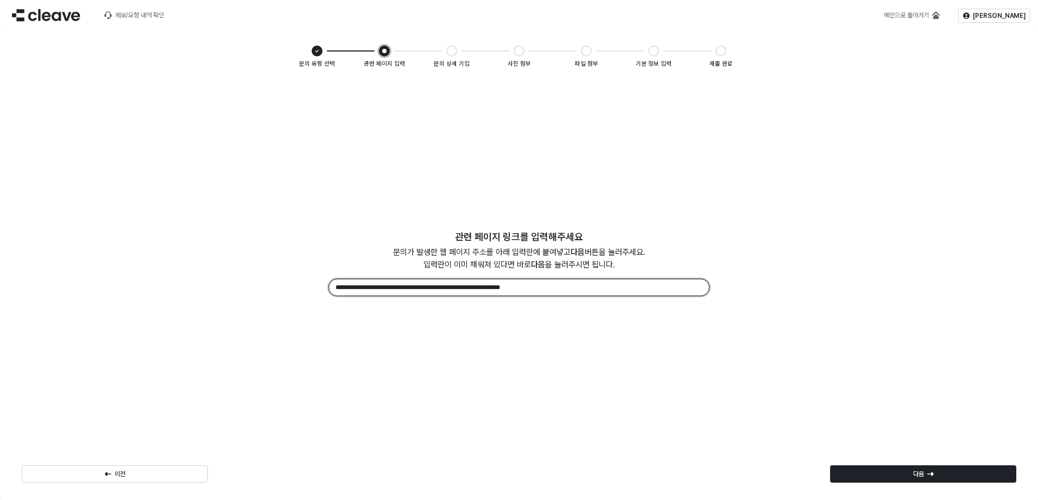
click at [521, 291] on input "**********" at bounding box center [519, 287] width 380 height 16
click at [503, 290] on input "**********" at bounding box center [519, 287] width 380 height 16
click at [530, 288] on input "**********" at bounding box center [519, 287] width 380 height 16
type input "*"
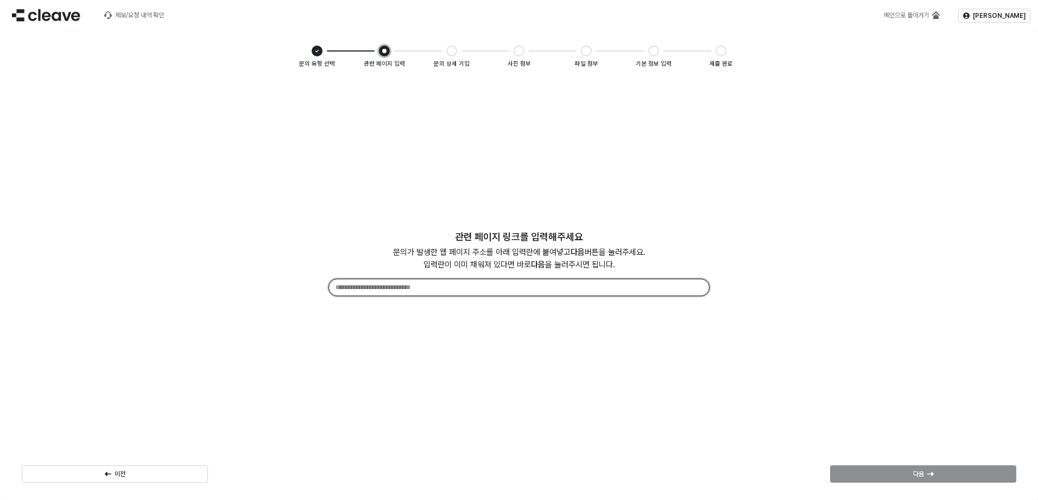
paste input "**********"
type input "**********"
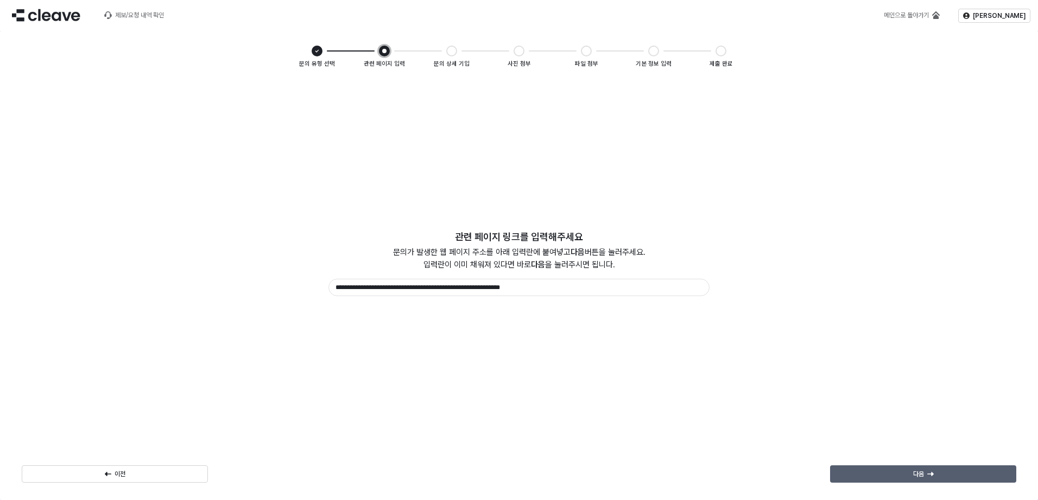
click at [928, 477] on icon "앱 프레임" at bounding box center [930, 474] width 7 height 7
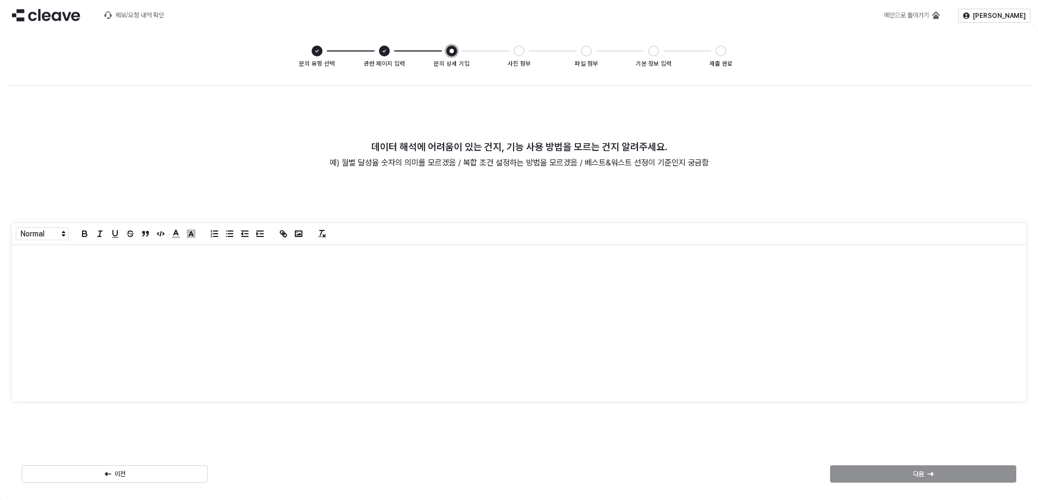
click at [323, 268] on div "앱 프레임" at bounding box center [518, 323] width 1015 height 157
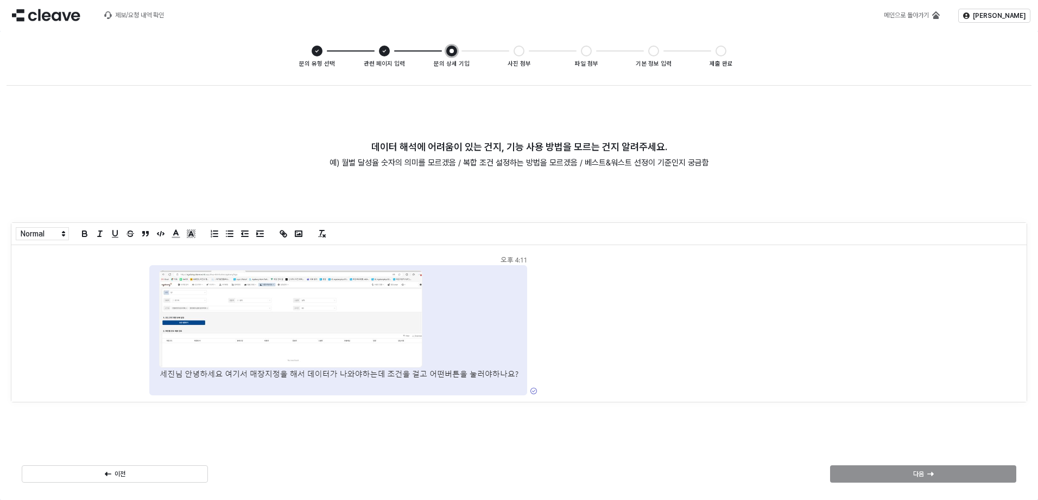
scroll to position [37, 0]
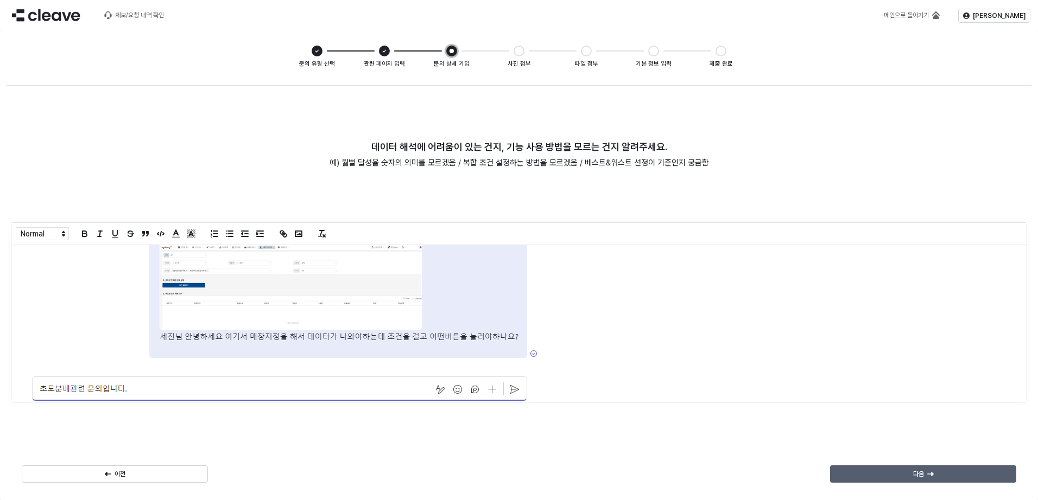
click at [873, 468] on div "다음" at bounding box center [923, 474] width 176 height 16
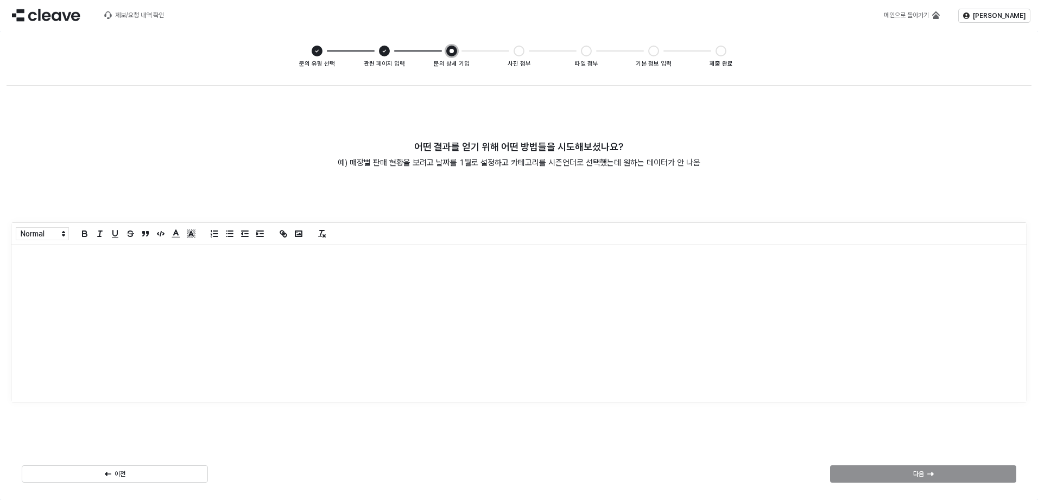
click at [659, 347] on div "앱 프레임" at bounding box center [518, 323] width 1015 height 157
click at [616, 290] on div "앱 프레임" at bounding box center [518, 323] width 1015 height 157
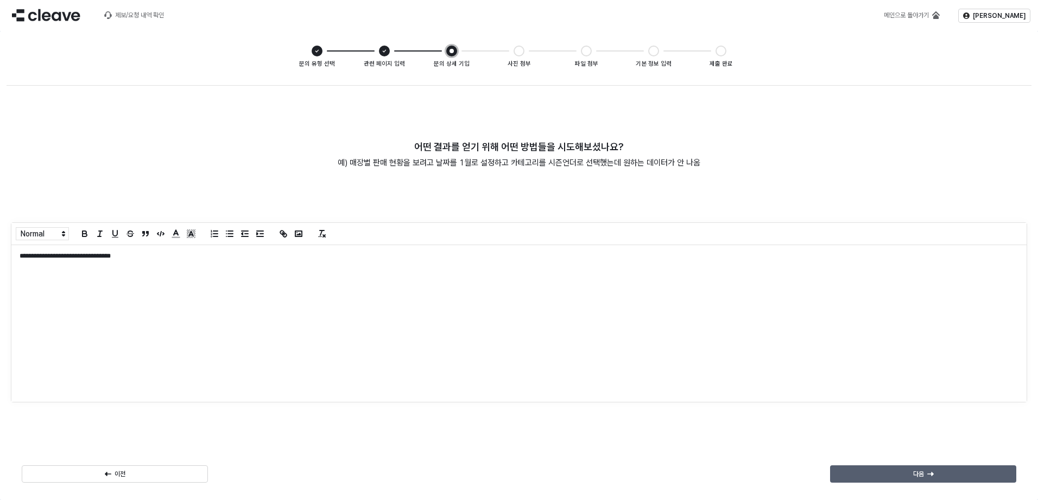
click at [929, 477] on icon "앱 프레임" at bounding box center [930, 474] width 7 height 7
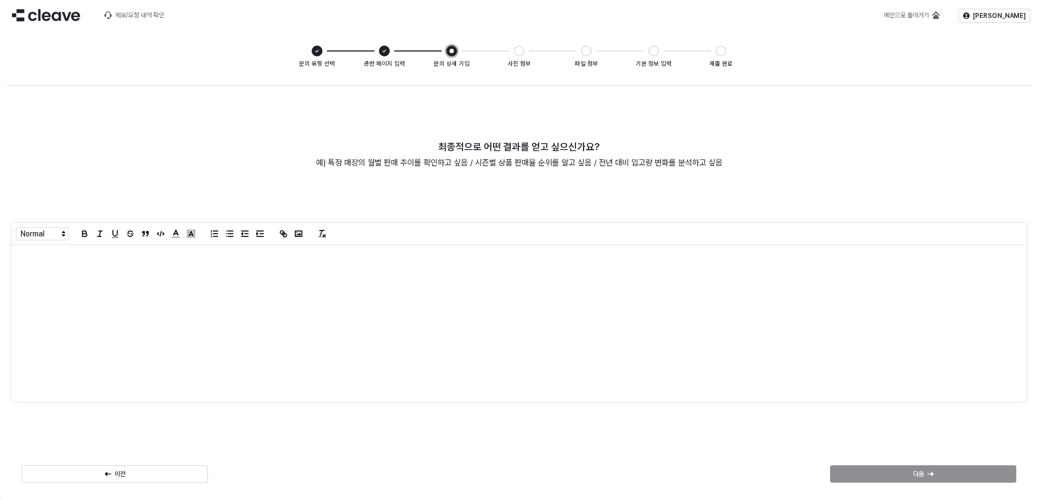
click at [489, 339] on div "앱 프레임" at bounding box center [518, 323] width 1015 height 157
click at [918, 480] on div "다음" at bounding box center [923, 474] width 176 height 16
click at [739, 326] on div "앱 프레임" at bounding box center [518, 323] width 1015 height 157
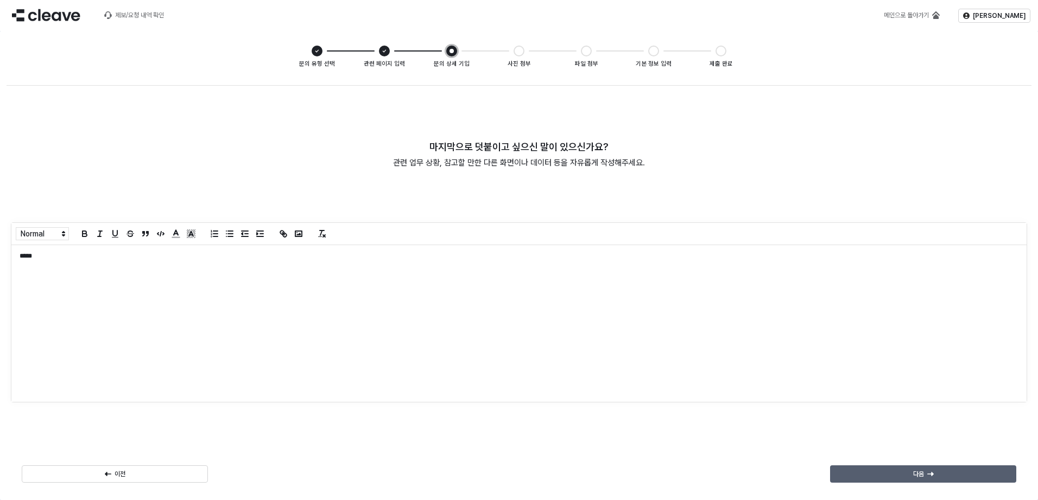
click at [954, 470] on div "다음" at bounding box center [923, 474] width 176 height 16
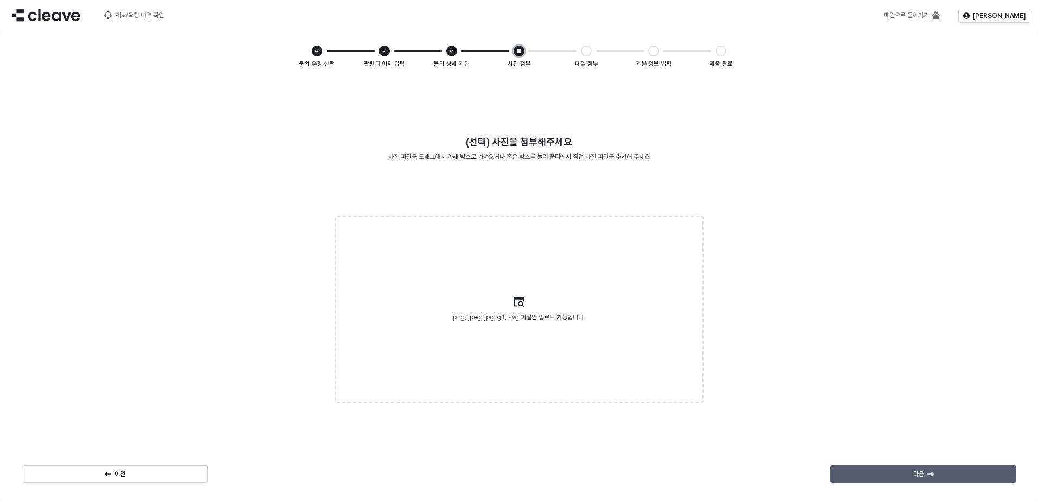
click at [962, 473] on div "다음" at bounding box center [923, 474] width 176 height 16
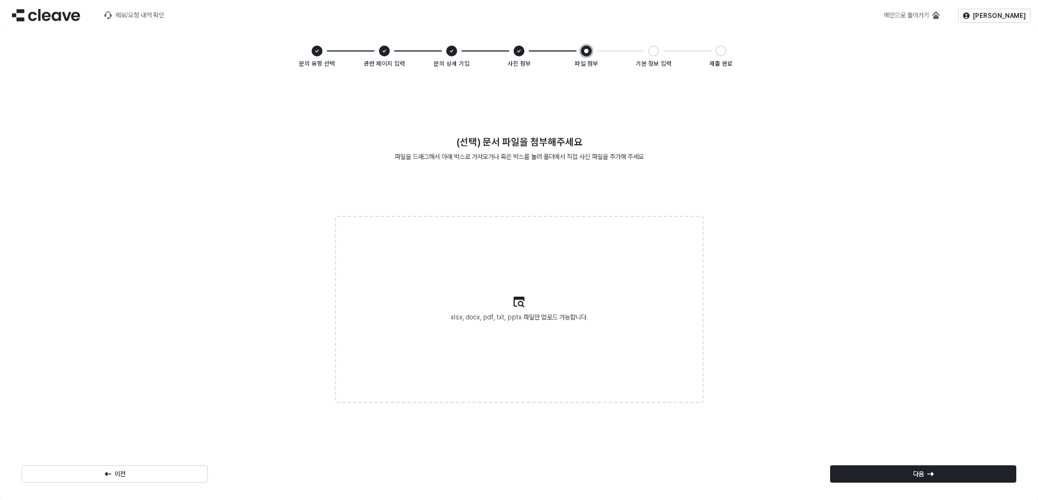
click at [962, 473] on div "다음" at bounding box center [923, 474] width 176 height 16
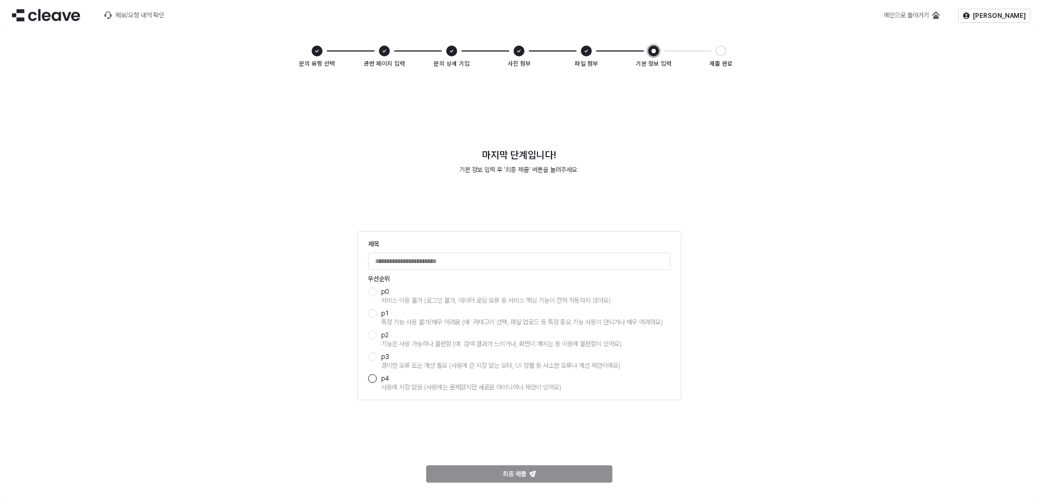
click at [372, 382] on div "앱 프레임" at bounding box center [372, 378] width 9 height 9
click at [468, 261] on input "제목" at bounding box center [519, 261] width 301 height 16
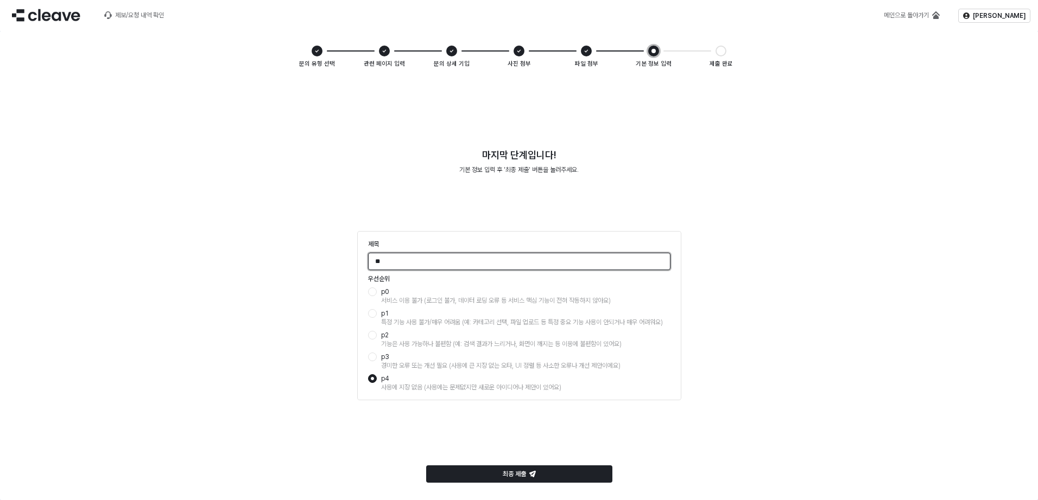
type input "*"
type input "*****"
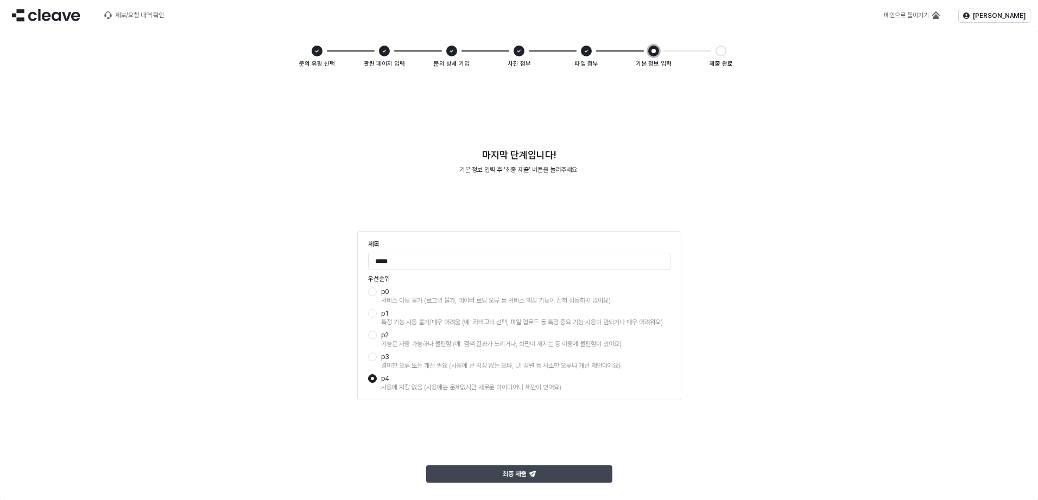
click at [565, 470] on div "최종 제출" at bounding box center [519, 474] width 176 height 16
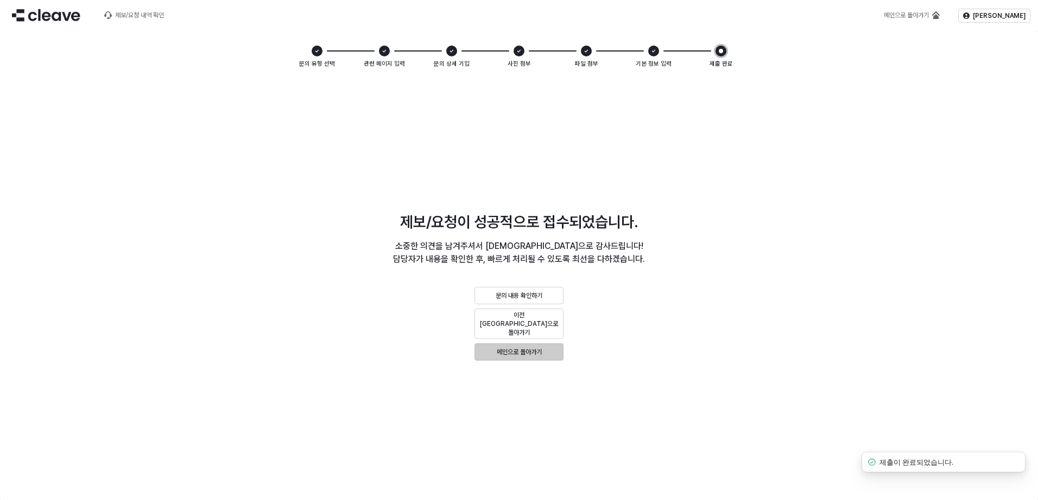
click at [537, 348] on p "메인으로 돌아가기" at bounding box center [519, 352] width 45 height 9
